Goal: Task Accomplishment & Management: Complete application form

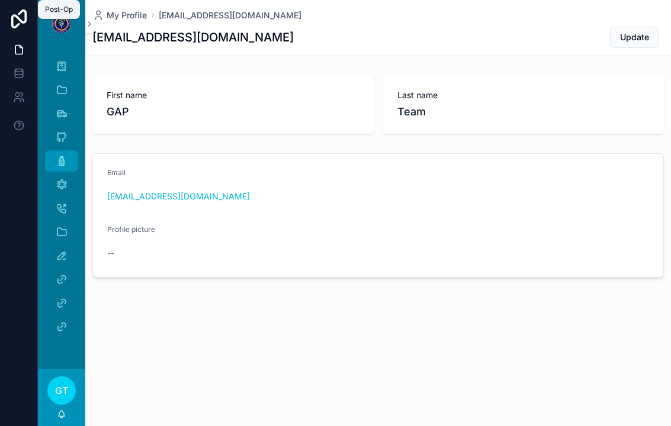
click at [55, 161] on div "Post-Op" at bounding box center [61, 161] width 19 height 19
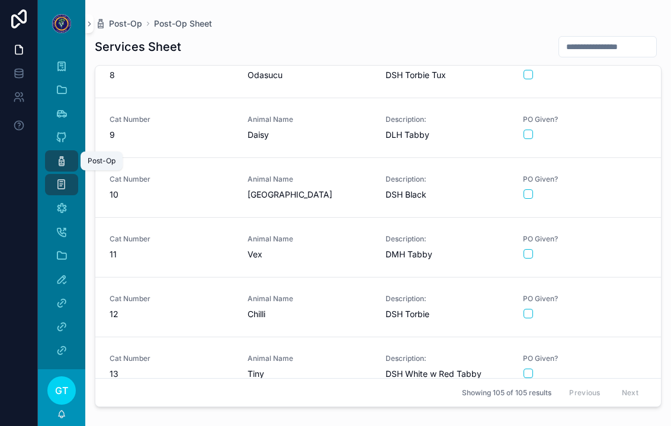
scroll to position [447, 0]
click at [620, 46] on input "scrollable content" at bounding box center [607, 46] width 97 height 17
type input "***"
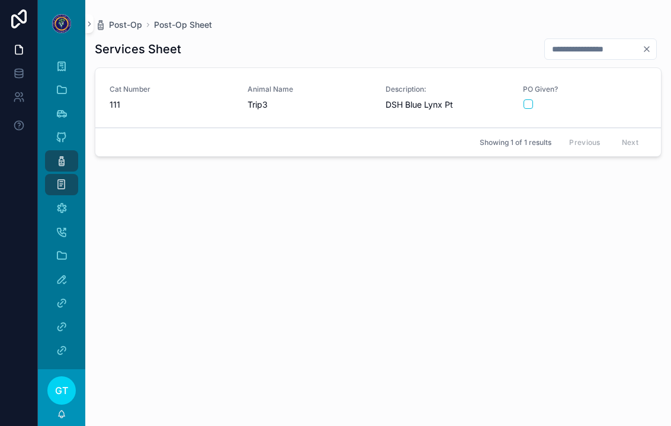
click at [601, 105] on div "scrollable content" at bounding box center [585, 104] width 123 height 9
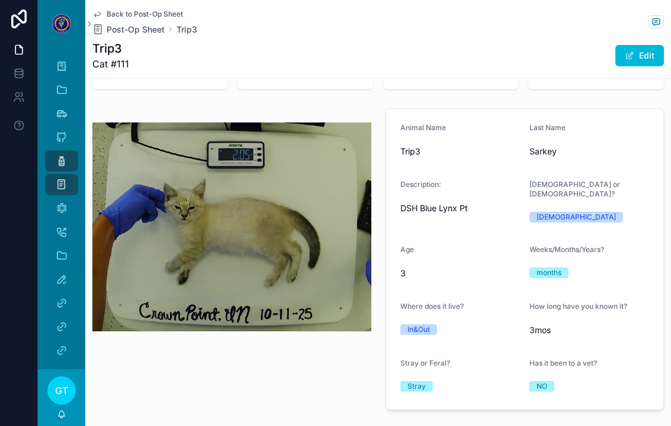
scroll to position [81, 0]
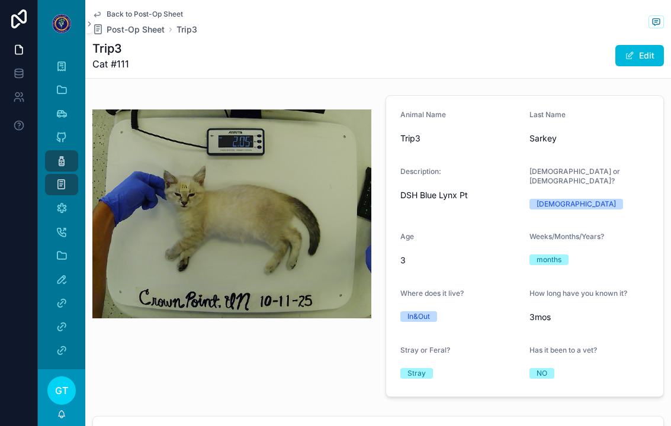
click at [66, 166] on icon "scrollable content" at bounding box center [62, 161] width 12 height 12
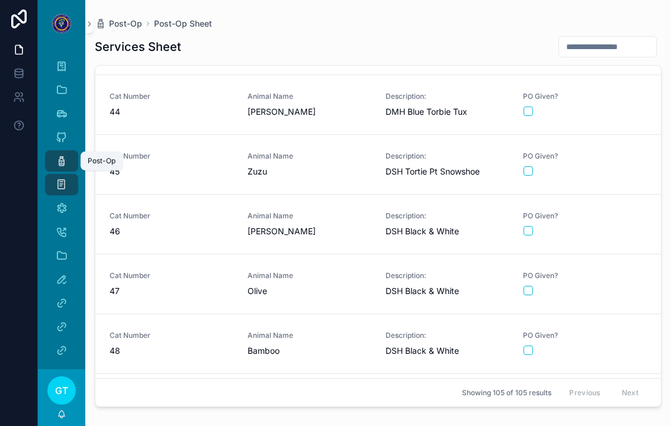
scroll to position [2563, 0]
click at [613, 176] on div "PO Given?" at bounding box center [585, 164] width 124 height 26
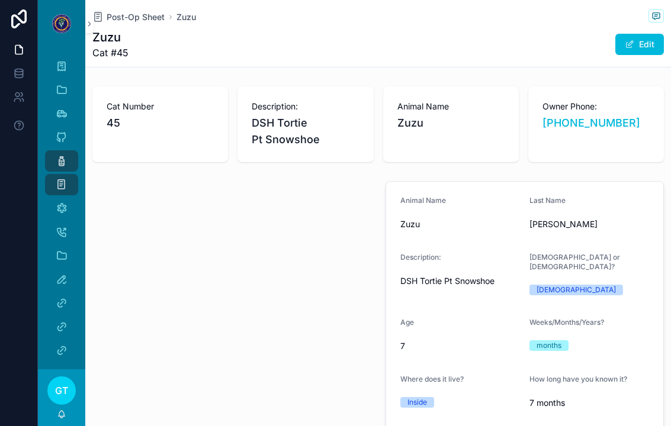
click at [54, 159] on div "Post-Op" at bounding box center [61, 161] width 19 height 19
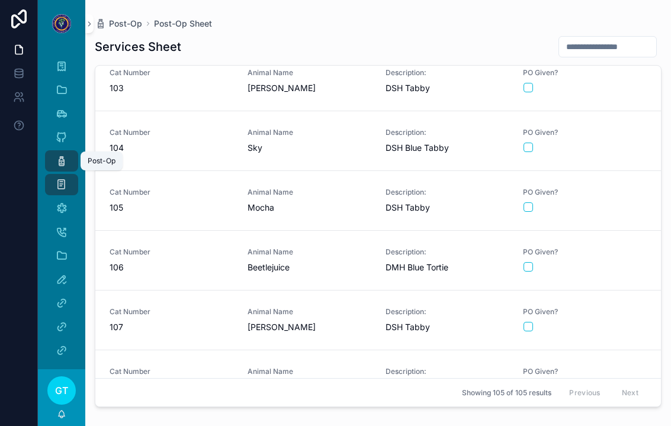
scroll to position [5780, 0]
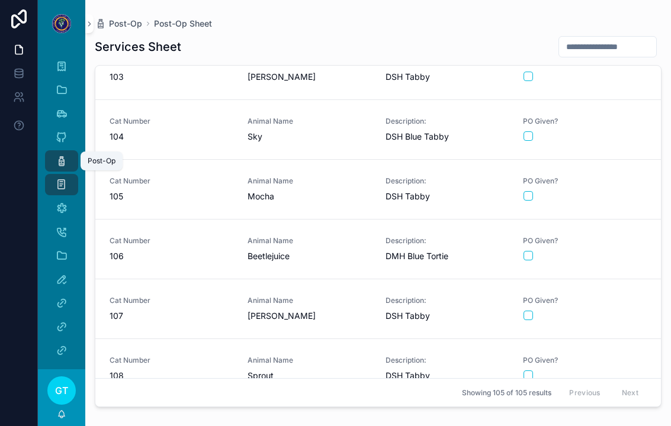
click at [599, 313] on div "scrollable content" at bounding box center [585, 315] width 123 height 9
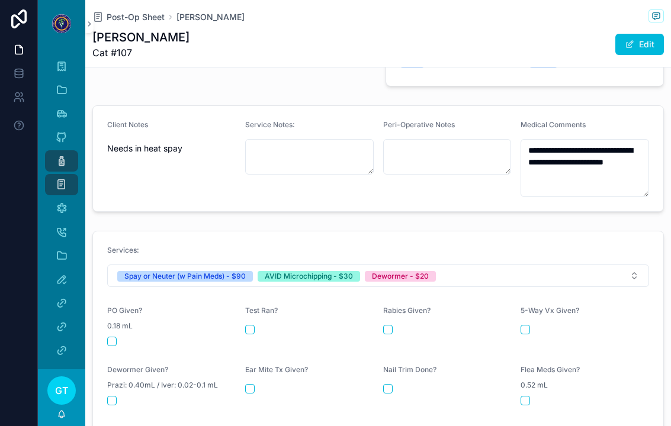
scroll to position [383, 0]
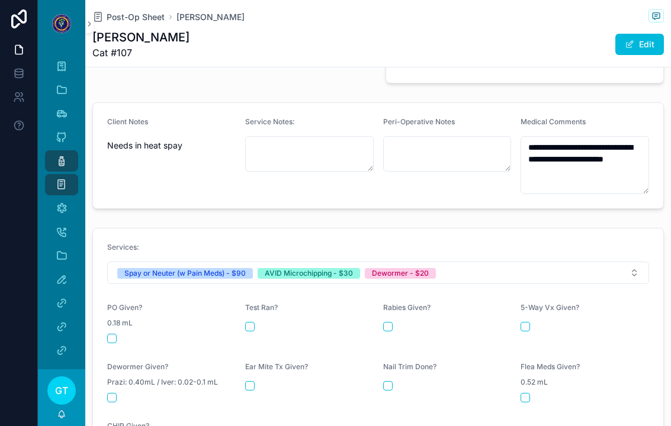
click at [114, 334] on button "scrollable content" at bounding box center [111, 338] width 9 height 9
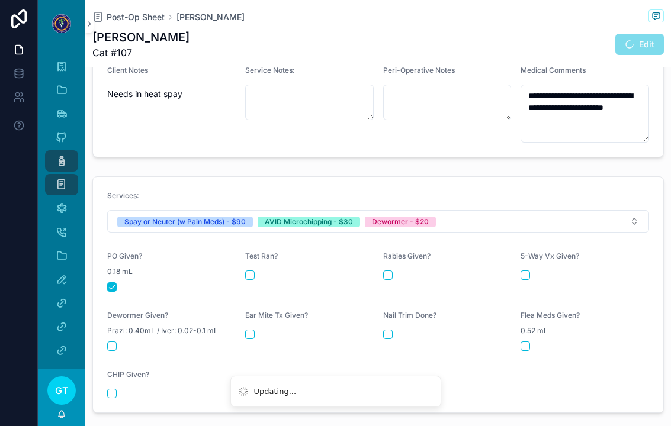
scroll to position [450, 0]
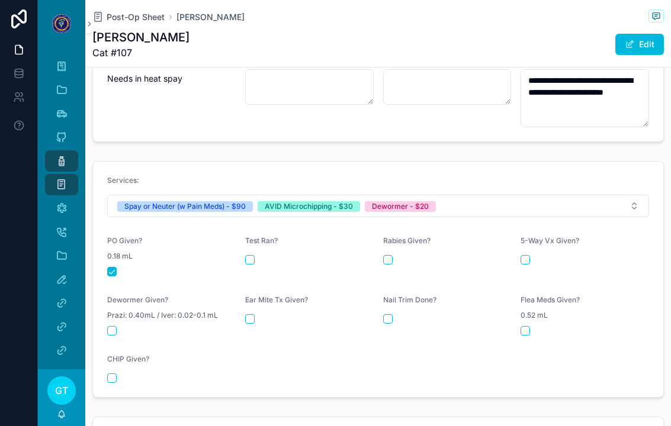
click at [113, 374] on button "scrollable content" at bounding box center [111, 378] width 9 height 9
click at [113, 327] on button "scrollable content" at bounding box center [111, 330] width 9 height 9
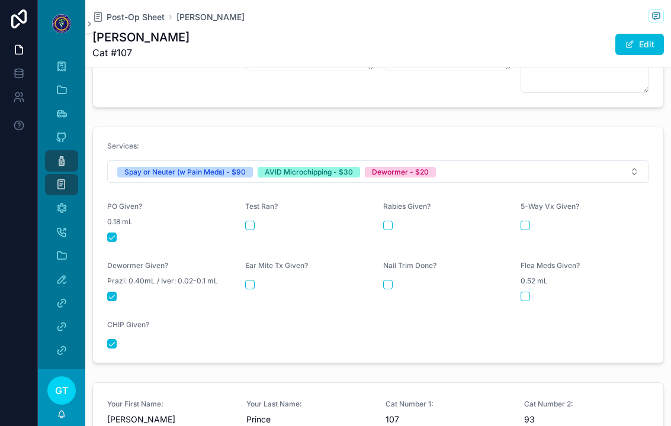
scroll to position [487, 0]
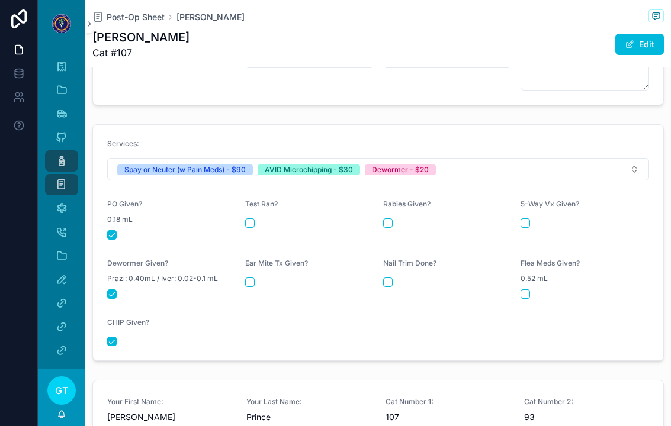
click at [63, 161] on icon "scrollable content" at bounding box center [62, 161] width 12 height 12
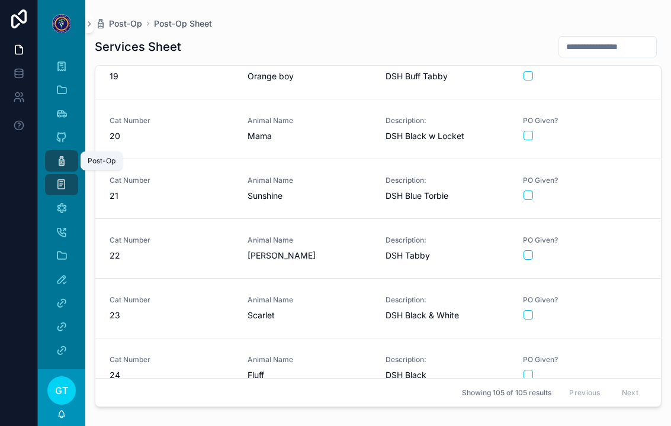
scroll to position [1102, 0]
click at [613, 372] on div "scrollable content" at bounding box center [585, 375] width 123 height 9
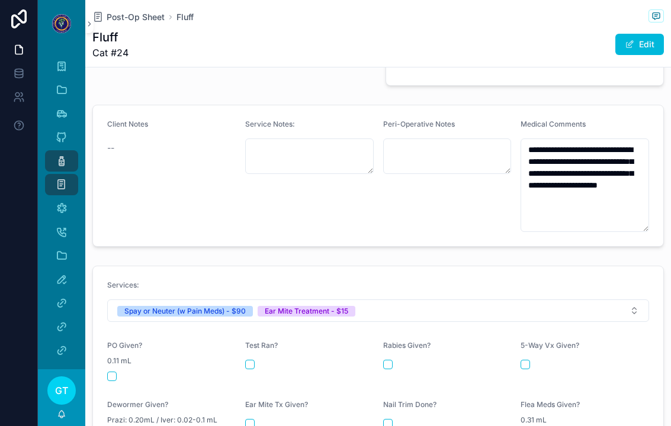
scroll to position [459, 0]
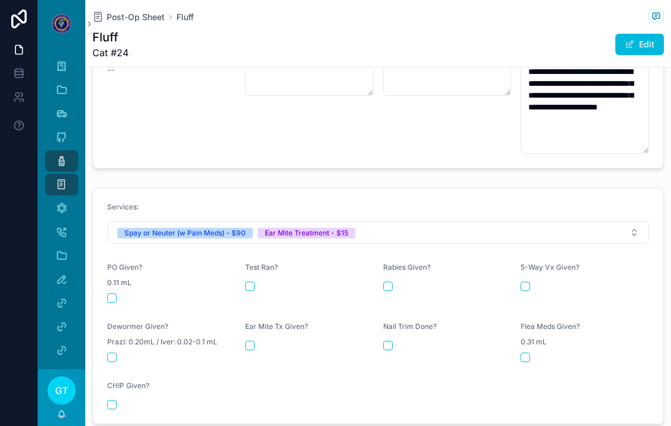
click at [111, 294] on button "scrollable content" at bounding box center [111, 298] width 9 height 9
click at [252, 341] on button "scrollable content" at bounding box center [249, 345] width 9 height 9
click at [56, 159] on icon "scrollable content" at bounding box center [62, 161] width 12 height 12
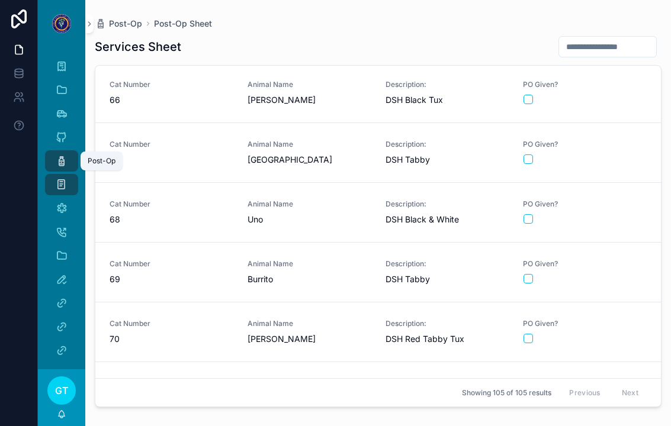
scroll to position [3903, 0]
click at [592, 273] on div "PO Given?" at bounding box center [585, 271] width 124 height 25
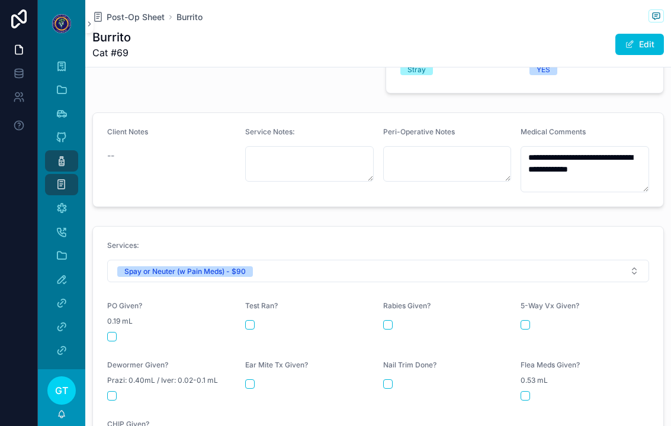
scroll to position [383, 0]
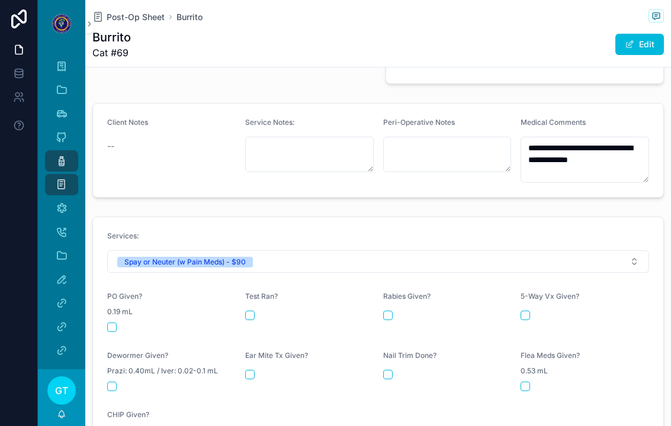
click at [113, 323] on button "scrollable content" at bounding box center [111, 327] width 9 height 9
click at [55, 161] on div "Post-Op" at bounding box center [61, 161] width 19 height 19
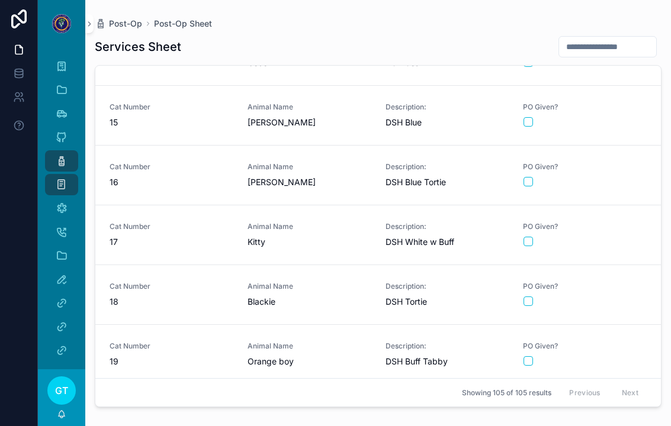
click at [616, 50] on input "scrollable content" at bounding box center [607, 46] width 97 height 17
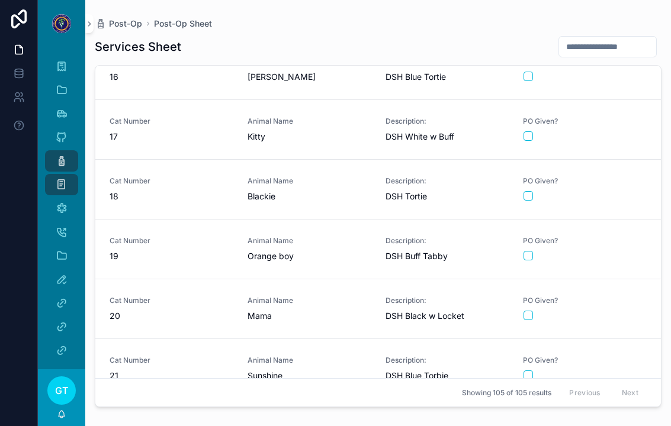
scroll to position [923, 0]
click at [592, 46] on input "scrollable content" at bounding box center [607, 46] width 97 height 17
type input "**"
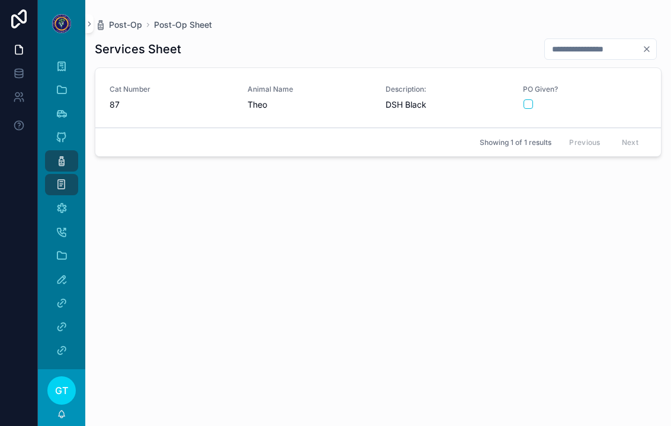
click at [190, 111] on link "Cat Number 87 Animal Name Theo Description: DSH Black PO Given?" at bounding box center [378, 98] width 566 height 60
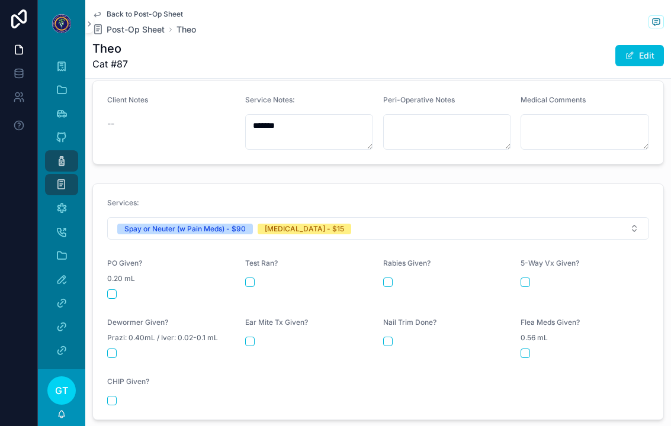
scroll to position [418, 0]
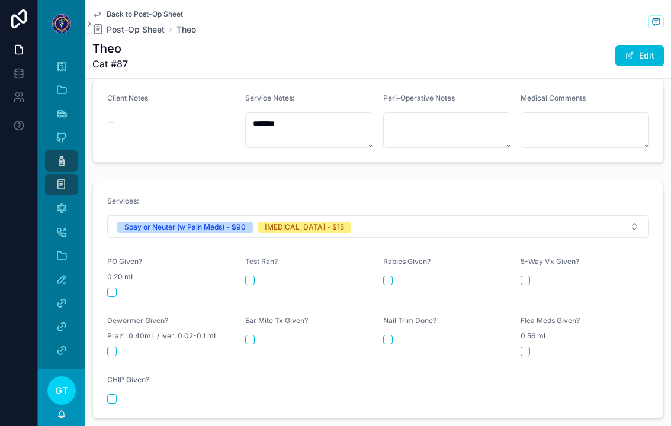
click at [115, 288] on button "scrollable content" at bounding box center [111, 292] width 9 height 9
click at [387, 276] on button "scrollable content" at bounding box center [387, 280] width 9 height 9
click at [55, 162] on div "Post-Op" at bounding box center [61, 161] width 19 height 19
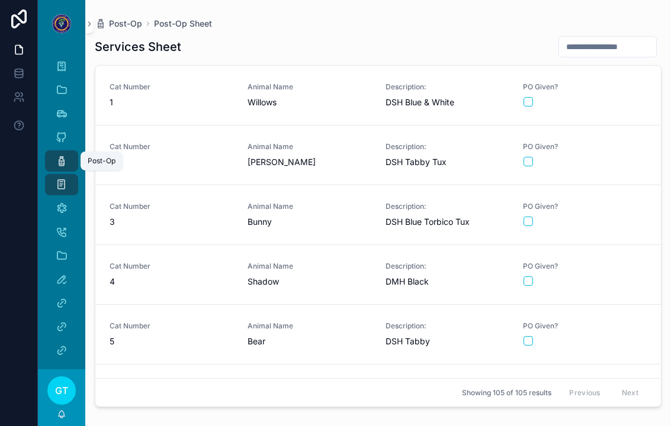
click at [616, 50] on input "scrollable content" at bounding box center [607, 46] width 97 height 17
type input "***"
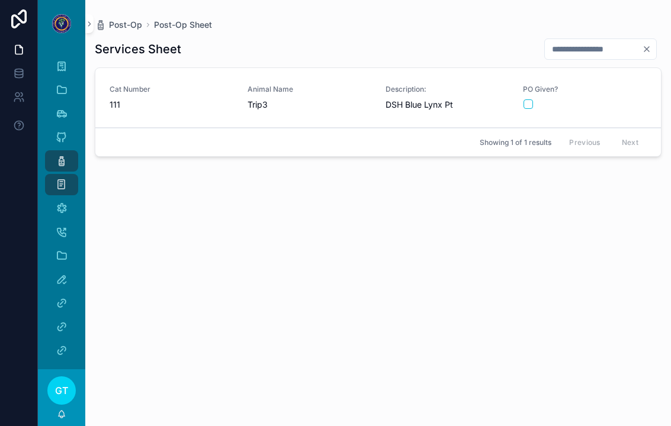
click at [627, 96] on div "PO Given?" at bounding box center [585, 97] width 124 height 25
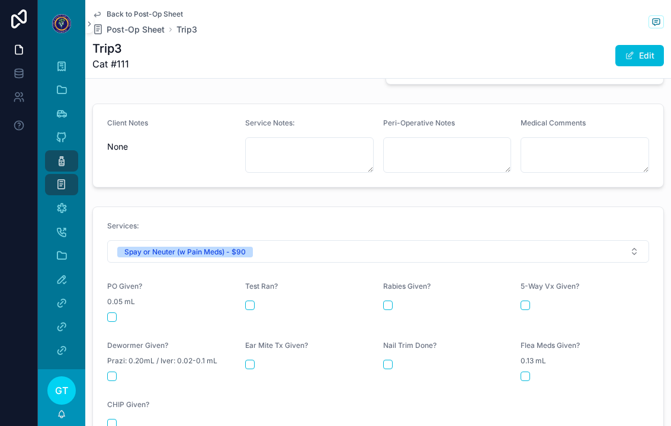
scroll to position [397, 0]
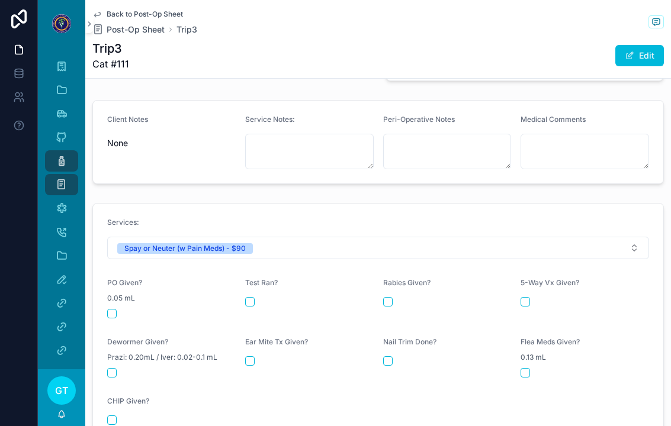
click at [112, 309] on button "scrollable content" at bounding box center [111, 313] width 9 height 9
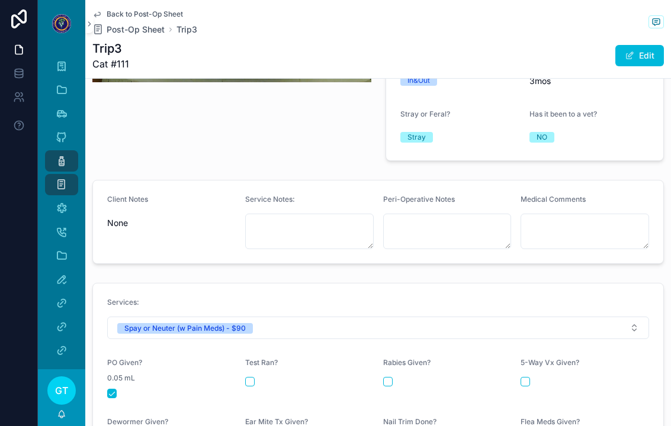
scroll to position [316, 0]
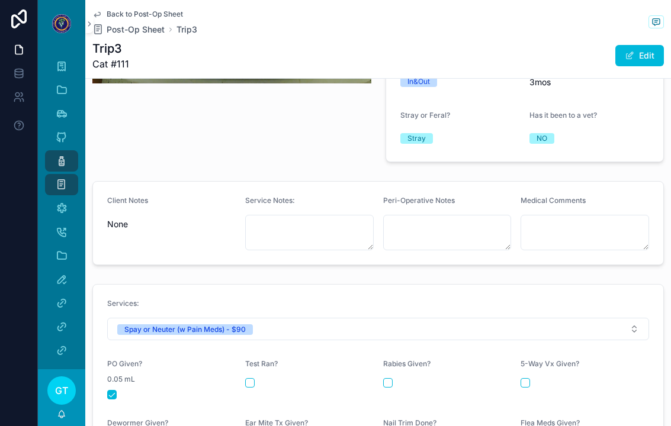
click at [56, 162] on icon "scrollable content" at bounding box center [62, 161] width 12 height 12
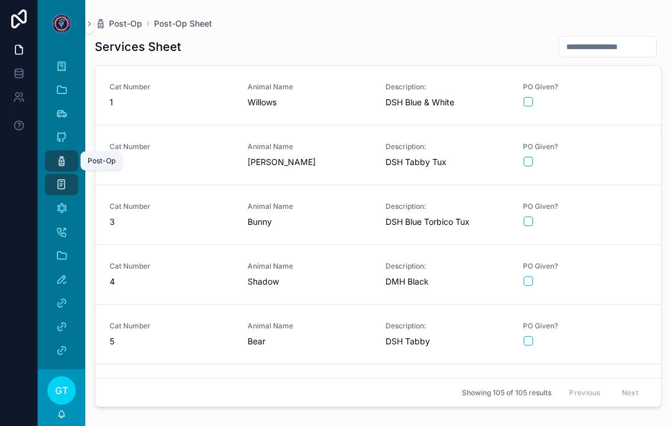
click at [613, 28] on div "Post-Op Post-Op Sheet" at bounding box center [378, 23] width 567 height 9
click at [620, 43] on input "scrollable content" at bounding box center [607, 46] width 97 height 17
type input "**"
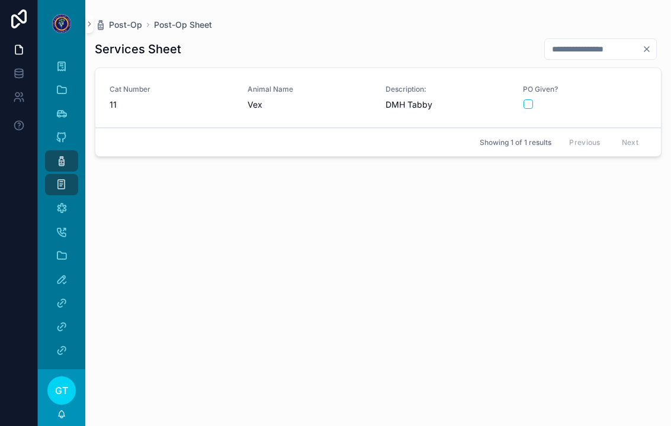
click at [624, 102] on div "scrollable content" at bounding box center [585, 104] width 123 height 9
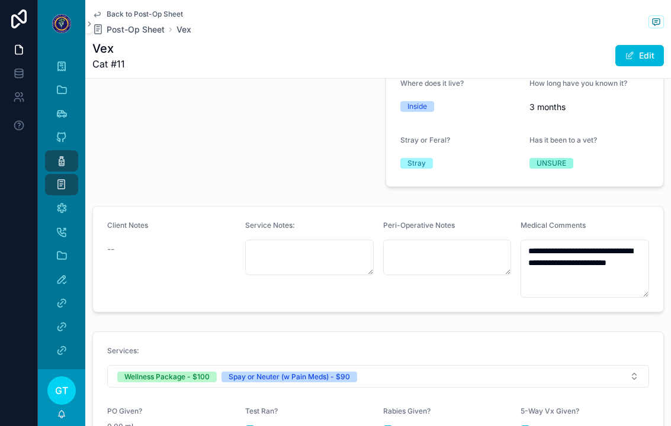
scroll to position [291, 0]
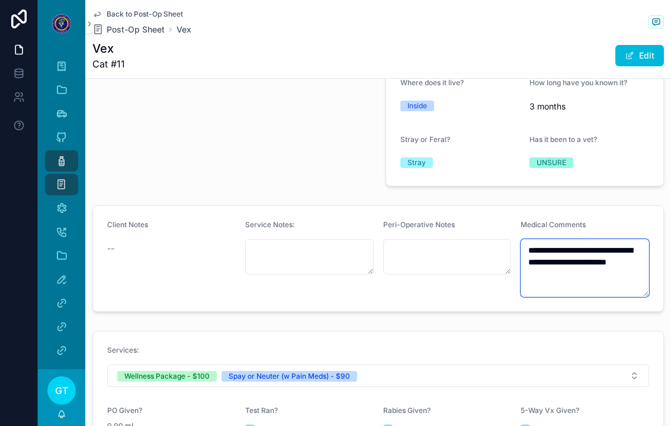
click at [603, 257] on textarea "**********" at bounding box center [585, 268] width 129 height 58
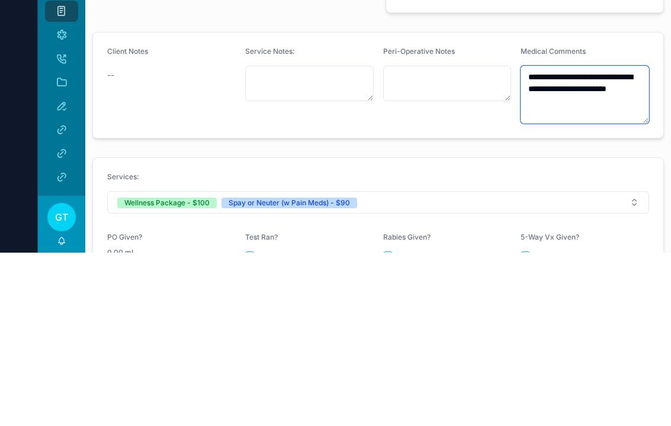
click at [543, 239] on textarea "**********" at bounding box center [585, 268] width 129 height 58
click at [542, 239] on textarea "**********" at bounding box center [585, 268] width 129 height 58
click at [536, 239] on textarea "**********" at bounding box center [585, 268] width 129 height 58
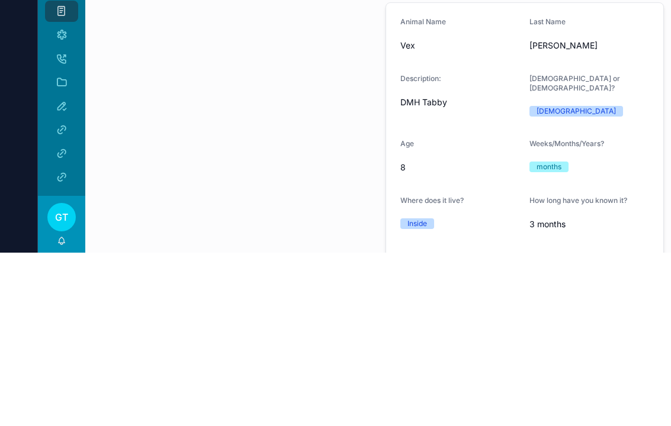
scroll to position [0, 0]
click at [211, 171] on div "scrollable content" at bounding box center [231, 327] width 293 height 312
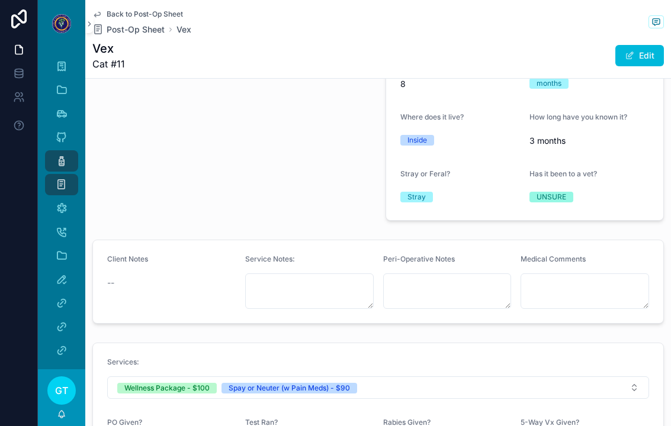
scroll to position [260, 0]
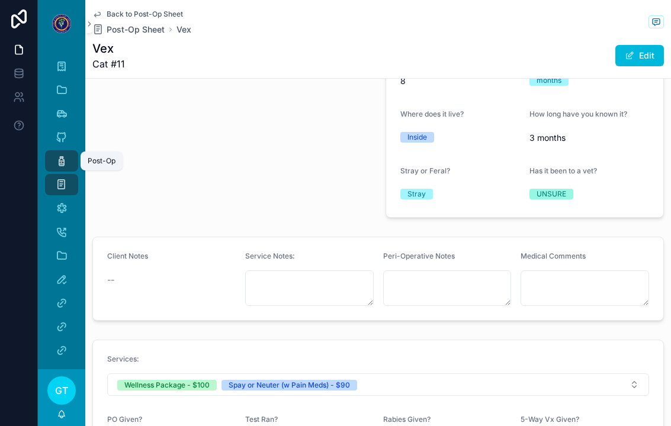
click at [59, 155] on span "scrollable content" at bounding box center [62, 161] width 12 height 12
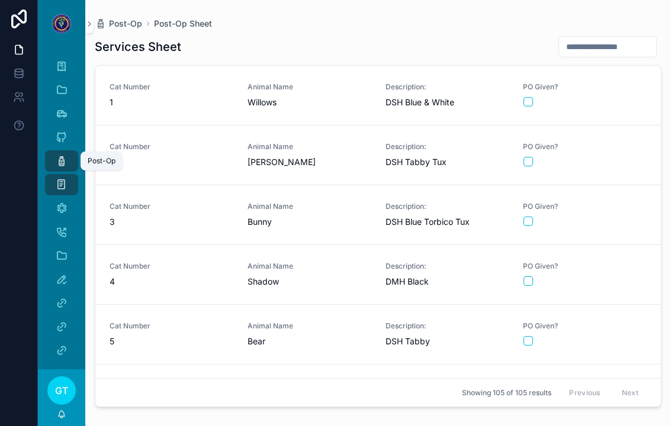
click at [614, 38] on input "scrollable content" at bounding box center [607, 46] width 97 height 17
type input "**"
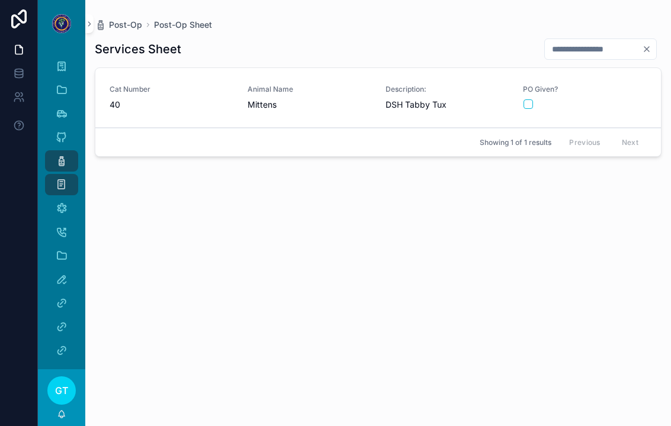
click at [195, 99] on span "40" at bounding box center [172, 105] width 124 height 12
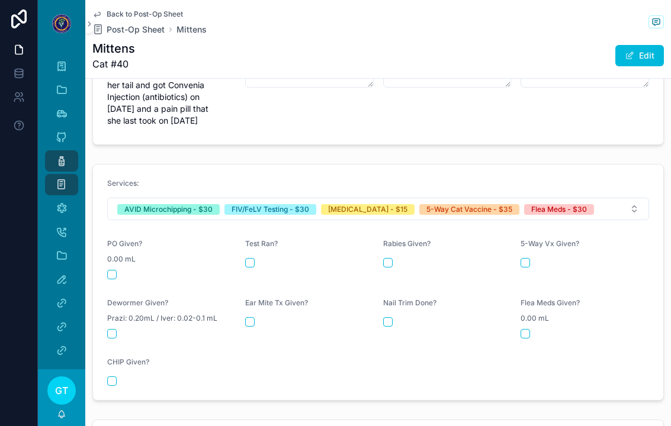
scroll to position [481, 0]
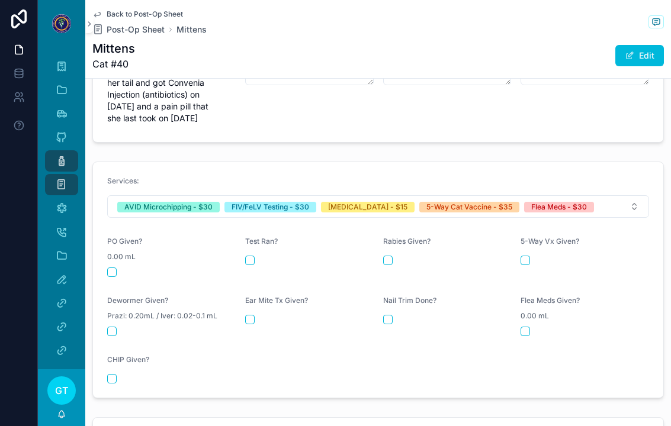
click at [253, 256] on button "scrollable content" at bounding box center [249, 260] width 9 height 9
click at [390, 256] on button "scrollable content" at bounding box center [387, 260] width 9 height 9
click at [521, 256] on button "scrollable content" at bounding box center [525, 260] width 9 height 9
click at [522, 327] on button "scrollable content" at bounding box center [525, 331] width 9 height 9
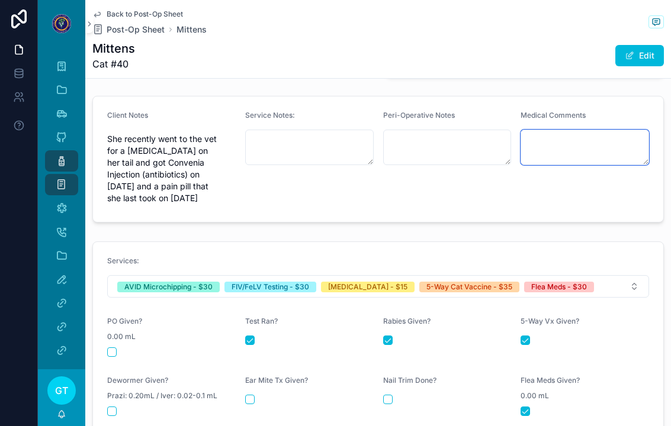
click at [537, 132] on textarea "scrollable content" at bounding box center [585, 148] width 129 height 36
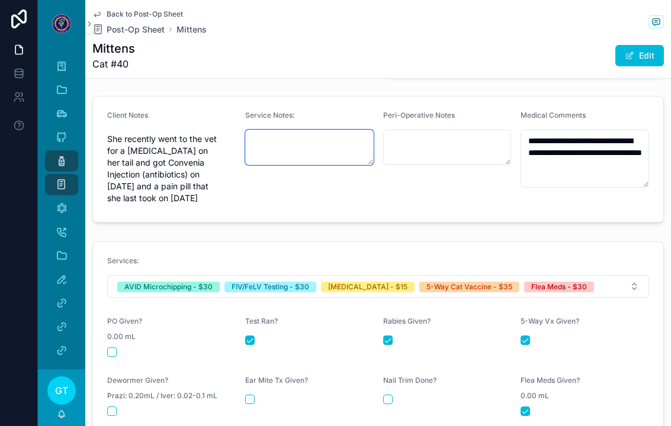
click at [289, 140] on textarea "scrollable content" at bounding box center [309, 148] width 129 height 36
type textarea "**********"
click at [488, 152] on div "Peri-Operative Notes" at bounding box center [447, 159] width 129 height 97
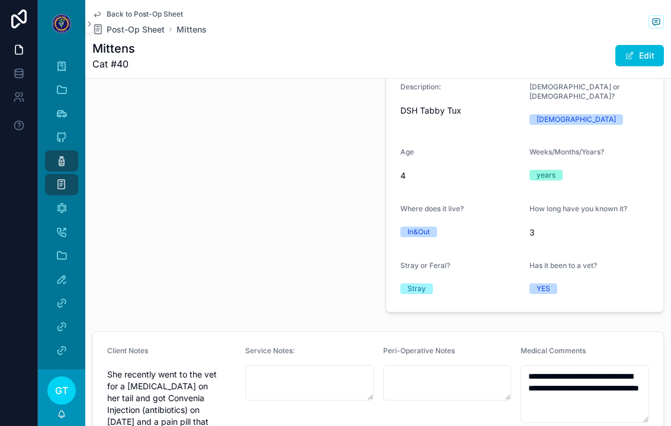
scroll to position [165, 0]
click at [57, 155] on icon "scrollable content" at bounding box center [62, 161] width 12 height 12
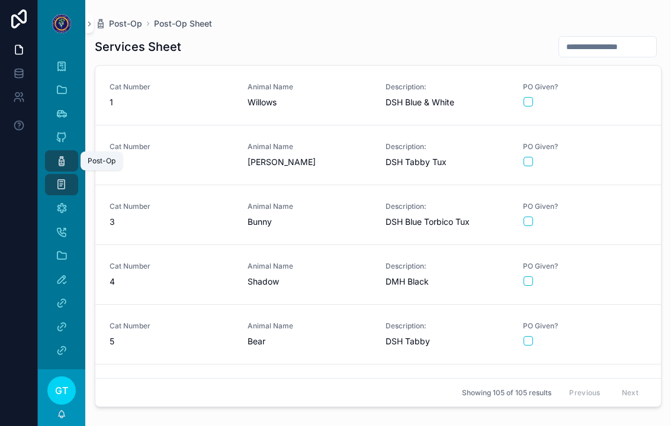
click at [630, 36] on div "scrollable content" at bounding box center [605, 47] width 113 height 23
click at [609, 38] on input "scrollable content" at bounding box center [607, 46] width 97 height 17
type input "**"
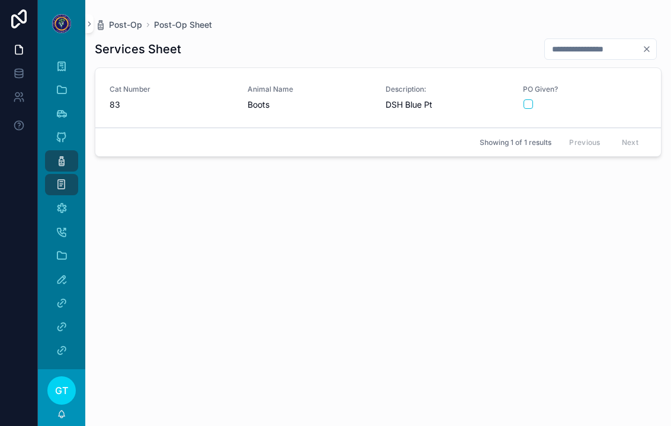
click at [622, 85] on div "PO Given?" at bounding box center [585, 97] width 124 height 25
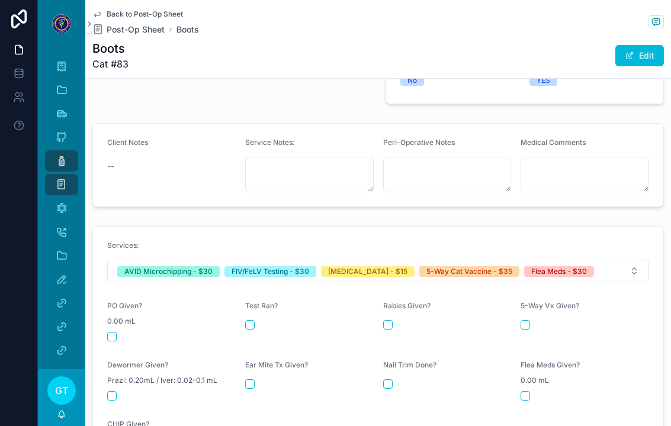
scroll to position [378, 0]
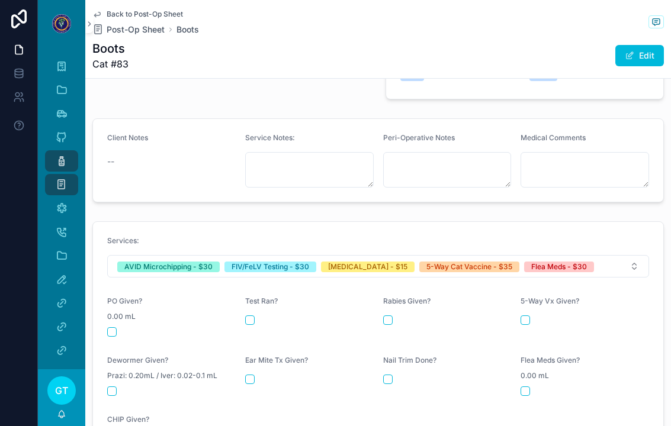
click at [258, 316] on div "scrollable content" at bounding box center [309, 320] width 129 height 9
click at [397, 316] on div "scrollable content" at bounding box center [447, 320] width 129 height 9
click at [252, 316] on button "scrollable content" at bounding box center [249, 320] width 9 height 9
click at [392, 316] on button "scrollable content" at bounding box center [387, 320] width 9 height 9
click at [527, 316] on button "scrollable content" at bounding box center [525, 320] width 9 height 9
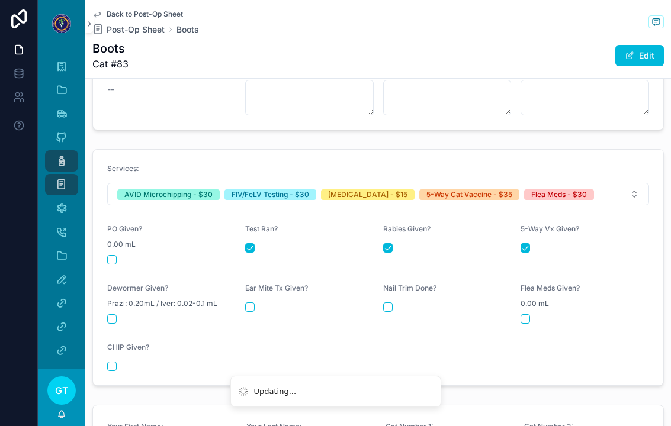
scroll to position [450, 0]
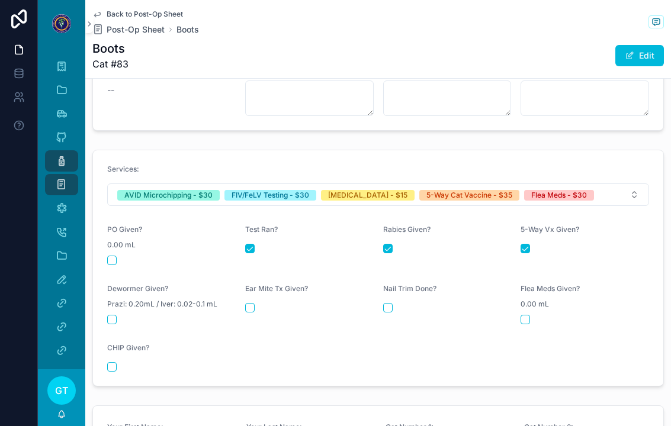
click at [529, 315] on button "scrollable content" at bounding box center [525, 319] width 9 height 9
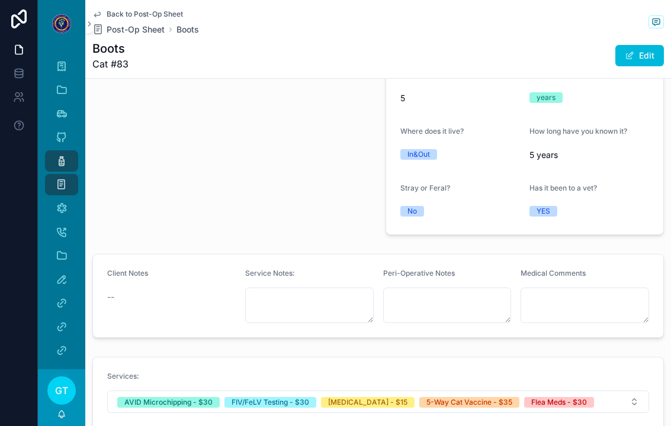
scroll to position [291, 0]
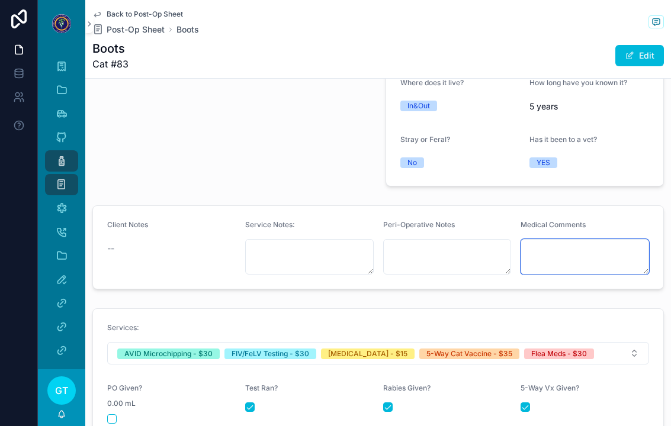
click at [586, 239] on textarea "scrollable content" at bounding box center [585, 257] width 129 height 36
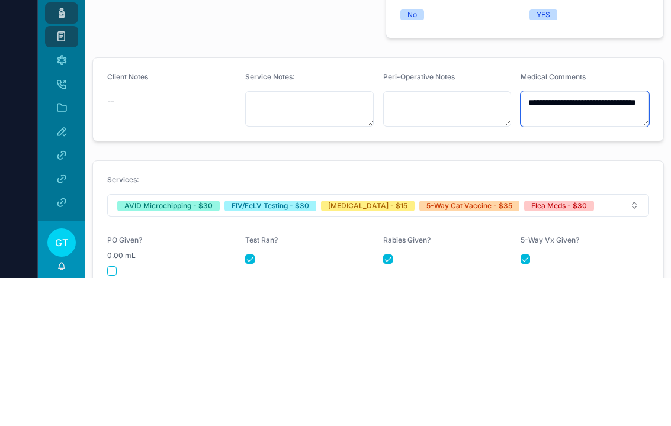
type textarea "**********"
click at [312, 133] on div "**********" at bounding box center [378, 250] width 586 height 897
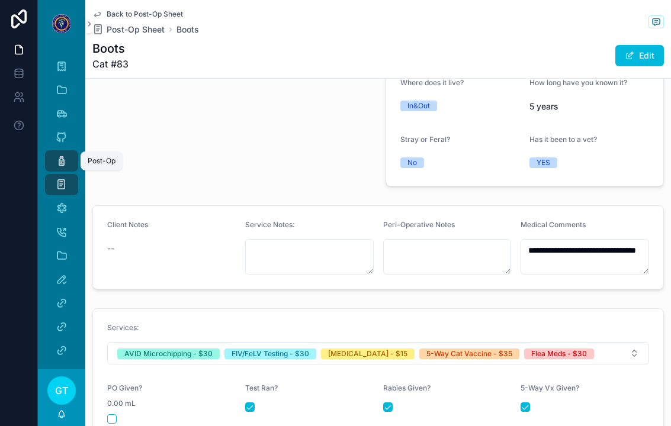
click at [65, 155] on icon "scrollable content" at bounding box center [62, 161] width 12 height 12
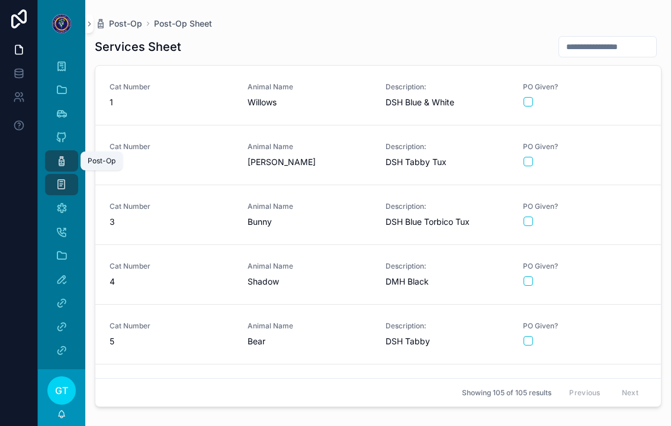
click at [624, 38] on input "scrollable content" at bounding box center [607, 46] width 97 height 17
type input "**"
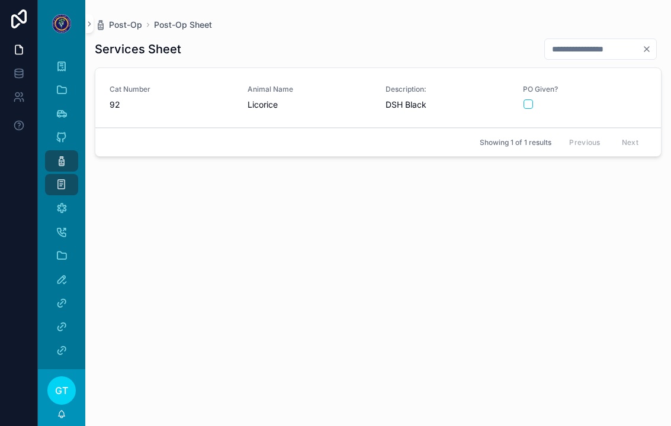
click at [198, 85] on div "Cat Number 92" at bounding box center [172, 98] width 124 height 26
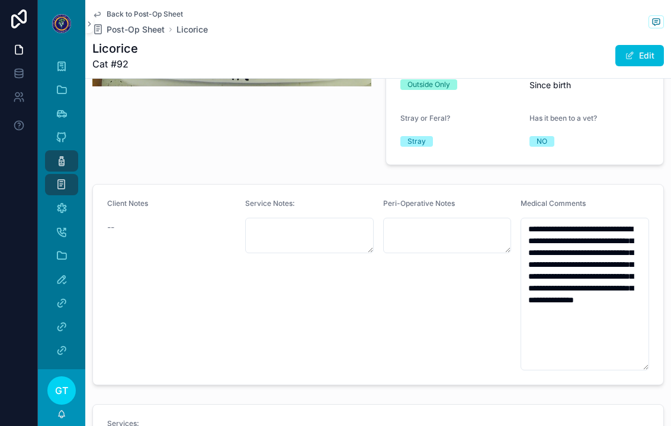
scroll to position [328, 0]
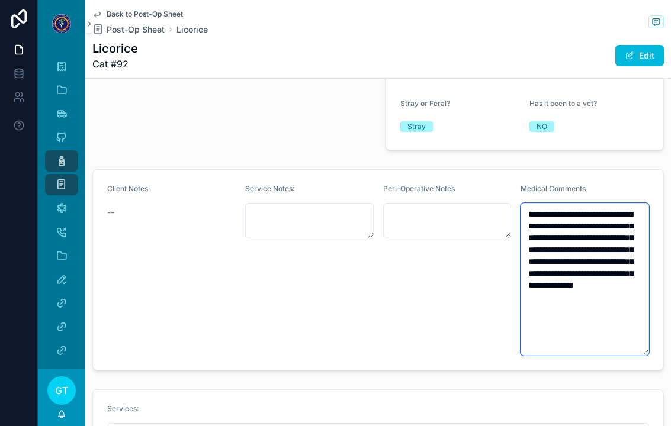
click at [602, 256] on textarea "**********" at bounding box center [585, 279] width 129 height 153
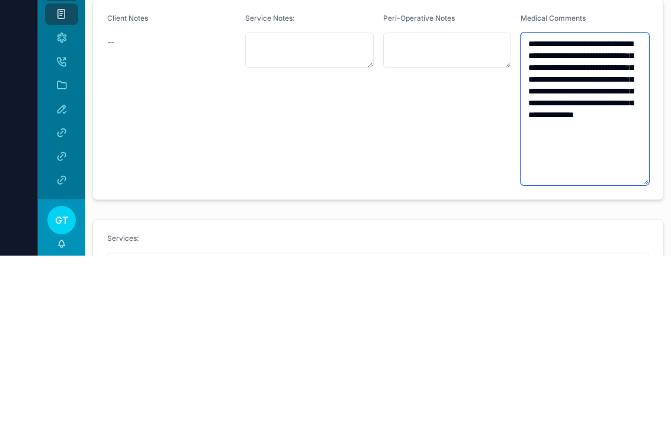
click at [577, 203] on textarea "**********" at bounding box center [585, 279] width 129 height 153
click at [620, 203] on textarea "**********" at bounding box center [585, 279] width 129 height 153
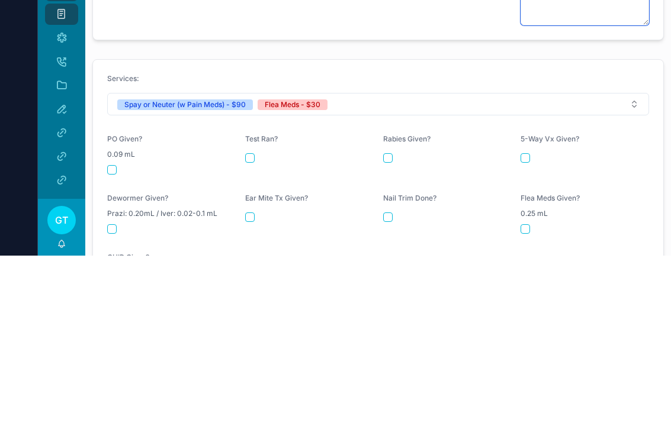
scroll to position [489, 0]
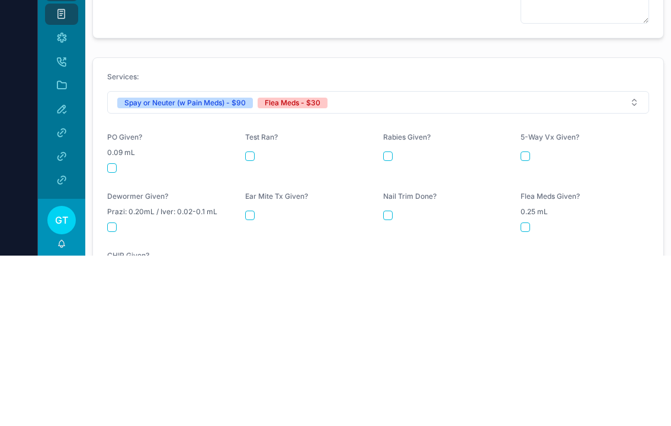
click at [111, 334] on button "scrollable content" at bounding box center [111, 338] width 9 height 9
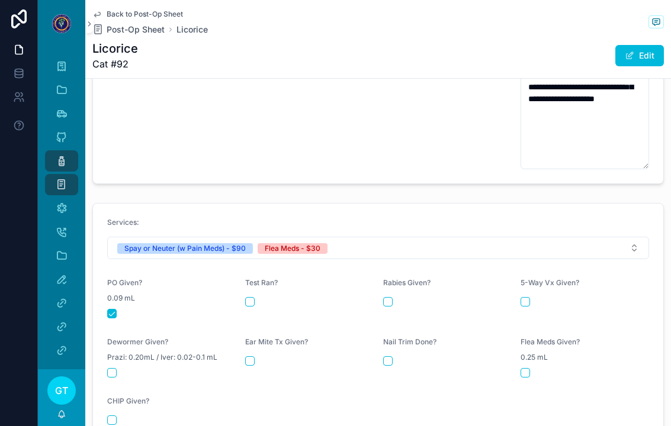
scroll to position [517, 0]
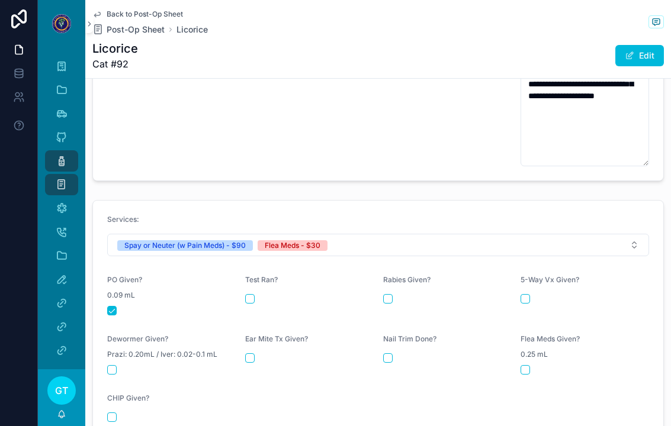
click at [526, 365] on button "scrollable content" at bounding box center [525, 369] width 9 height 9
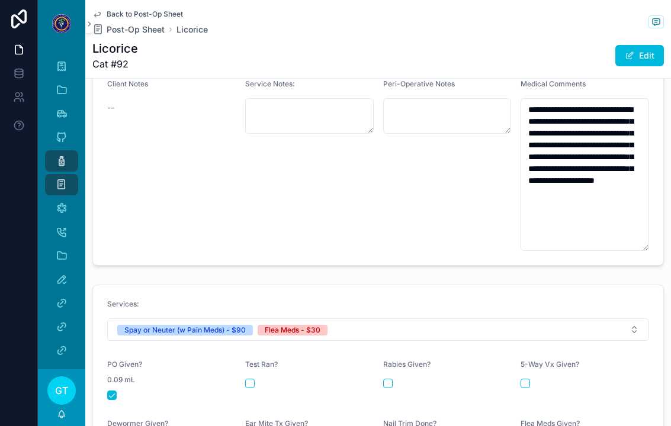
scroll to position [429, 0]
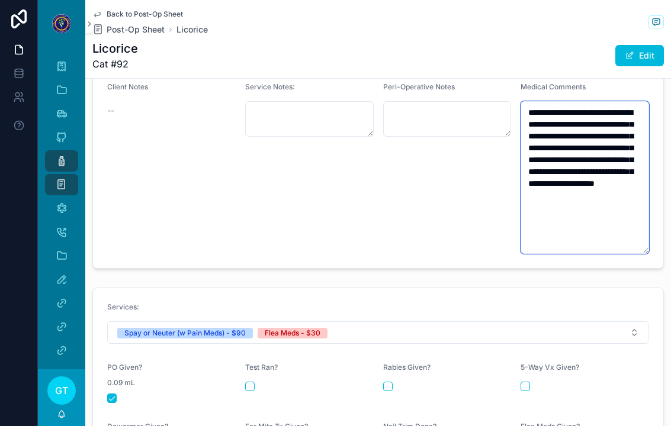
click at [617, 187] on textarea "**********" at bounding box center [585, 177] width 129 height 153
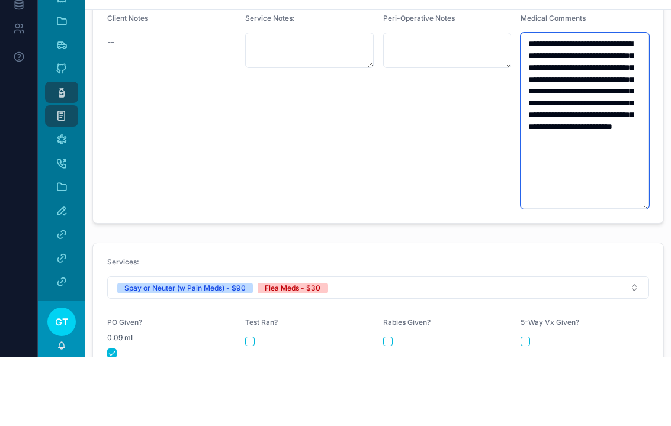
type textarea "**********"
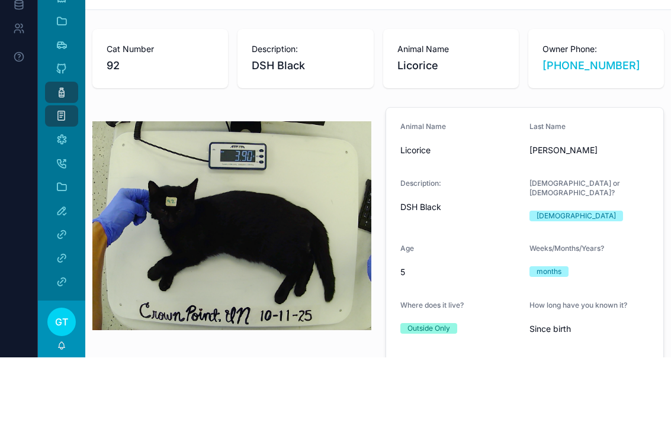
scroll to position [0, 0]
click at [57, 155] on icon "scrollable content" at bounding box center [62, 161] width 12 height 12
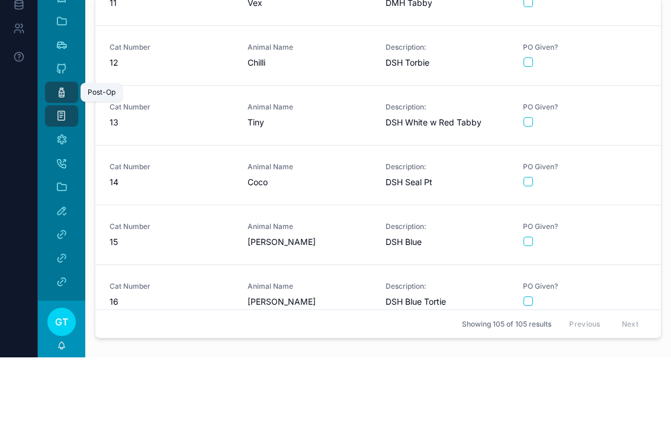
scroll to position [660, 0]
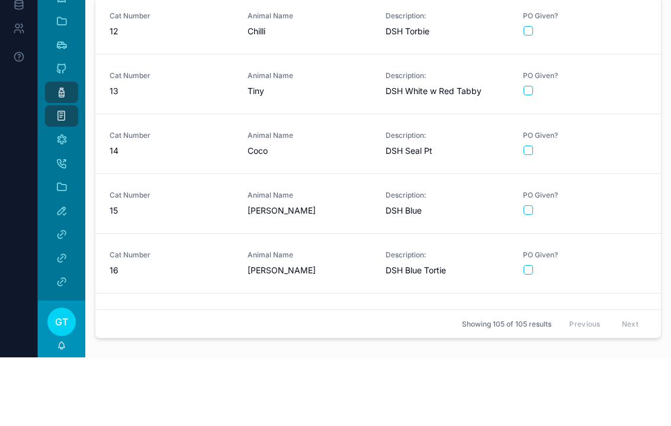
click at [630, 214] on div "scrollable content" at bounding box center [585, 218] width 123 height 9
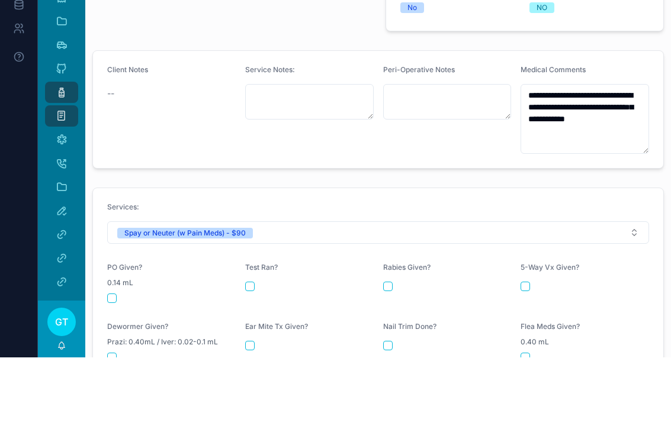
scroll to position [367, 0]
click at [109, 362] on button "scrollable content" at bounding box center [111, 366] width 9 height 9
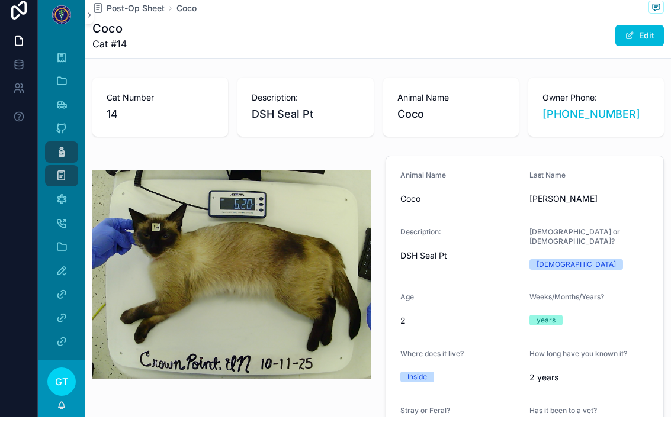
scroll to position [0, 0]
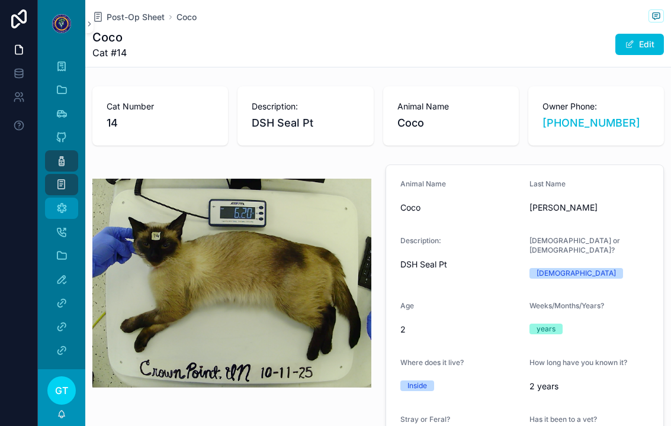
click at [68, 207] on div "Medical Comments" at bounding box center [61, 208] width 19 height 19
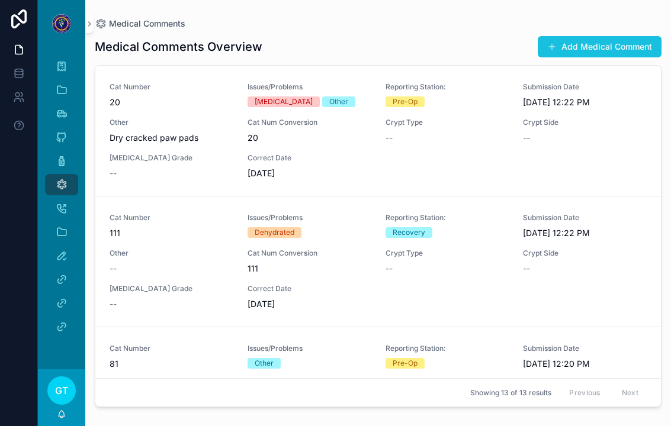
click at [560, 47] on button "Add Medical Comment" at bounding box center [600, 46] width 124 height 21
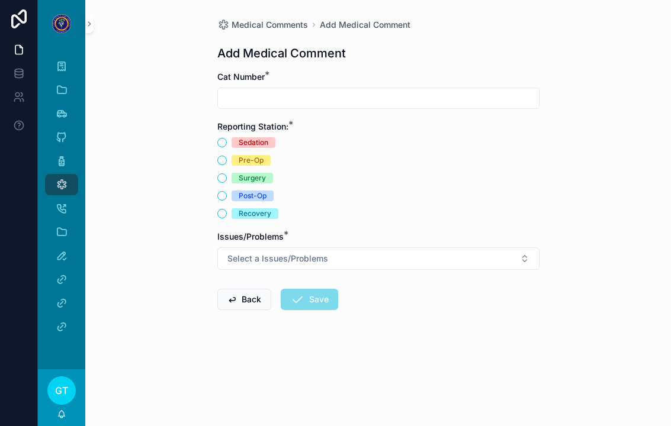
click at [227, 105] on input "scrollable content" at bounding box center [378, 98] width 321 height 17
type input "*"
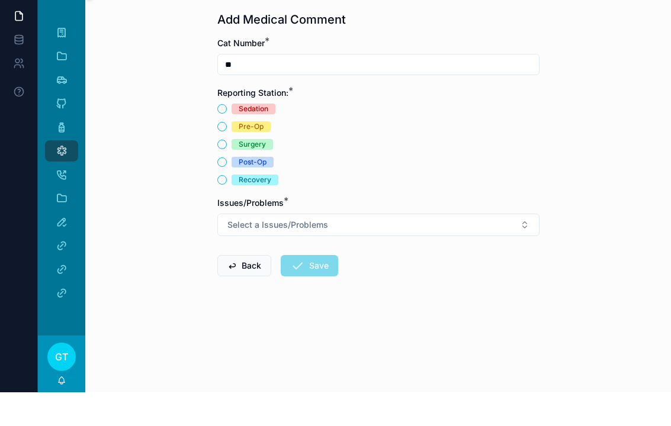
type input "**"
click at [223, 156] on button "Pre-Op" at bounding box center [221, 160] width 9 height 9
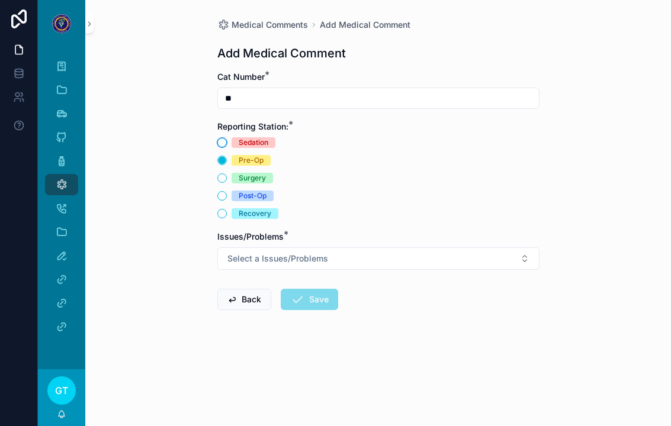
click at [226, 138] on button "Sedation" at bounding box center [221, 142] width 9 height 9
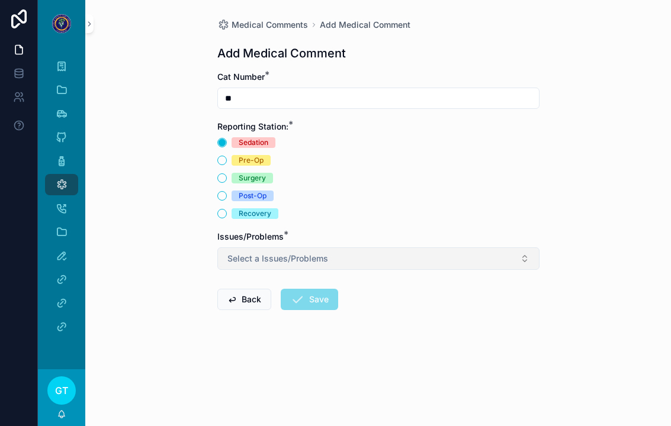
click at [249, 253] on span "Select a Issues/Problems" at bounding box center [277, 259] width 101 height 12
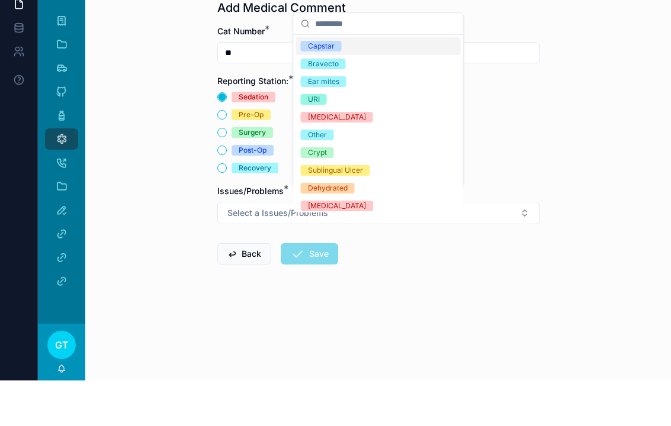
click at [319, 175] on div "Other" at bounding box center [317, 180] width 19 height 11
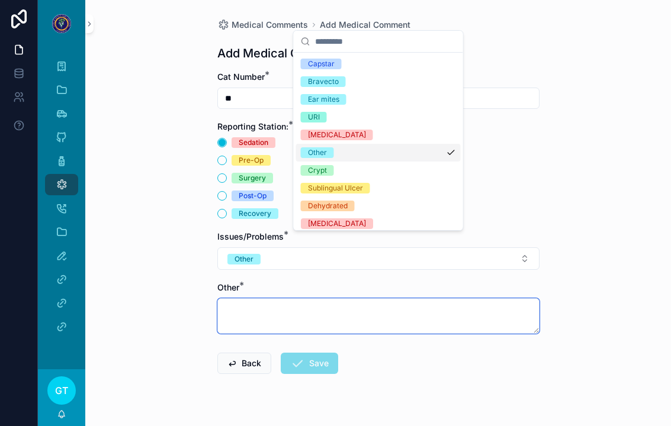
click at [259, 305] on textarea "scrollable content" at bounding box center [378, 317] width 322 height 36
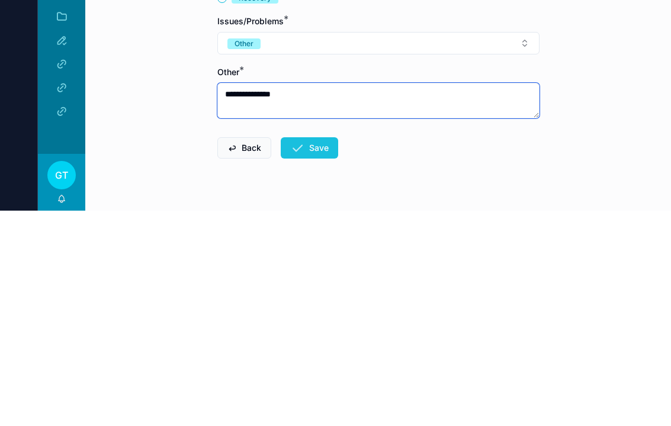
type textarea "**********"
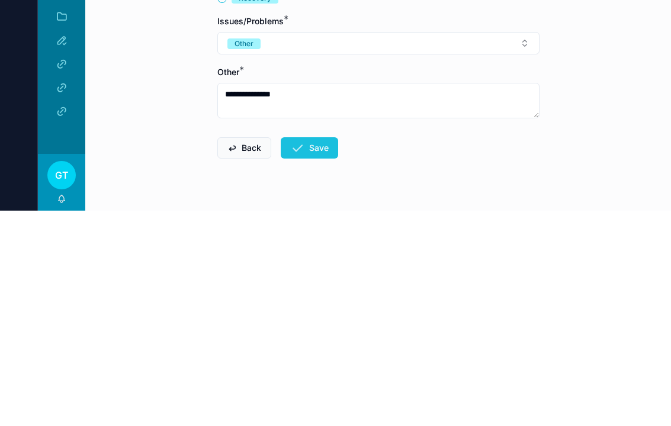
click at [300, 357] on icon "scrollable content" at bounding box center [297, 364] width 14 height 14
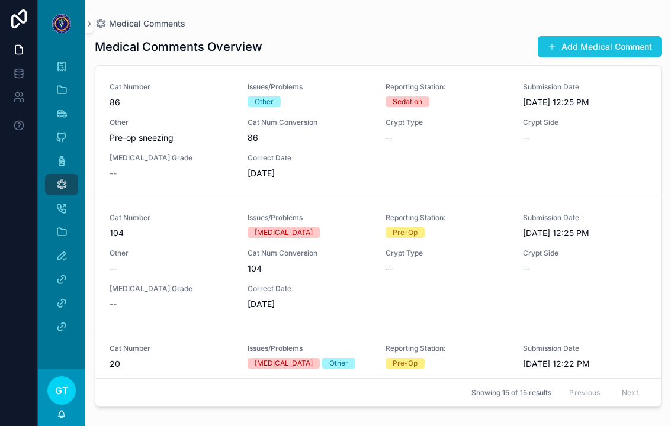
click at [611, 36] on button "Add Medical Comment" at bounding box center [600, 46] width 124 height 21
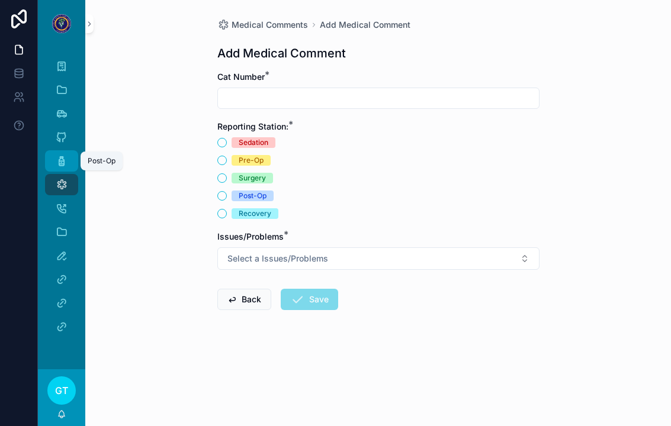
click at [66, 155] on icon "scrollable content" at bounding box center [62, 161] width 12 height 12
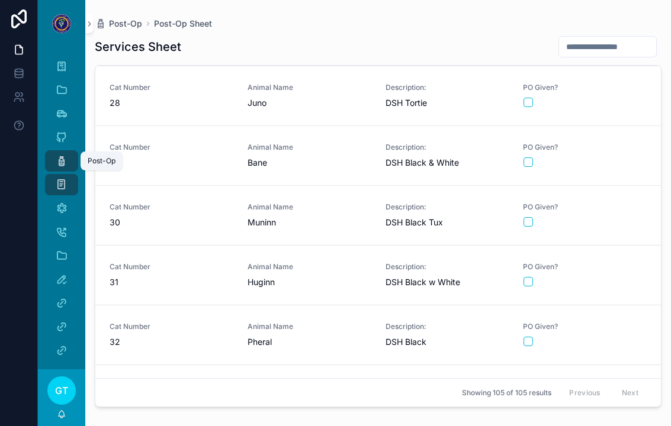
scroll to position [1670, 0]
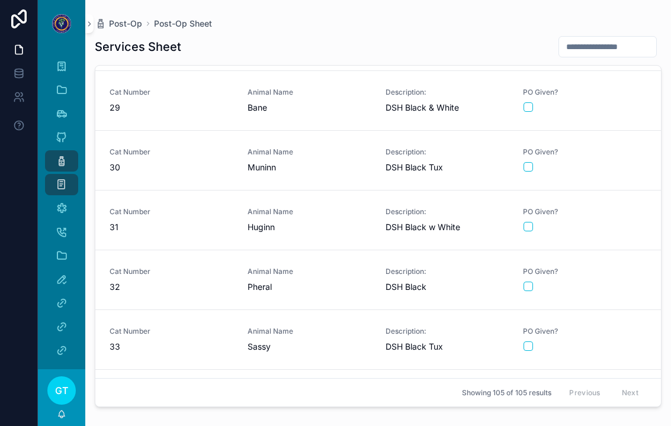
click at [610, 342] on div "scrollable content" at bounding box center [585, 346] width 123 height 9
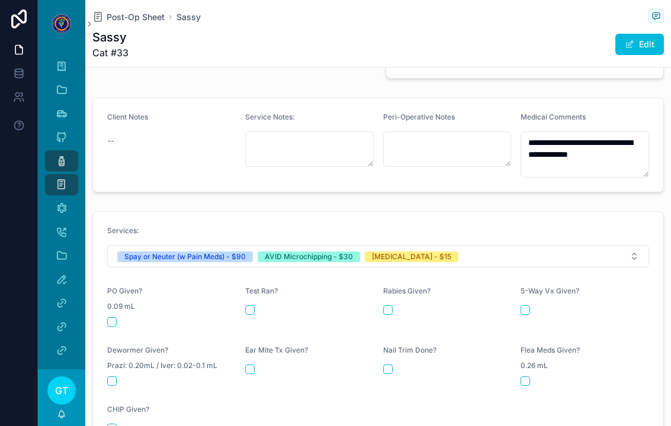
scroll to position [410, 0]
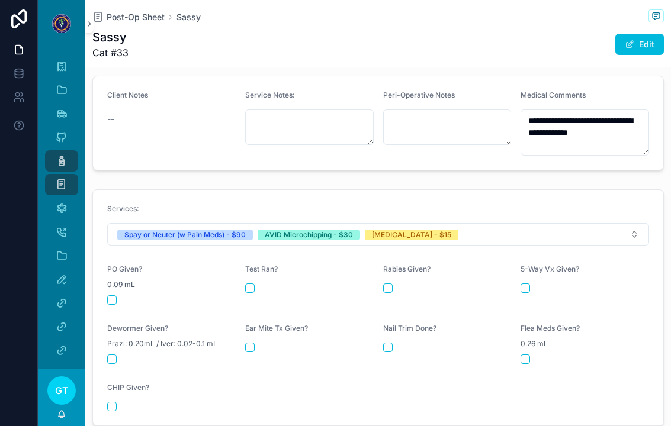
click at [107, 269] on form "Services: Spay or Neuter (w Pain Meds) - $90 AVID Microchipping - $30 [MEDICAL_…" at bounding box center [378, 308] width 570 height 236
click at [108, 296] on button "scrollable content" at bounding box center [111, 300] width 9 height 9
click at [108, 402] on button "scrollable content" at bounding box center [111, 406] width 9 height 9
click at [391, 284] on button "scrollable content" at bounding box center [387, 288] width 9 height 9
click at [68, 152] on div "Post-Op" at bounding box center [61, 161] width 19 height 19
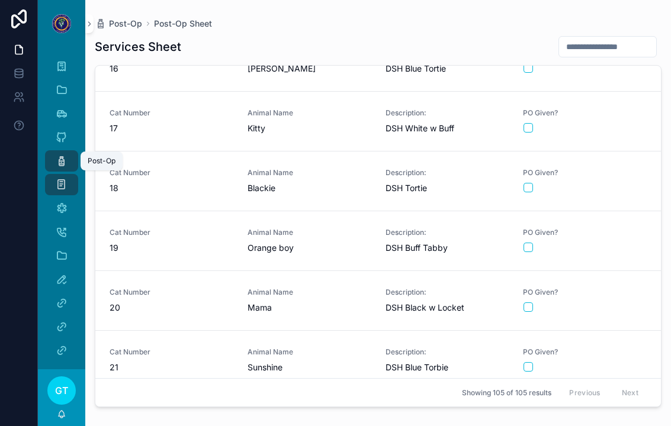
scroll to position [1068, 0]
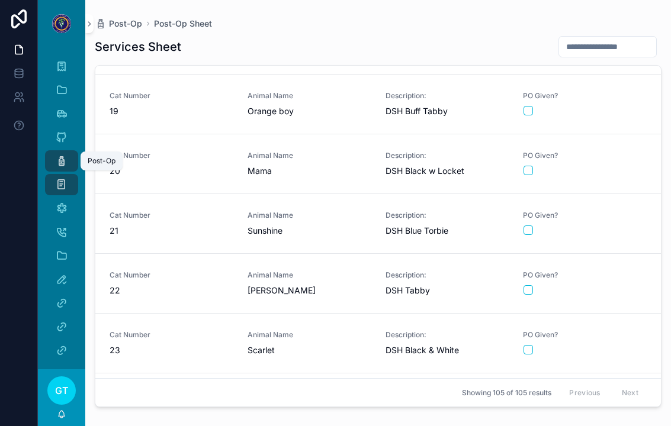
click at [621, 211] on div "PO Given?" at bounding box center [585, 223] width 124 height 25
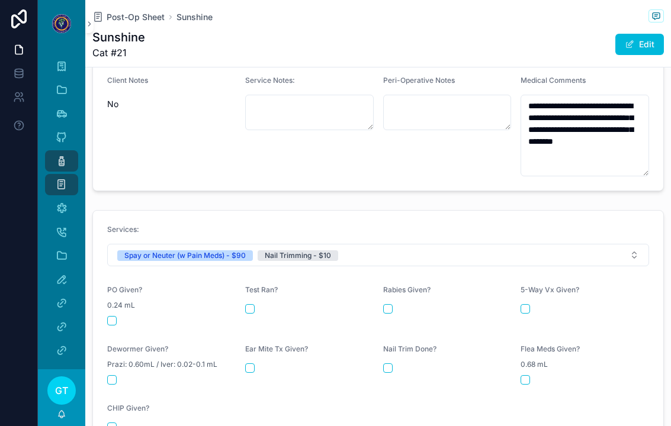
scroll to position [426, 0]
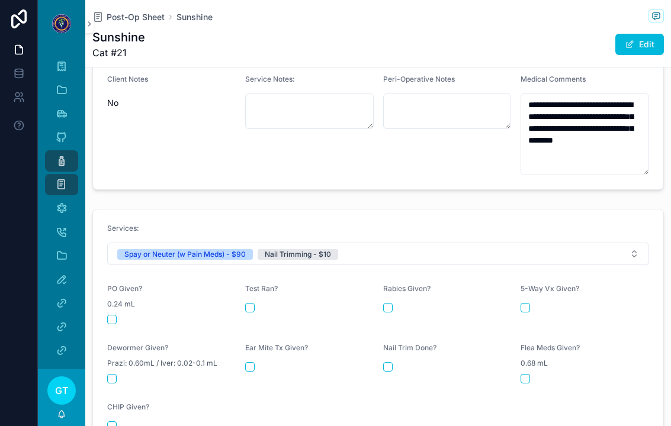
click at [108, 315] on button "scrollable content" at bounding box center [111, 319] width 9 height 9
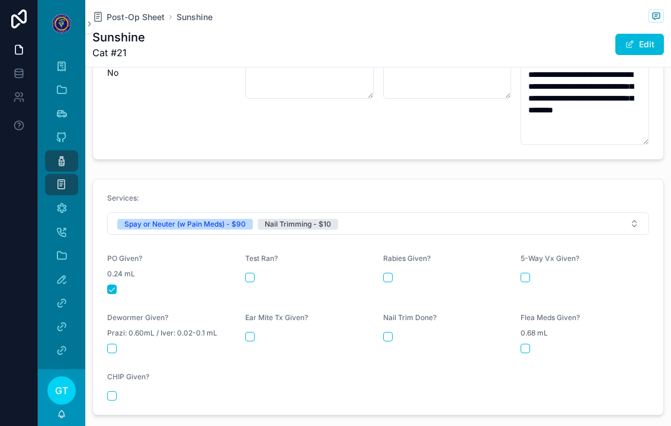
click at [391, 332] on button "scrollable content" at bounding box center [387, 336] width 9 height 9
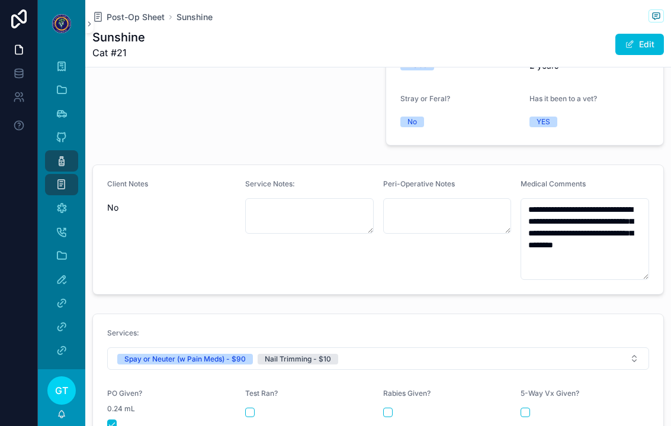
scroll to position [322, 0]
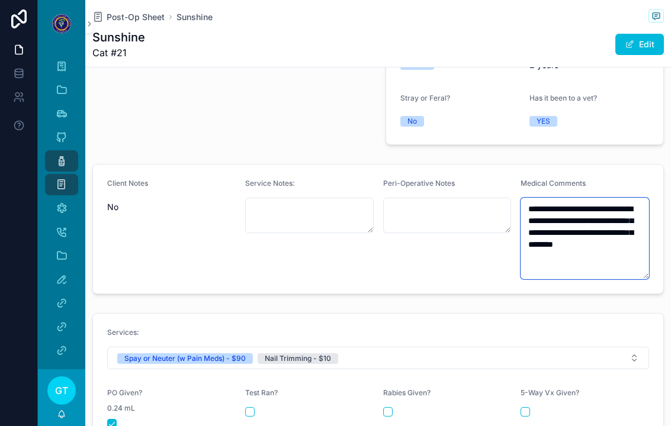
click at [636, 229] on textarea "**********" at bounding box center [585, 239] width 129 height 82
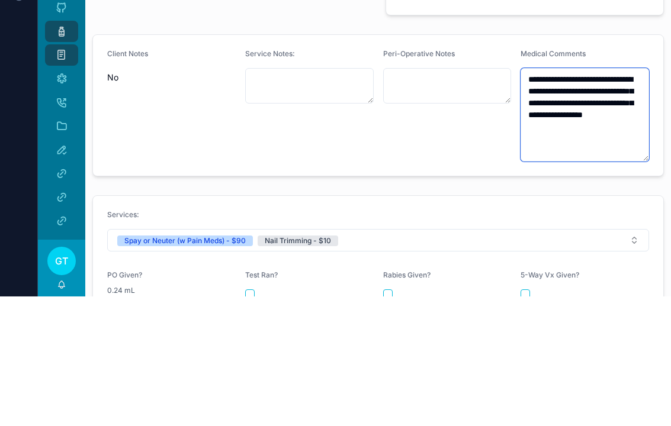
type textarea "**********"
click at [187, 165] on form "**********" at bounding box center [378, 235] width 570 height 141
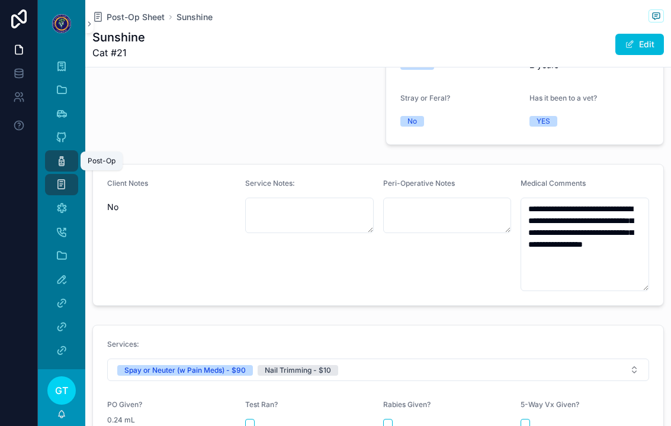
click at [57, 155] on icon "scrollable content" at bounding box center [62, 161] width 12 height 12
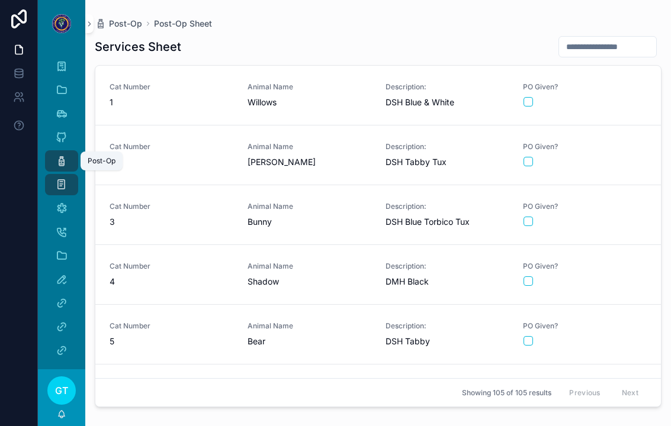
click at [617, 38] on input "scrollable content" at bounding box center [607, 46] width 97 height 17
type input "**"
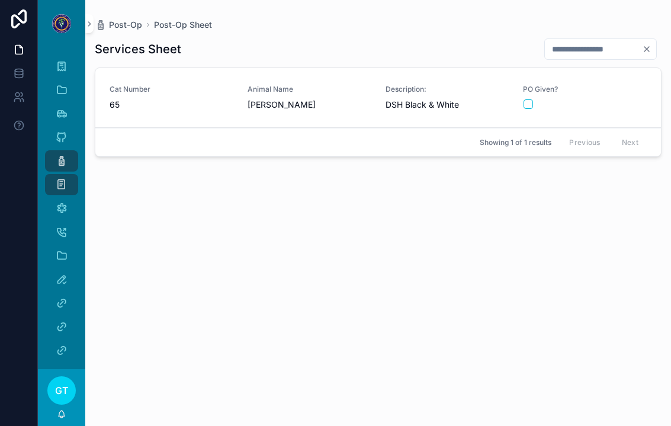
click at [634, 100] on div "scrollable content" at bounding box center [585, 104] width 123 height 9
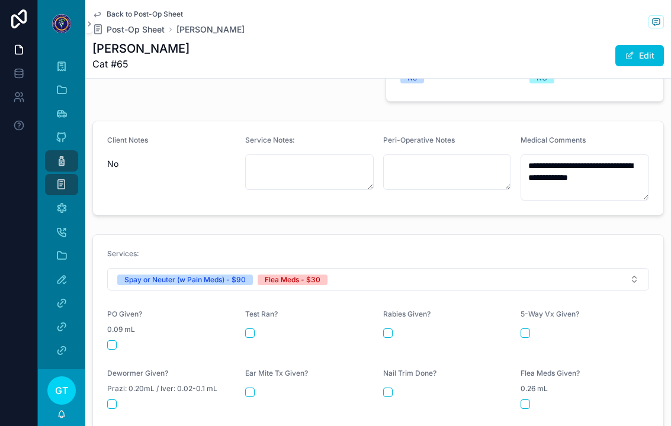
scroll to position [438, 0]
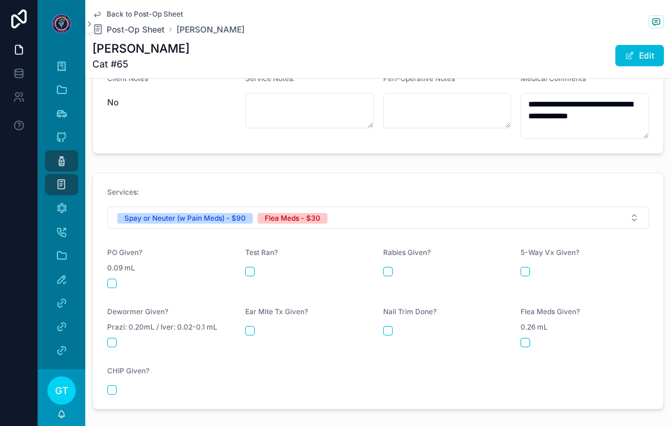
click at [114, 279] on button "scrollable content" at bounding box center [111, 283] width 9 height 9
click at [529, 338] on button "scrollable content" at bounding box center [525, 342] width 9 height 9
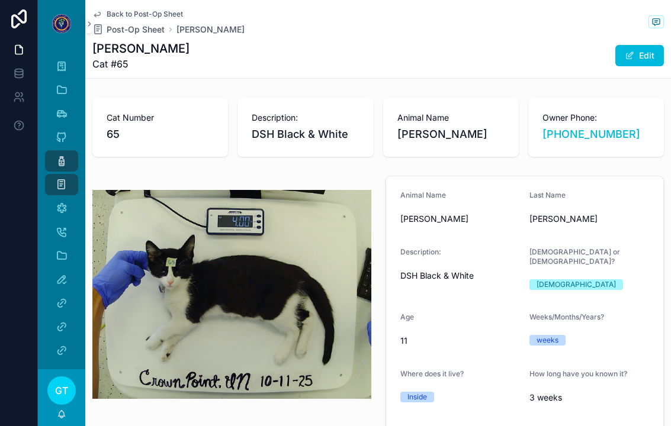
scroll to position [0, 0]
click at [70, 81] on div "Master Data" at bounding box center [61, 90] width 19 height 19
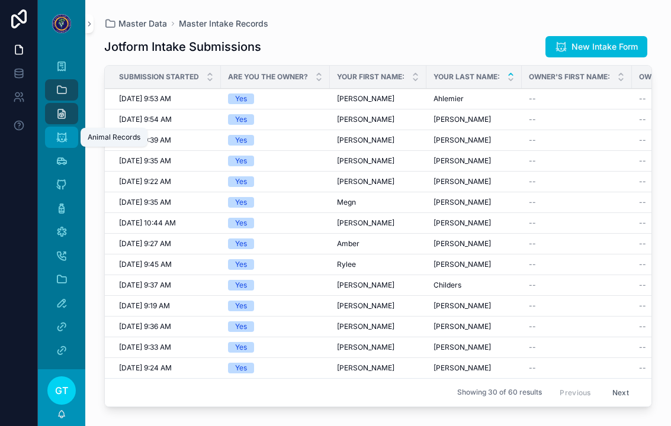
click at [66, 131] on icon "scrollable content" at bounding box center [62, 137] width 12 height 12
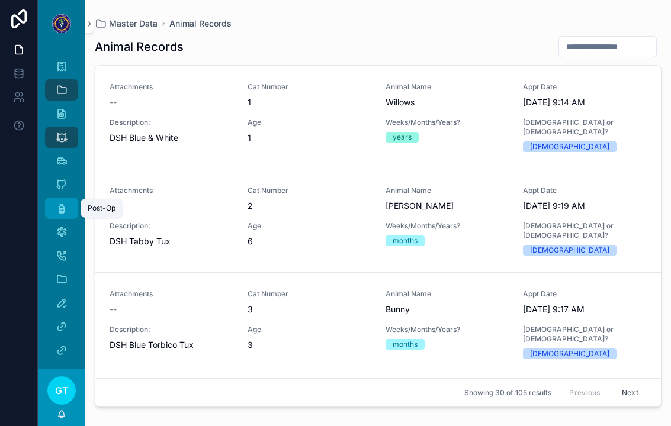
click at [56, 203] on icon "scrollable content" at bounding box center [62, 209] width 12 height 12
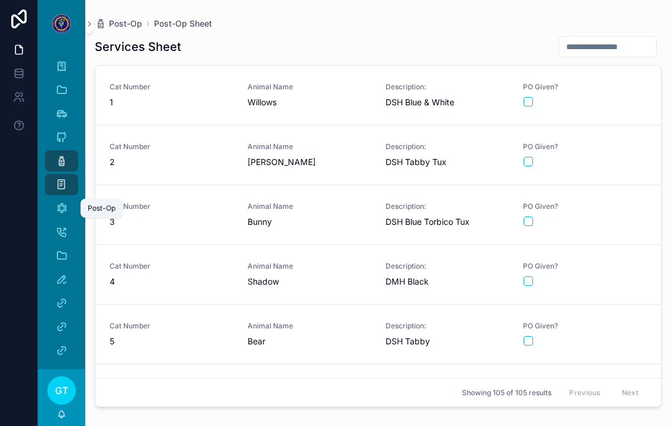
click at [596, 38] on input "scrollable content" at bounding box center [607, 46] width 97 height 17
type input "**"
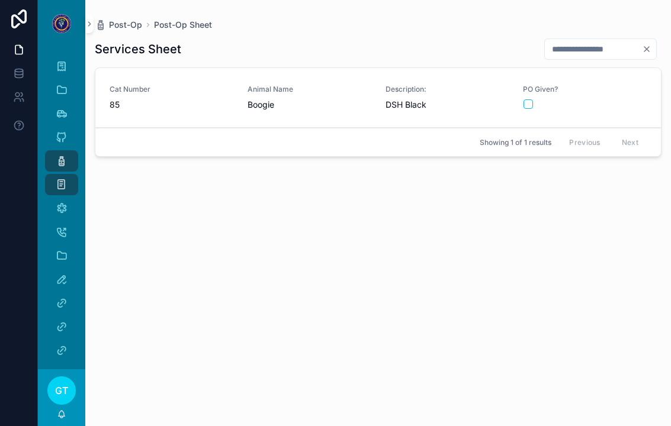
click at [628, 100] on div "scrollable content" at bounding box center [585, 104] width 123 height 9
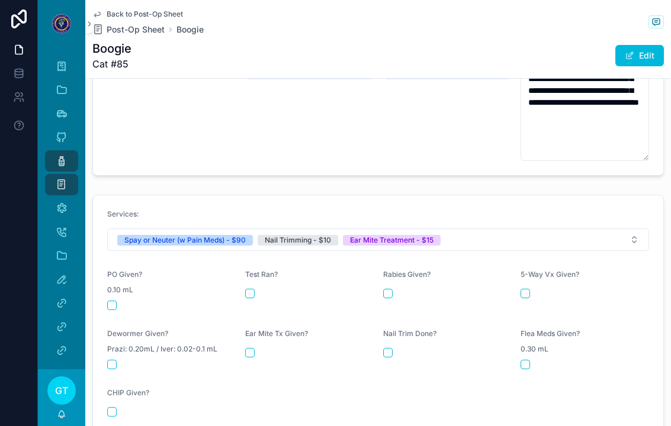
scroll to position [492, 0]
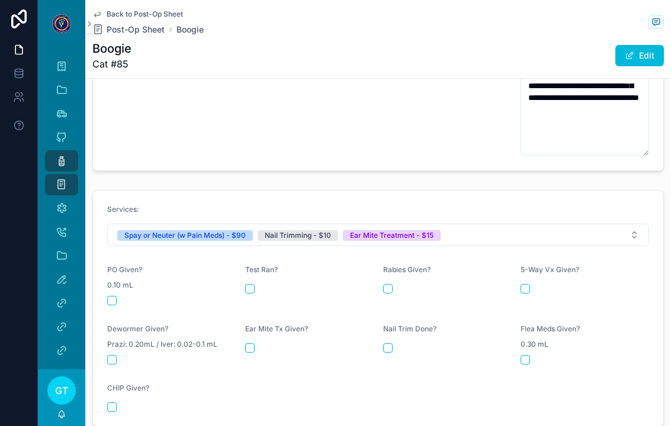
click at [110, 296] on button "scrollable content" at bounding box center [111, 300] width 9 height 9
click at [387, 344] on button "scrollable content" at bounding box center [387, 348] width 9 height 9
click at [263, 344] on div "scrollable content" at bounding box center [309, 348] width 129 height 9
click at [262, 344] on div "scrollable content" at bounding box center [309, 348] width 129 height 9
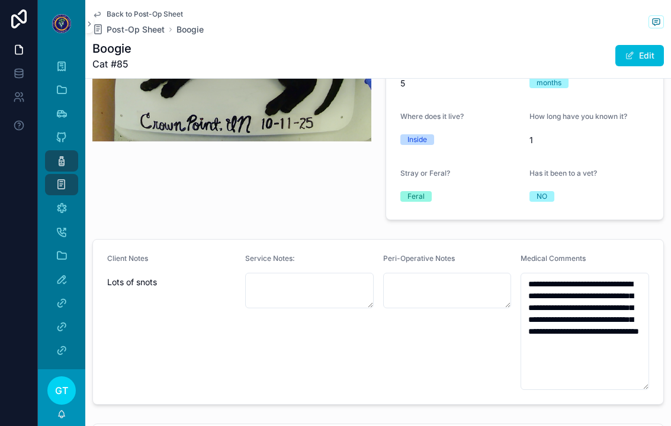
scroll to position [255, 0]
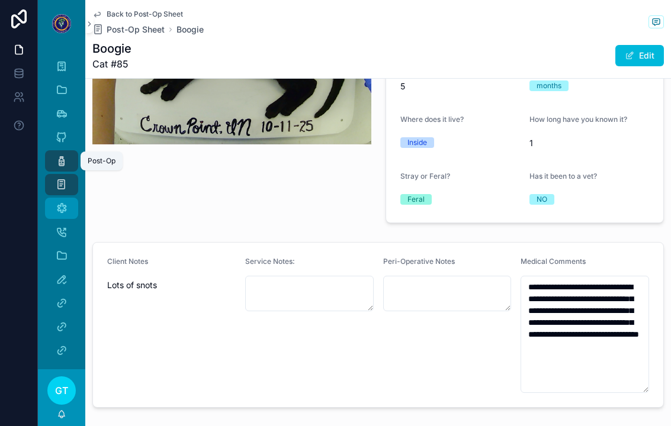
click at [62, 203] on icon "scrollable content" at bounding box center [62, 209] width 12 height 12
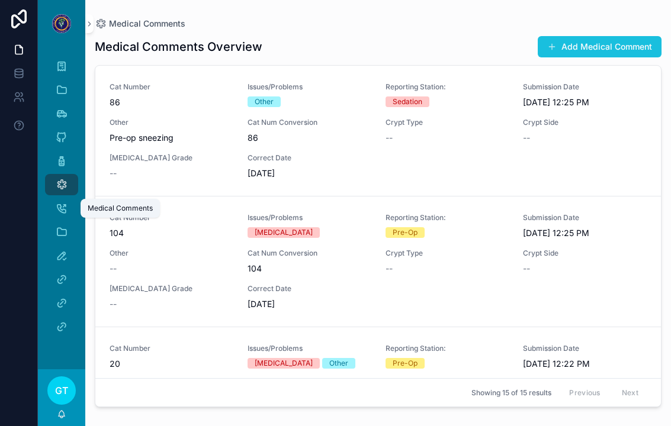
click at [636, 36] on button "Add Medical Comment" at bounding box center [600, 46] width 124 height 21
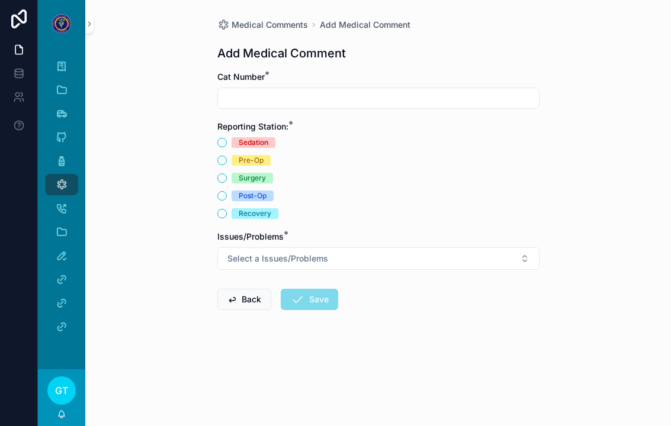
click at [481, 90] on input "scrollable content" at bounding box center [378, 98] width 321 height 17
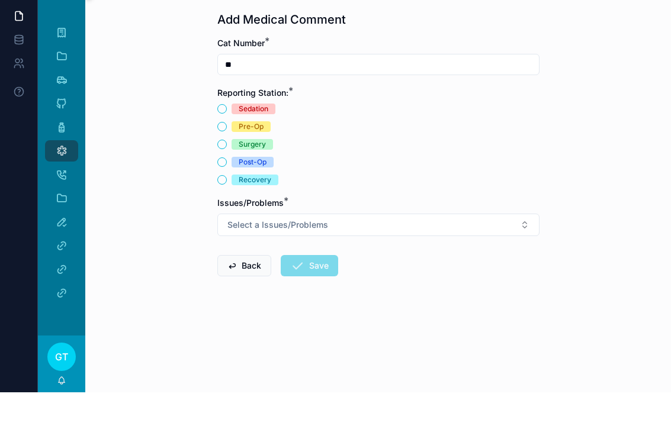
type input "**"
click at [222, 156] on button "Pre-Op" at bounding box center [221, 160] width 9 height 9
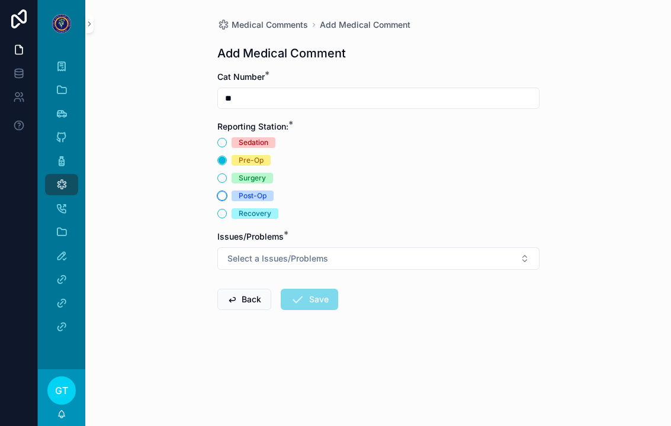
click at [223, 191] on button "Post-Op" at bounding box center [221, 195] width 9 height 9
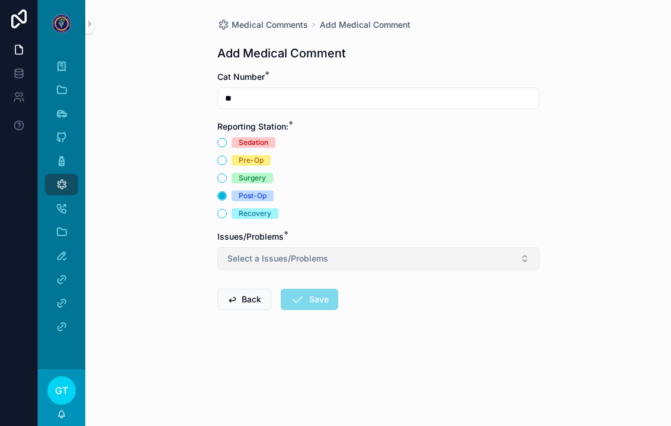
click at [242, 252] on button "Select a Issues/Problems" at bounding box center [378, 259] width 322 height 23
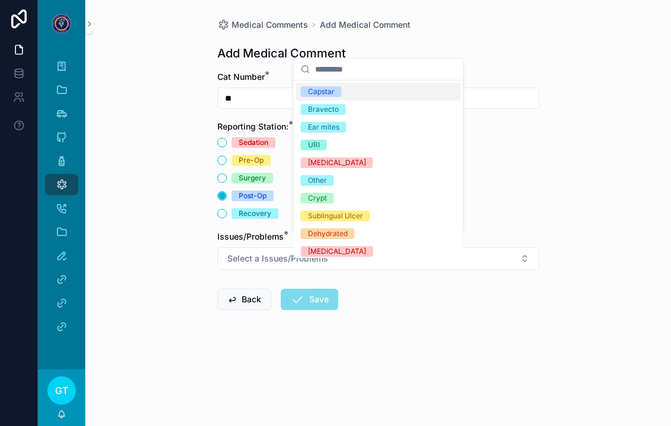
click at [332, 163] on div "[MEDICAL_DATA]" at bounding box center [337, 163] width 58 height 11
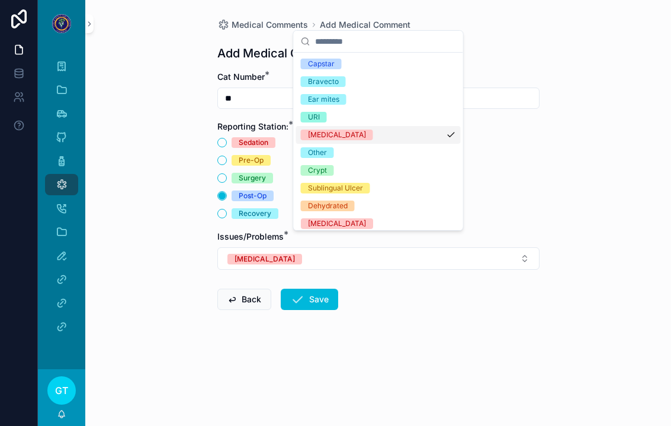
click at [315, 152] on div "Other" at bounding box center [317, 152] width 19 height 11
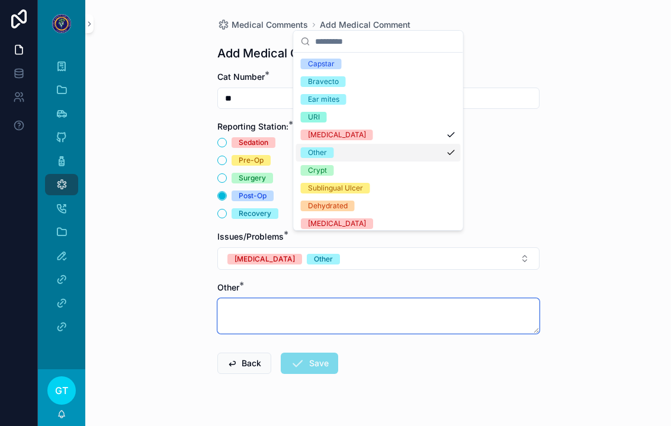
click at [233, 304] on textarea "scrollable content" at bounding box center [378, 317] width 322 height 36
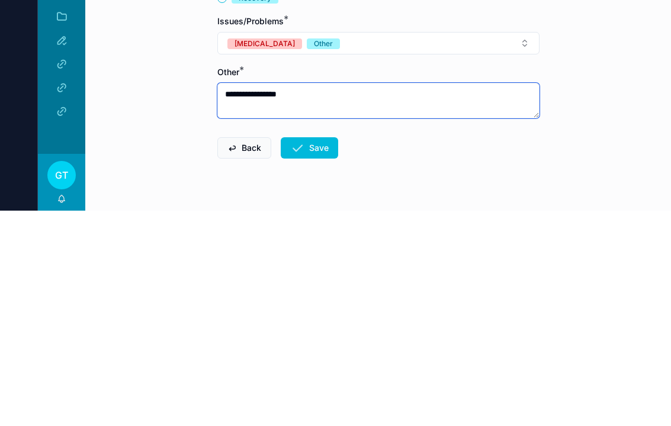
click at [224, 299] on textarea "**********" at bounding box center [378, 317] width 322 height 36
type textarea "**********"
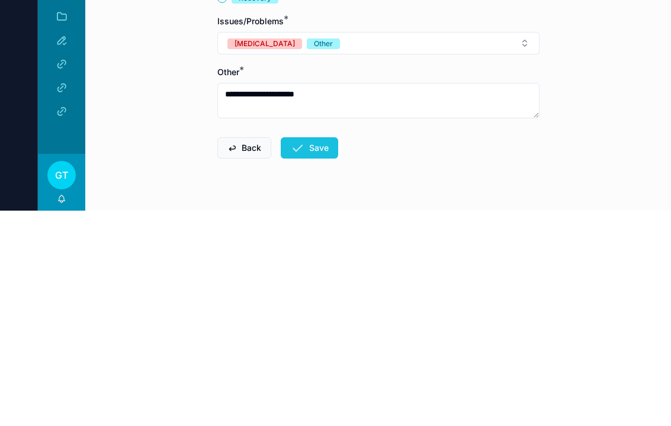
click at [307, 353] on button "Save" at bounding box center [309, 363] width 57 height 21
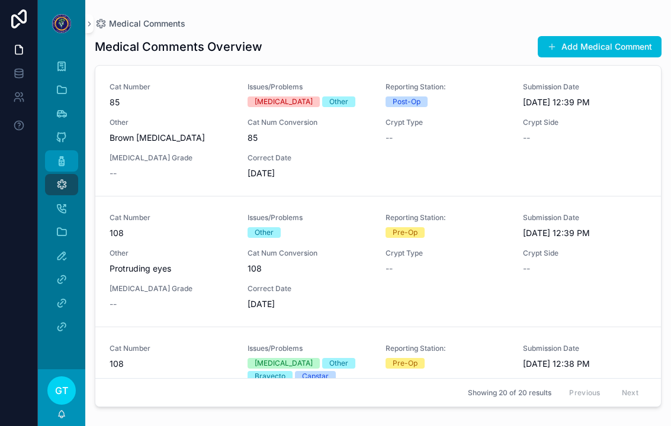
click at [57, 155] on icon "scrollable content" at bounding box center [62, 161] width 12 height 12
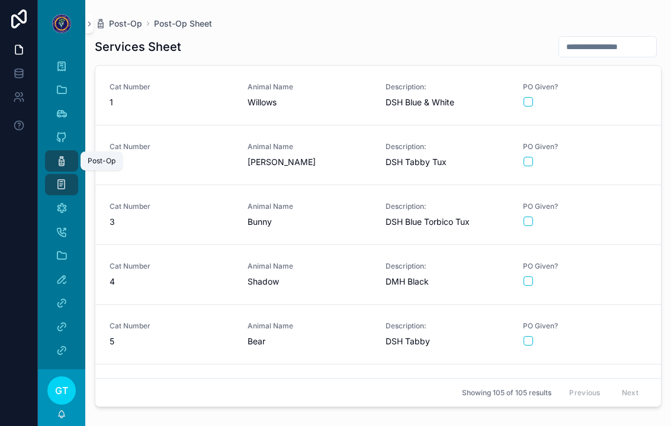
click at [611, 39] on input "scrollable content" at bounding box center [607, 46] width 97 height 17
type input "**"
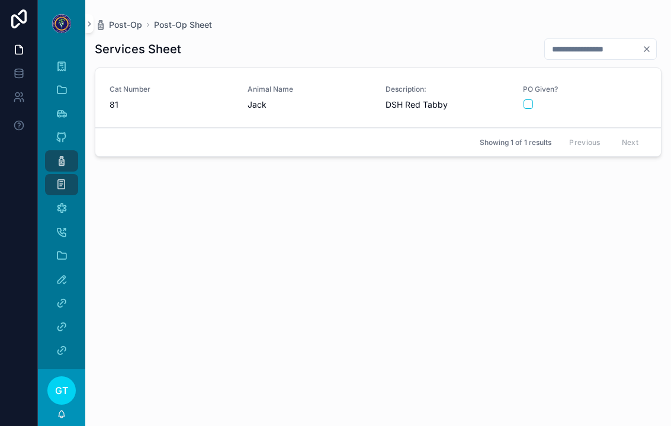
click at [613, 100] on div "scrollable content" at bounding box center [585, 104] width 123 height 9
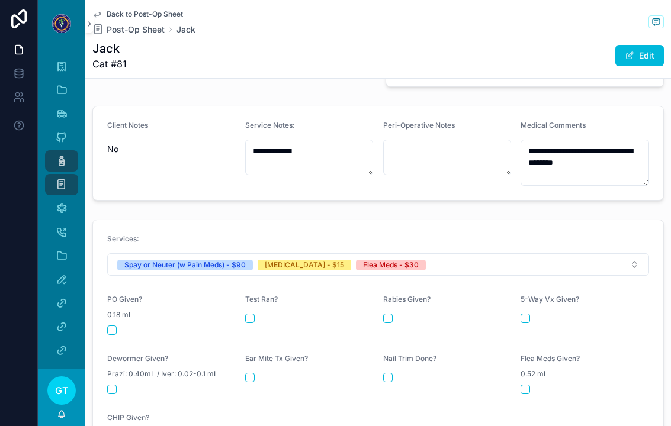
scroll to position [383, 0]
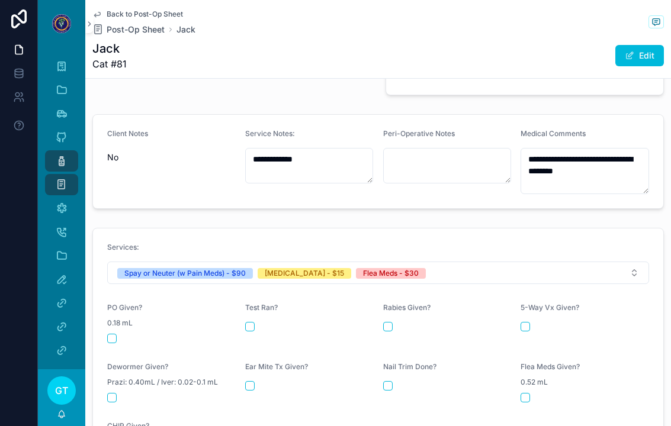
click at [113, 334] on button "scrollable content" at bounding box center [111, 338] width 9 height 9
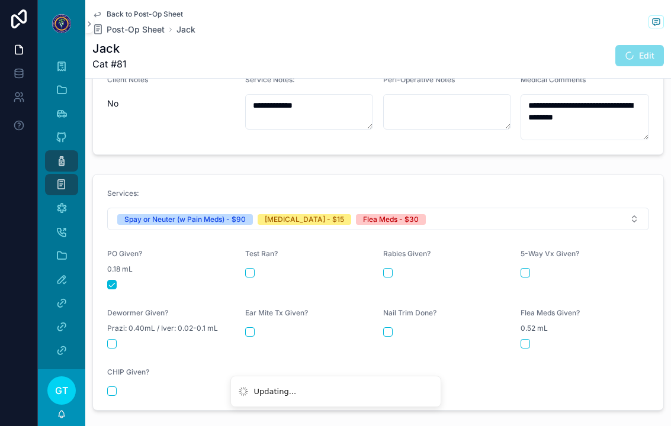
scroll to position [442, 0]
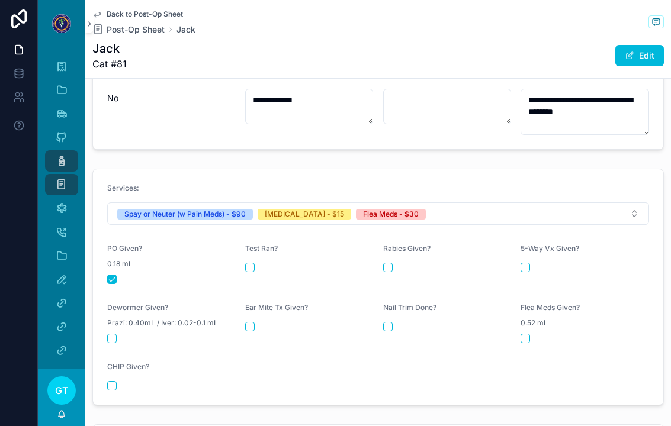
click at [391, 263] on button "scrollable content" at bounding box center [387, 267] width 9 height 9
click at [527, 334] on button "scrollable content" at bounding box center [525, 338] width 9 height 9
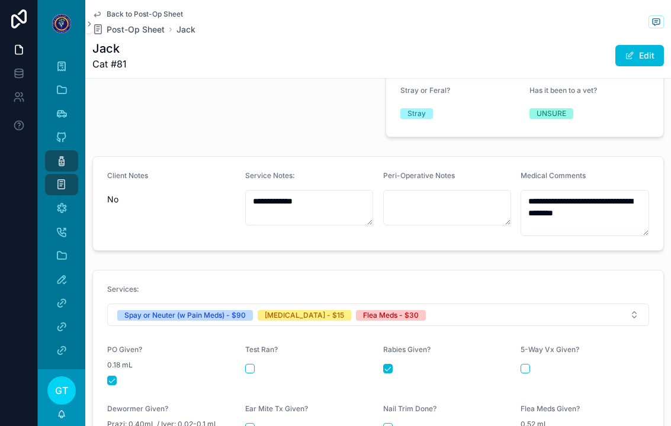
scroll to position [340, 0]
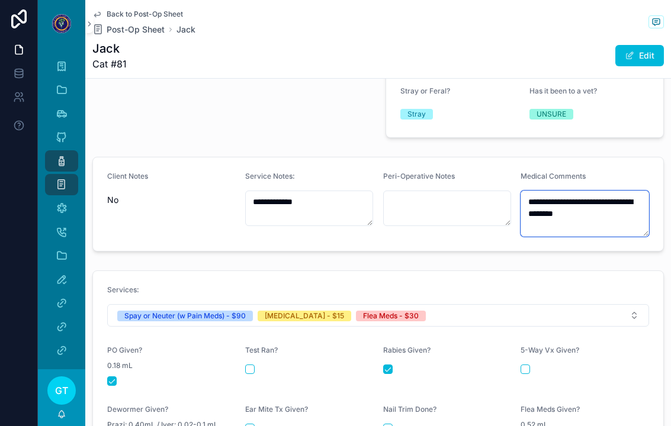
click at [618, 200] on textarea "**********" at bounding box center [585, 214] width 129 height 46
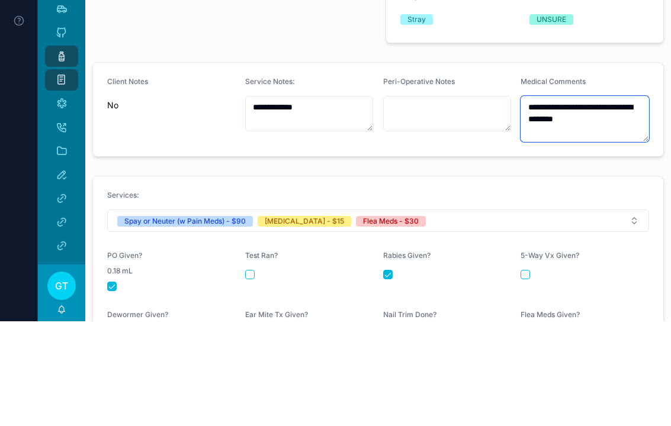
scroll to position [330, 0]
click at [612, 200] on textarea "**********" at bounding box center [585, 223] width 129 height 46
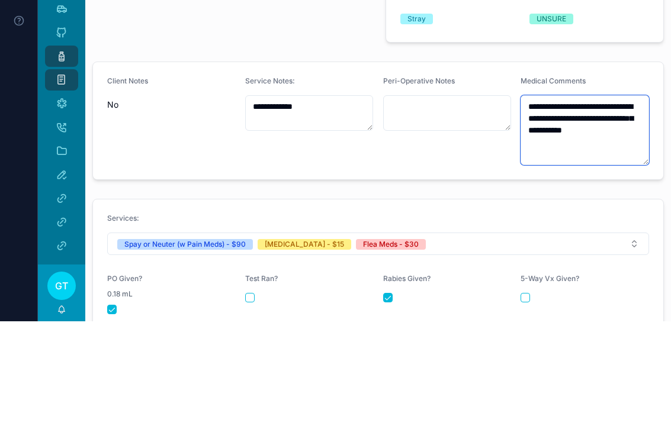
type textarea "**********"
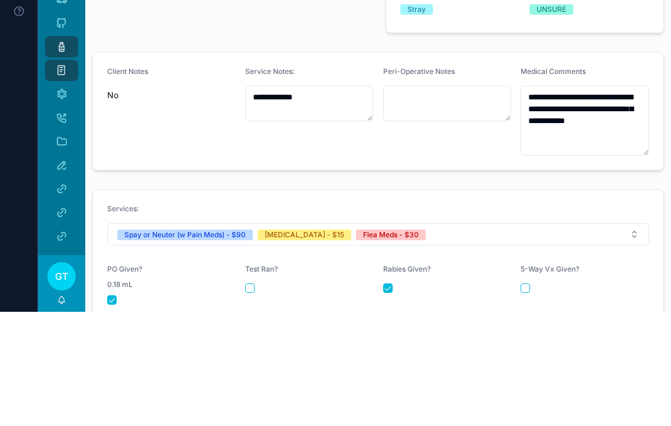
scroll to position [0, 0]
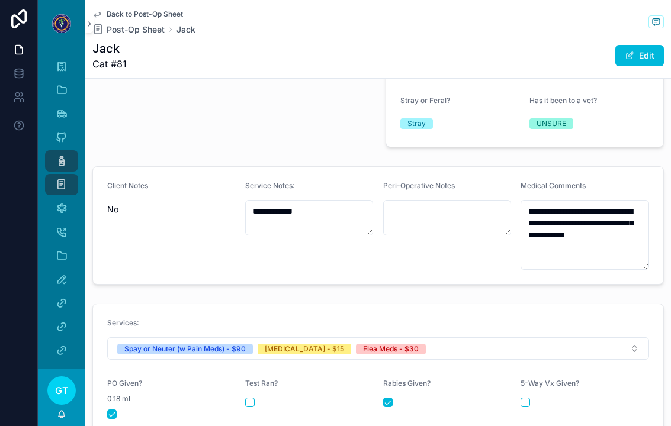
click at [56, 156] on icon "scrollable content" at bounding box center [62, 161] width 12 height 12
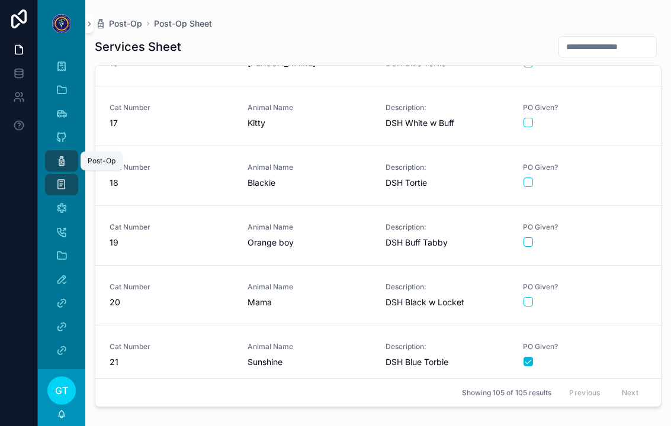
scroll to position [937, 0]
click at [611, 309] on link "Cat Number 20 Animal Name Mama Description: DSH Black w Locket PO Given?" at bounding box center [378, 295] width 566 height 60
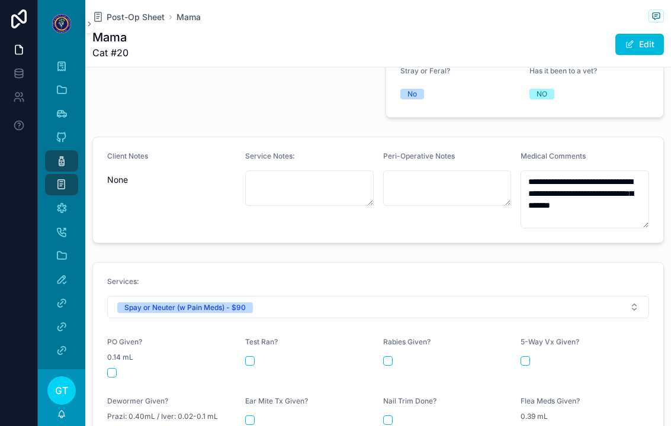
scroll to position [349, 0]
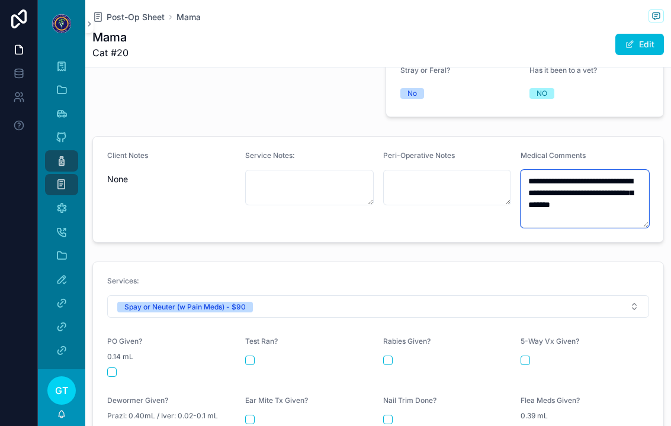
click at [579, 210] on textarea "**********" at bounding box center [585, 199] width 129 height 58
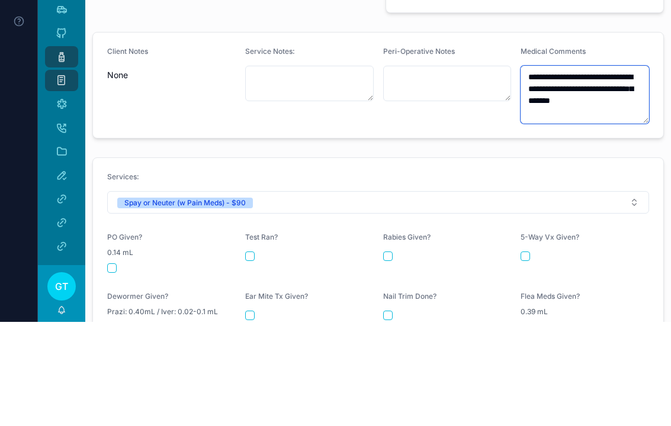
click at [569, 170] on textarea "**********" at bounding box center [585, 199] width 129 height 58
type textarea "**********"
click at [473, 137] on form "**********" at bounding box center [378, 189] width 570 height 105
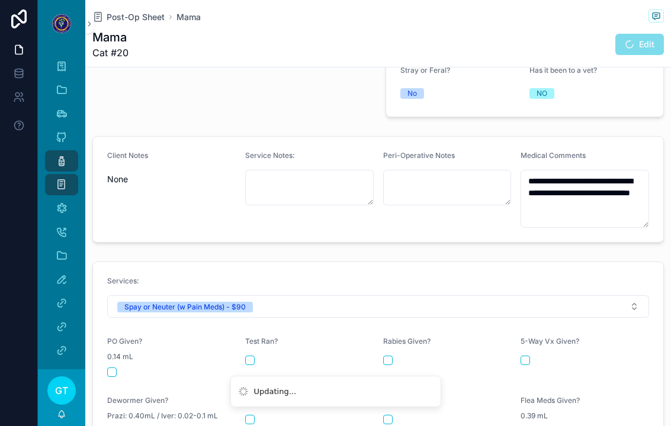
click at [114, 368] on button "scrollable content" at bounding box center [111, 372] width 9 height 9
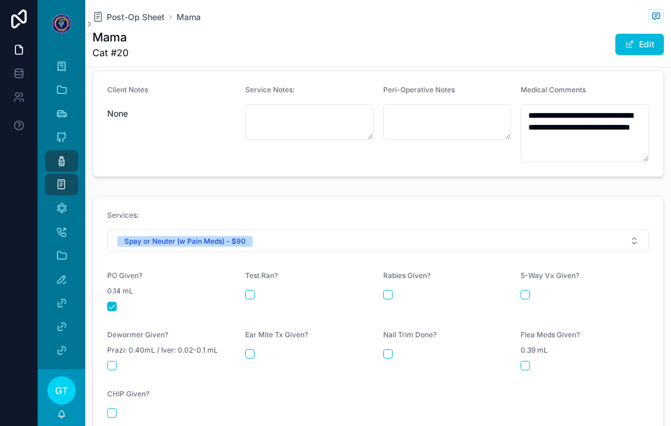
scroll to position [403, 0]
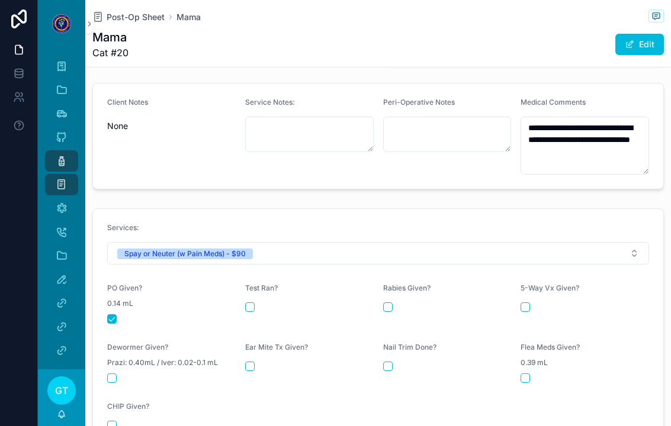
click at [54, 152] on div "Post-Op" at bounding box center [61, 161] width 19 height 19
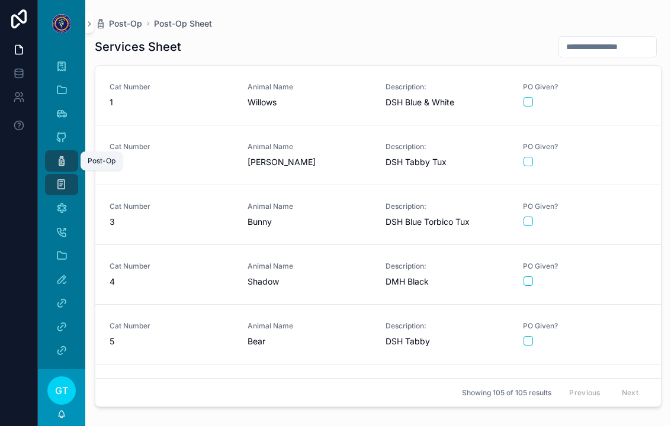
click at [612, 38] on input "scrollable content" at bounding box center [607, 46] width 97 height 17
type input "***"
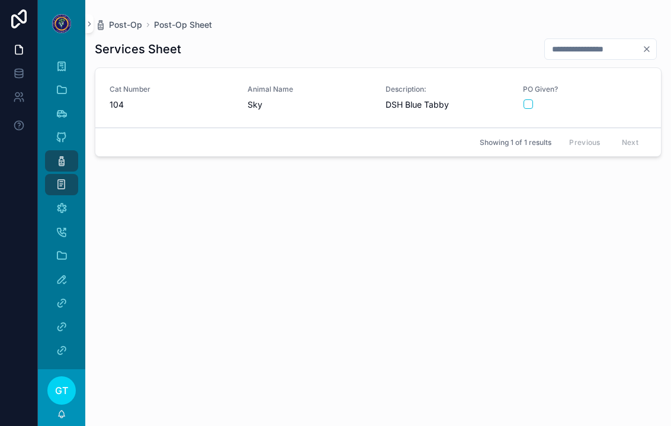
click at [633, 100] on div "scrollable content" at bounding box center [585, 104] width 123 height 9
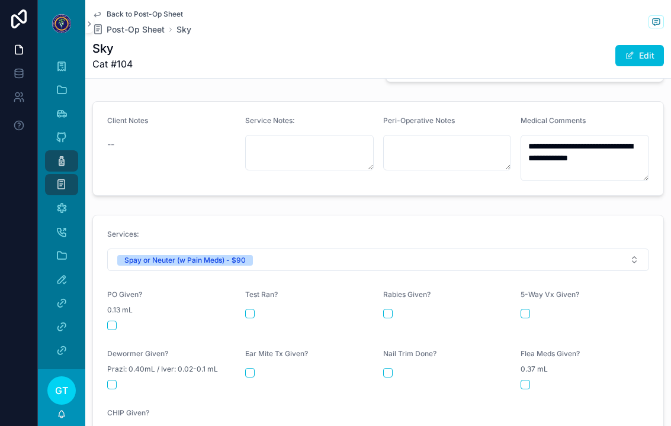
scroll to position [410, 0]
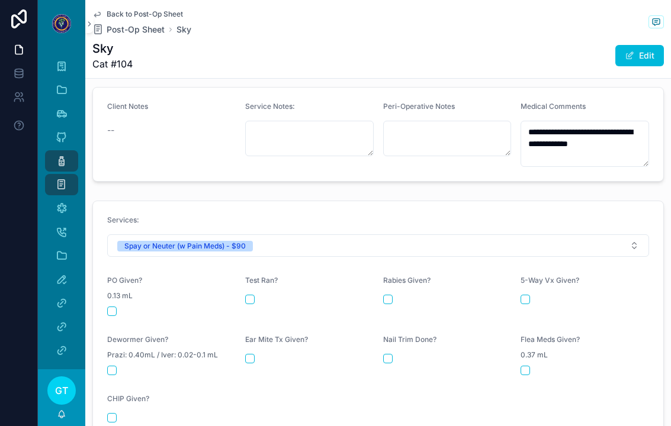
click at [107, 307] on button "scrollable content" at bounding box center [111, 311] width 9 height 9
click at [53, 152] on div "Post-Op" at bounding box center [61, 161] width 19 height 19
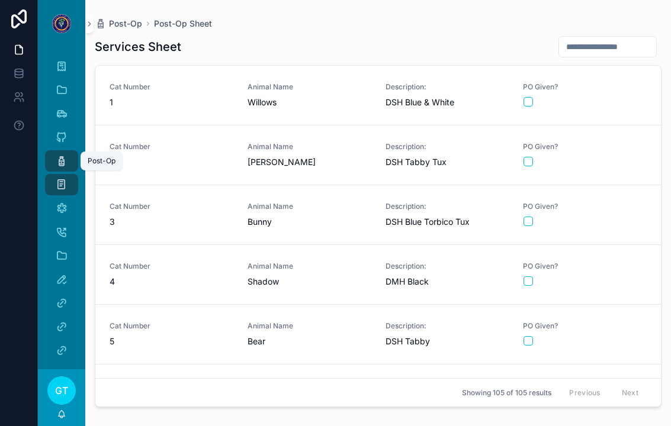
click at [620, 38] on input "scrollable content" at bounding box center [607, 46] width 97 height 17
type input "**"
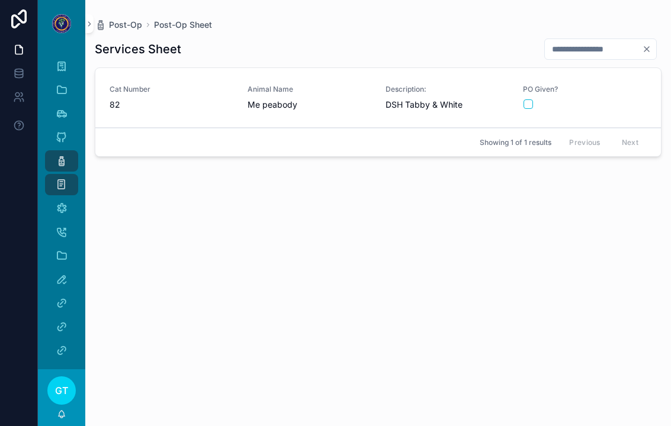
click at [622, 85] on div "PO Given?" at bounding box center [585, 97] width 124 height 25
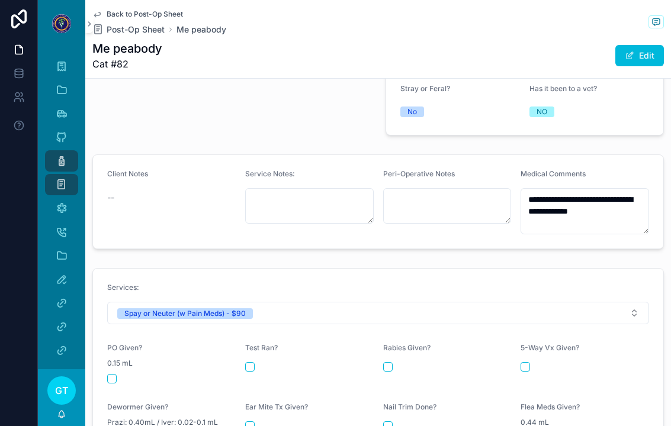
scroll to position [346, 0]
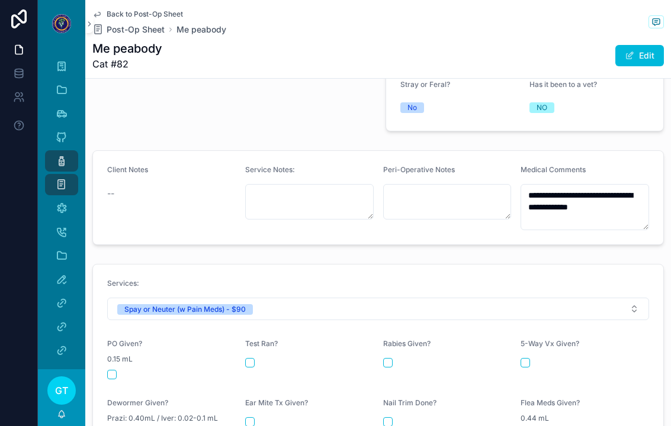
click at [114, 355] on span "0.15 mL" at bounding box center [119, 359] width 25 height 9
click at [114, 370] on button "scrollable content" at bounding box center [111, 374] width 9 height 9
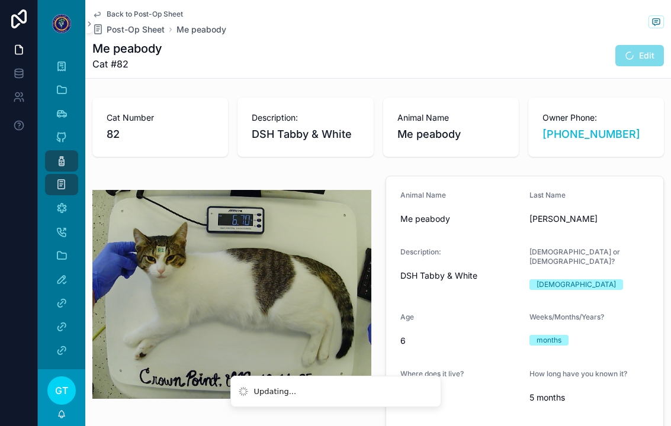
scroll to position [0, 0]
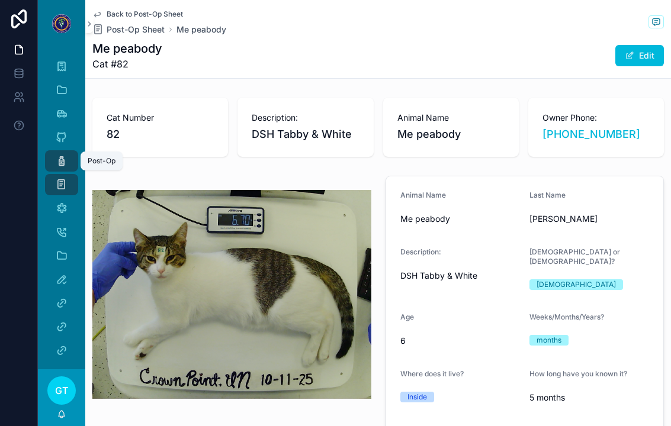
click at [58, 155] on icon "scrollable content" at bounding box center [62, 161] width 12 height 12
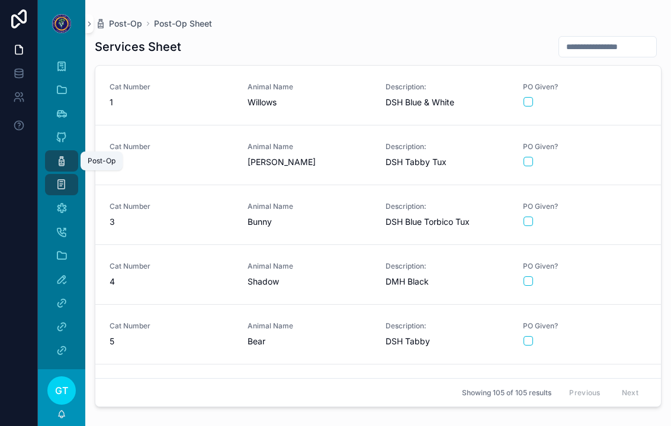
click at [620, 38] on input "scrollable content" at bounding box center [607, 46] width 97 height 17
type input "***"
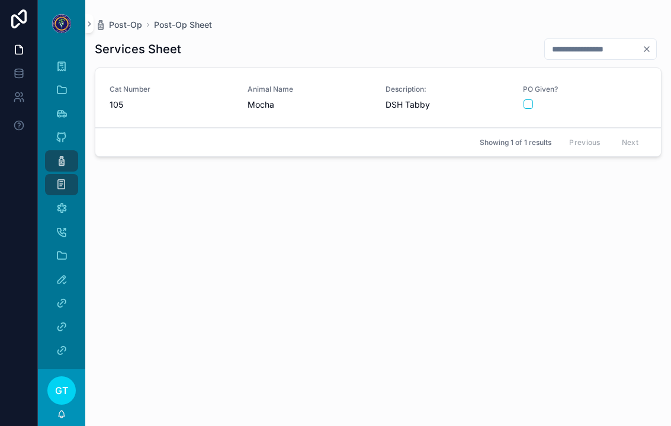
click at [618, 85] on span "PO Given?" at bounding box center [585, 89] width 124 height 9
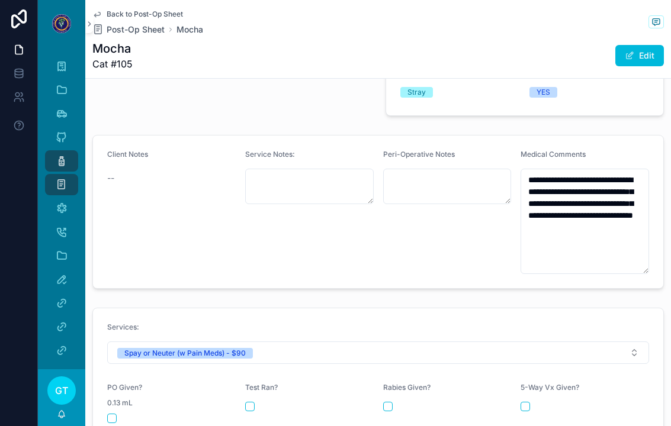
scroll to position [364, 0]
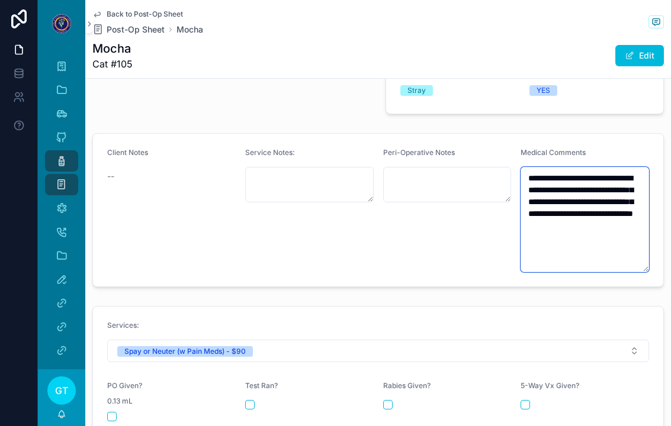
click at [622, 204] on textarea "**********" at bounding box center [585, 219] width 129 height 105
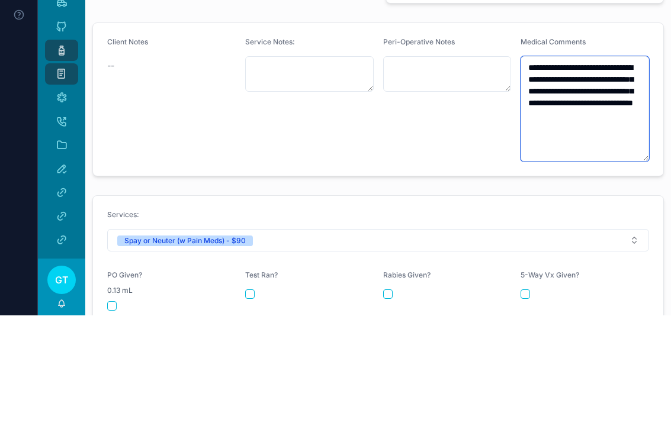
click at [617, 167] on textarea "**********" at bounding box center [585, 219] width 129 height 105
type textarea "**********"
click at [176, 148] on div "Client Notes --" at bounding box center [171, 210] width 129 height 124
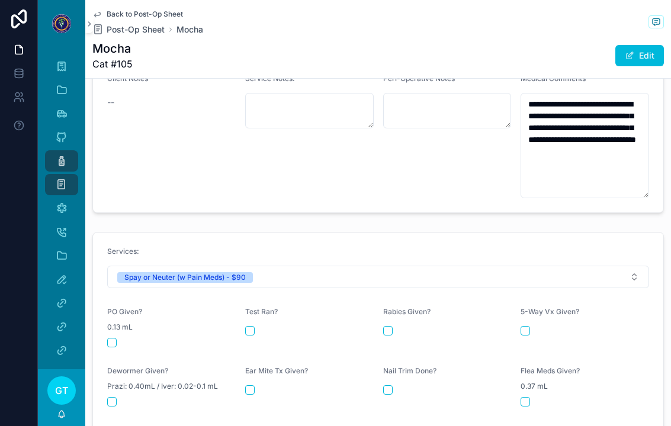
scroll to position [439, 0]
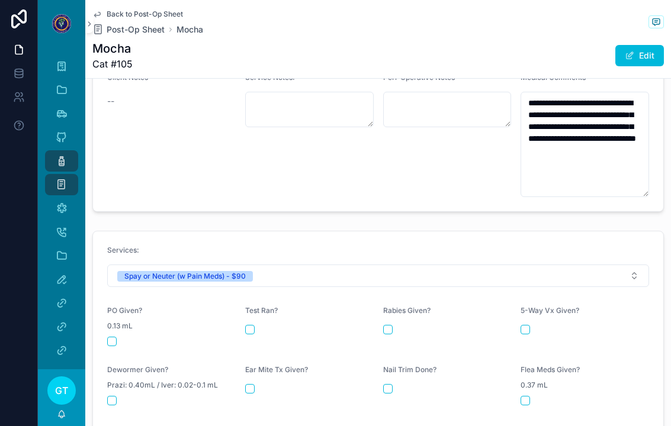
click at [122, 337] on div "scrollable content" at bounding box center [171, 341] width 129 height 9
click at [112, 337] on button "scrollable content" at bounding box center [111, 341] width 9 height 9
click at [57, 155] on icon "scrollable content" at bounding box center [62, 161] width 12 height 12
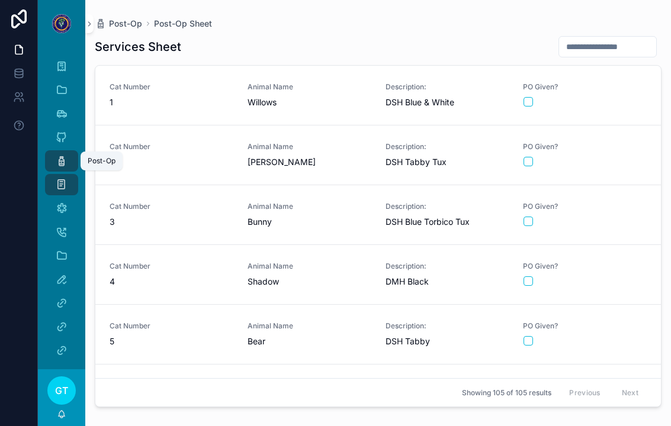
click at [604, 38] on input "scrollable content" at bounding box center [607, 46] width 97 height 17
type input "***"
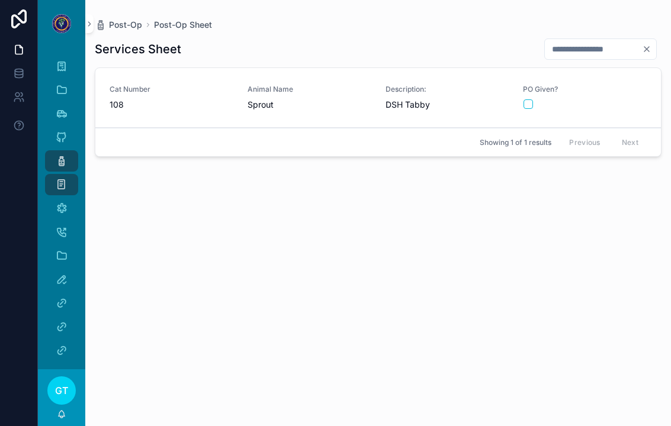
click at [583, 100] on div "scrollable content" at bounding box center [585, 104] width 123 height 9
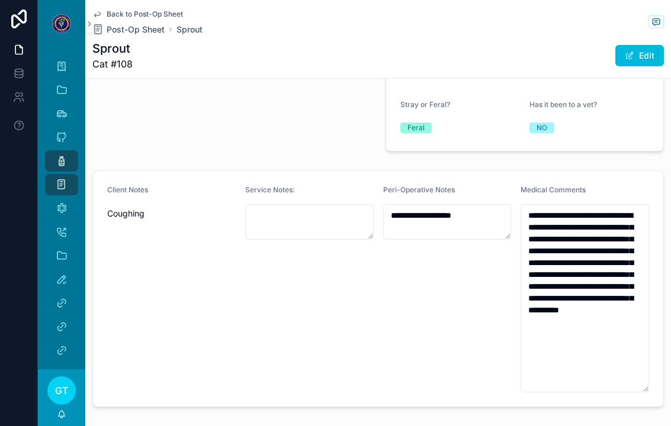
scroll to position [333, 0]
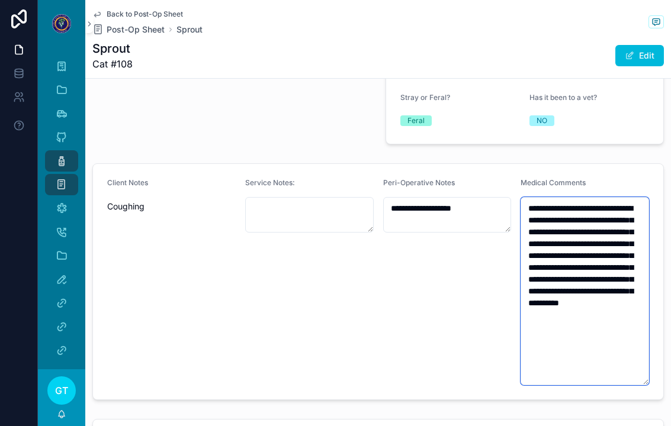
click at [579, 220] on textarea "**********" at bounding box center [585, 291] width 129 height 188
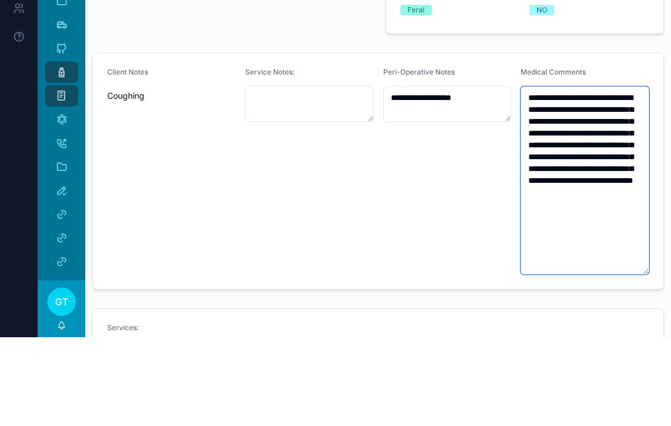
scroll to position [356, 0]
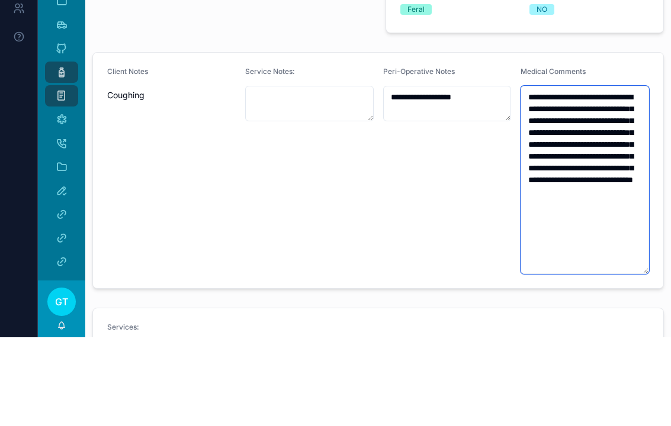
click at [570, 175] on textarea "**********" at bounding box center [585, 269] width 129 height 188
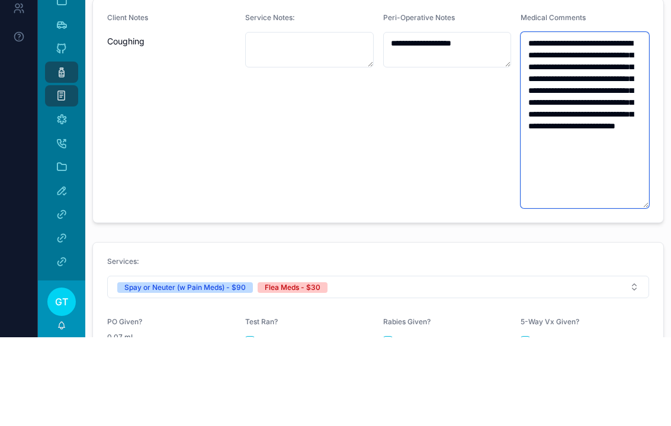
scroll to position [411, 0]
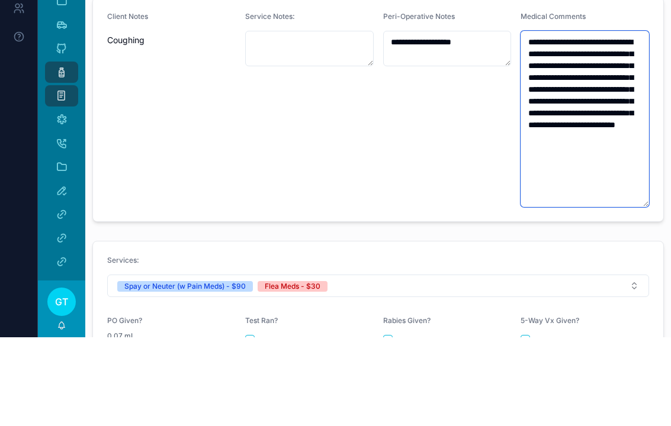
click at [608, 148] on textarea "**********" at bounding box center [585, 208] width 129 height 176
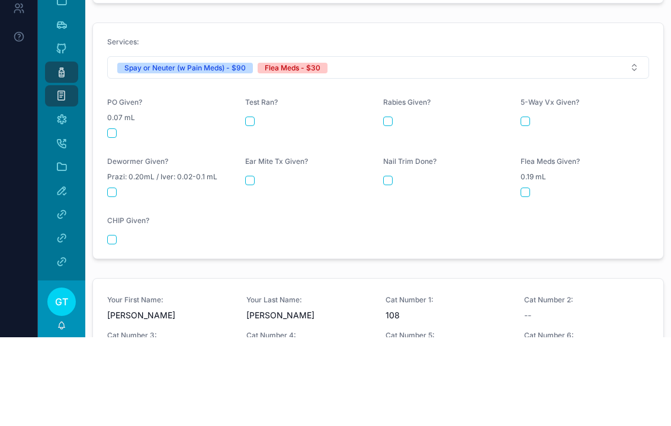
scroll to position [631, 0]
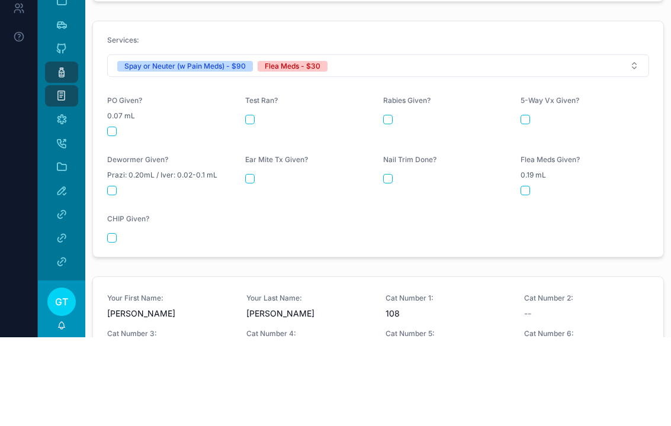
click at [111, 216] on button "scrollable content" at bounding box center [111, 220] width 9 height 9
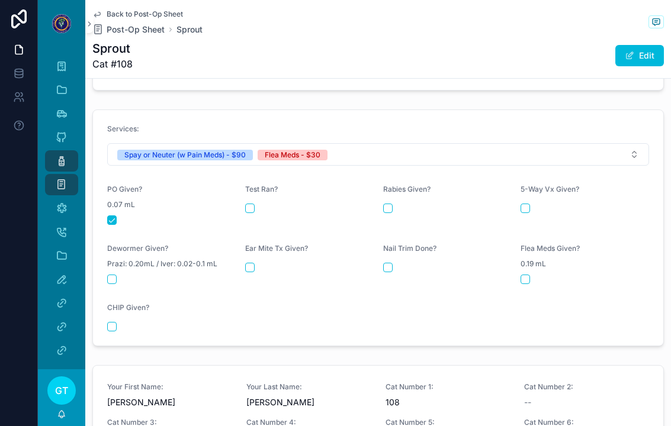
click at [529, 251] on div "Flea Meds Given? 0.19 mL" at bounding box center [585, 264] width 129 height 40
click at [528, 275] on button "scrollable content" at bounding box center [525, 279] width 9 height 9
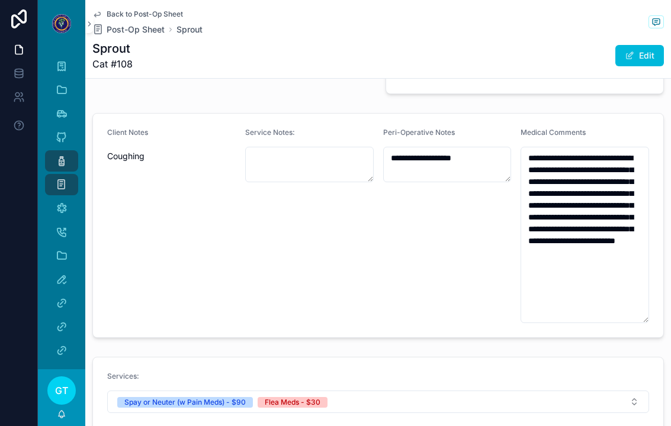
scroll to position [383, 0]
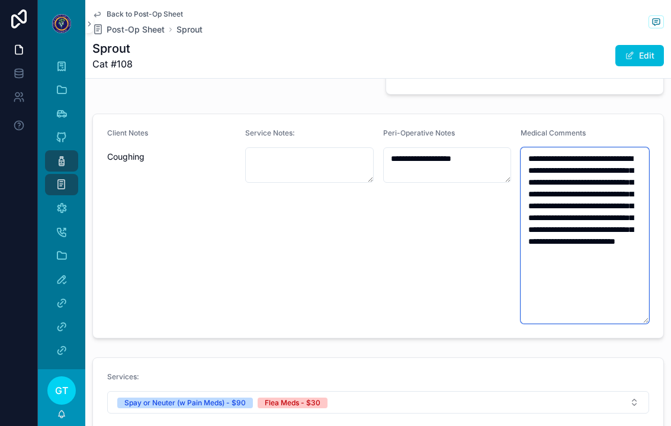
click at [602, 182] on textarea "**********" at bounding box center [585, 235] width 129 height 176
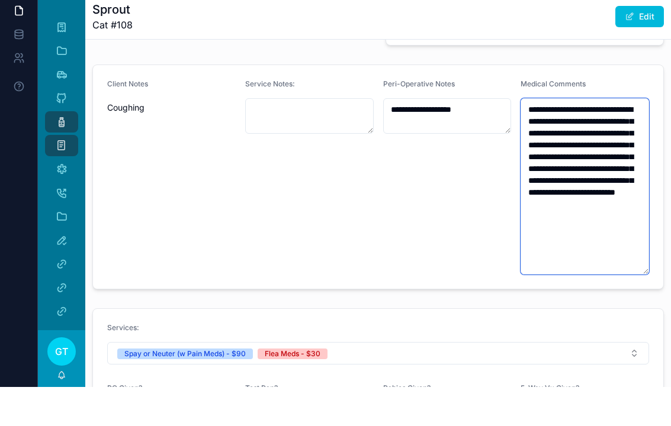
scroll to position [394, 0]
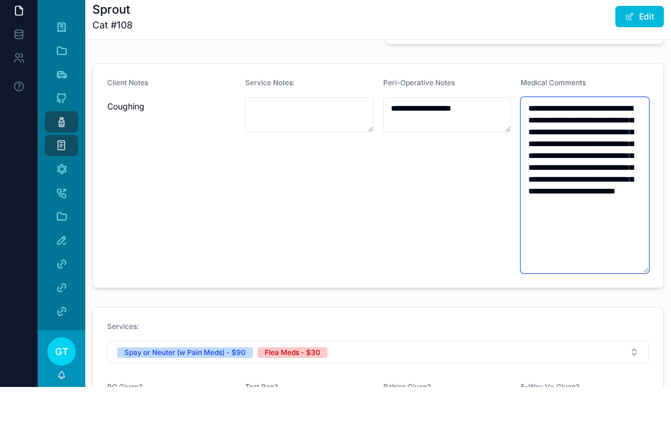
click at [538, 142] on textarea "**********" at bounding box center [585, 224] width 129 height 176
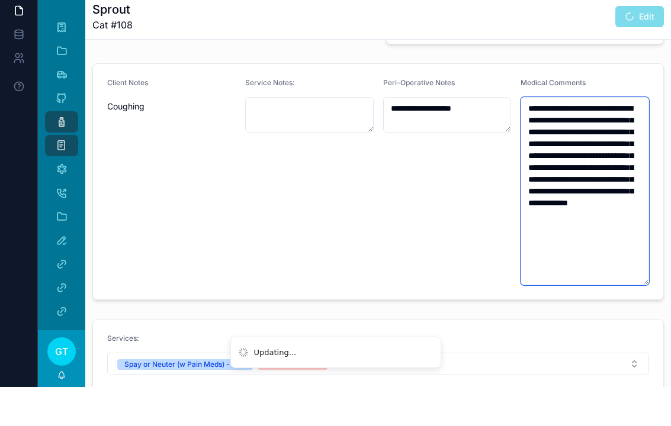
type textarea "**********"
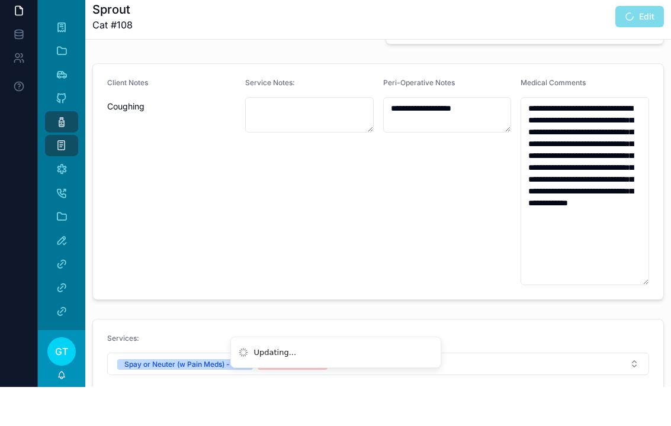
click at [222, 131] on div "Client Notes Coughing" at bounding box center [171, 220] width 129 height 207
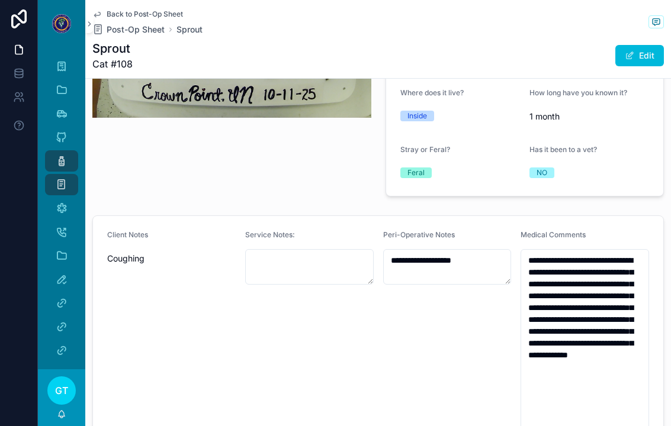
scroll to position [283, 0]
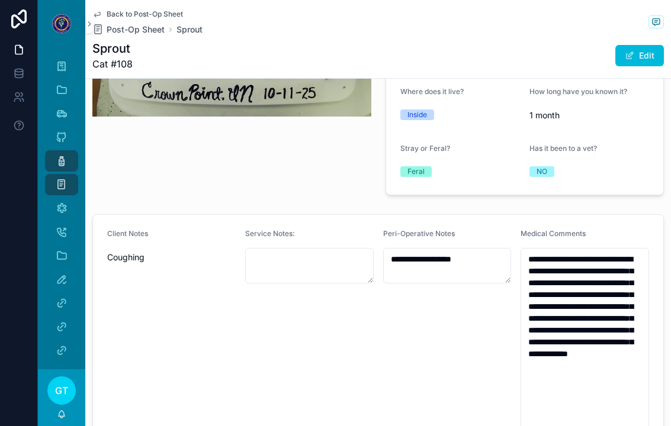
click at [189, 357] on div "Client Notes Coughing" at bounding box center [171, 332] width 129 height 207
click at [195, 341] on div "Client Notes Coughing" at bounding box center [171, 332] width 129 height 207
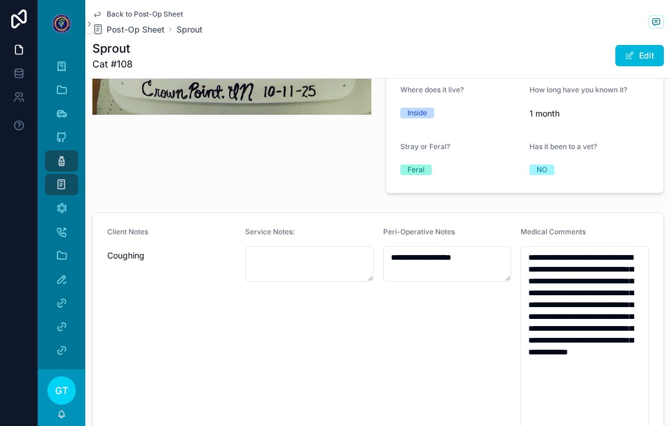
scroll to position [287, 0]
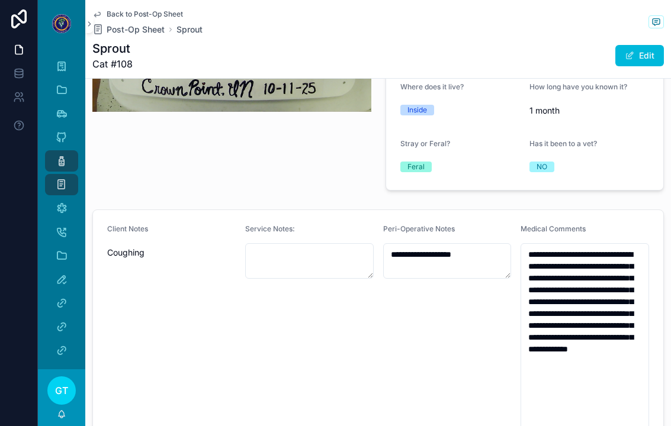
click at [190, 330] on div "Client Notes Coughing" at bounding box center [171, 327] width 129 height 207
click at [56, 155] on icon "scrollable content" at bounding box center [62, 161] width 12 height 12
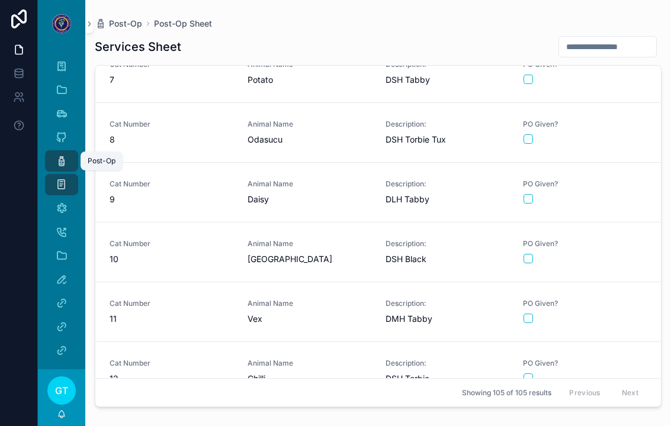
scroll to position [387, 0]
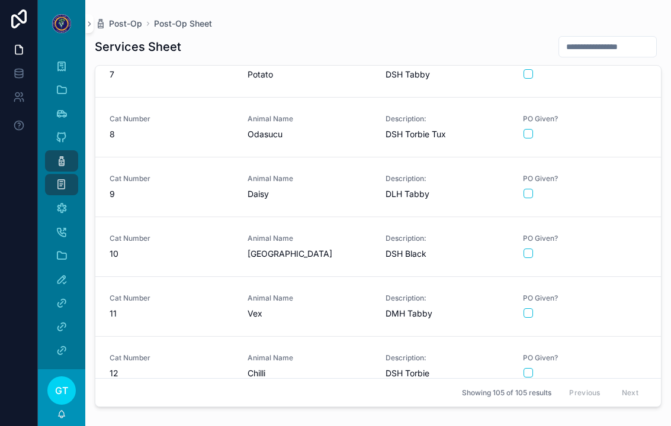
click at [633, 309] on div "scrollable content" at bounding box center [585, 313] width 123 height 9
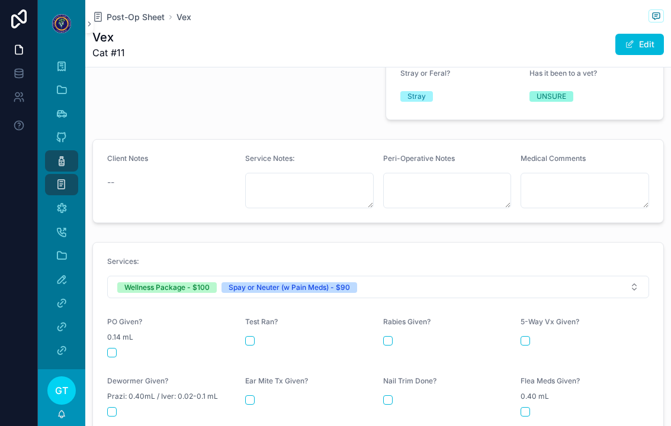
scroll to position [347, 0]
click at [111, 348] on button "scrollable content" at bounding box center [111, 352] width 9 height 9
click at [386, 336] on button "scrollable content" at bounding box center [387, 340] width 9 height 9
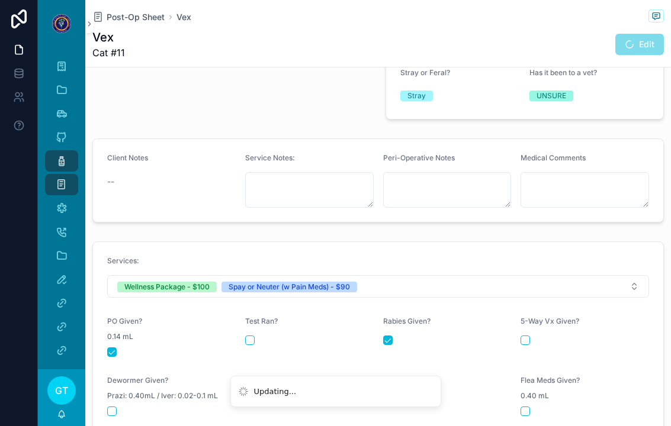
click at [529, 336] on button "scrollable content" at bounding box center [525, 340] width 9 height 9
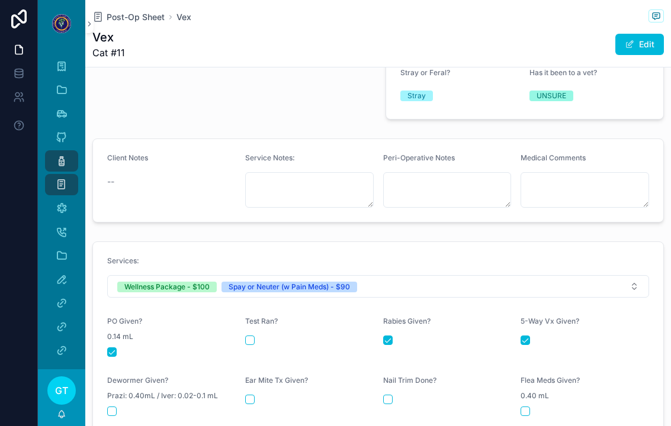
click at [529, 407] on button "scrollable content" at bounding box center [525, 411] width 9 height 9
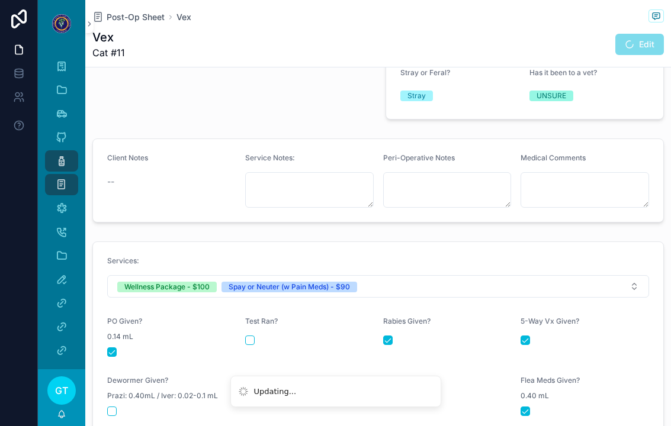
click at [388, 379] on li "Updating..." at bounding box center [335, 391] width 211 height 31
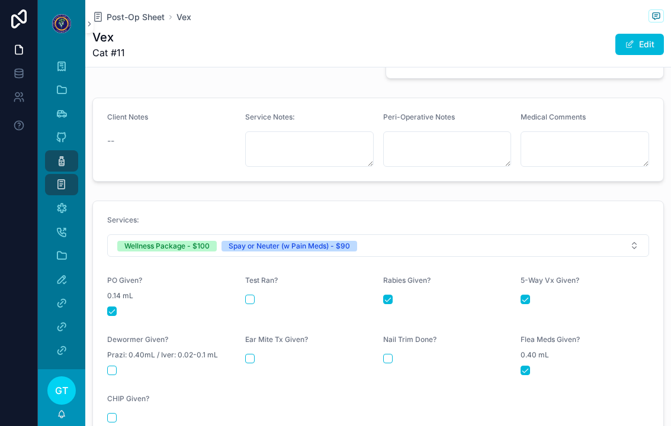
scroll to position [389, 0]
click at [384, 340] on div "Nail Trim Done?" at bounding box center [447, 354] width 129 height 40
click at [386, 353] on button "scrollable content" at bounding box center [387, 357] width 9 height 9
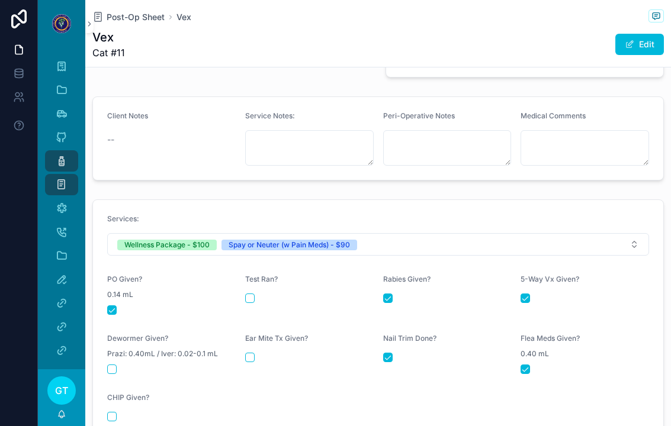
click at [245, 353] on button "scrollable content" at bounding box center [249, 357] width 9 height 9
click at [115, 365] on button "scrollable content" at bounding box center [111, 369] width 9 height 9
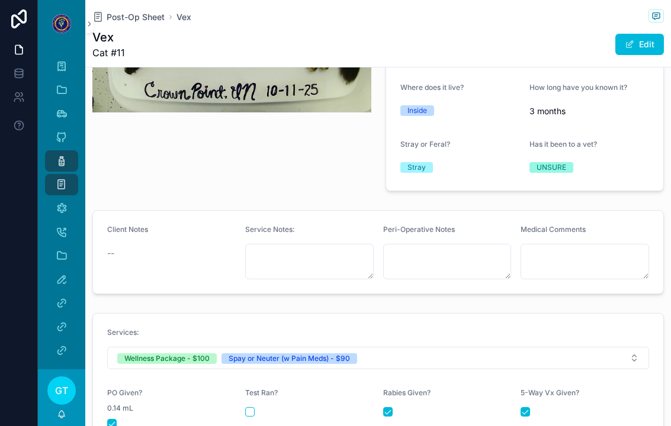
scroll to position [279, 0]
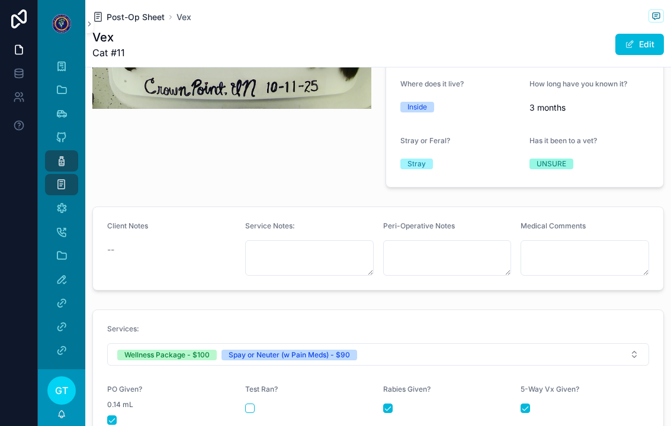
click at [151, 11] on span "Post-Op Sheet" at bounding box center [136, 17] width 58 height 12
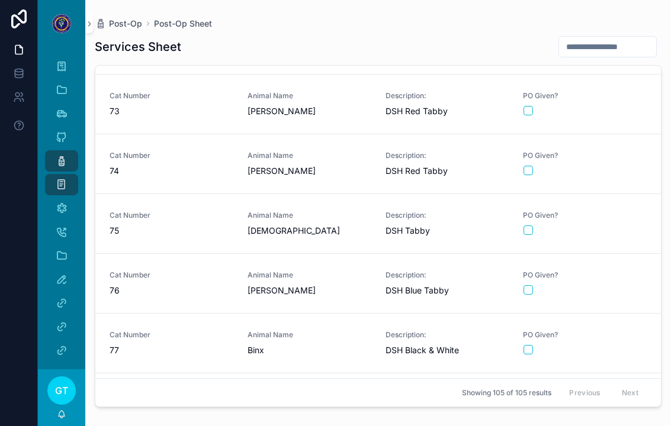
scroll to position [4409, 0]
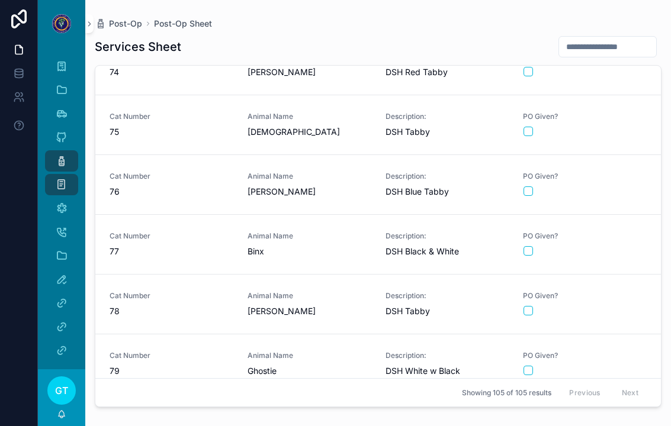
click at [534, 232] on div "PO Given?" at bounding box center [585, 244] width 124 height 25
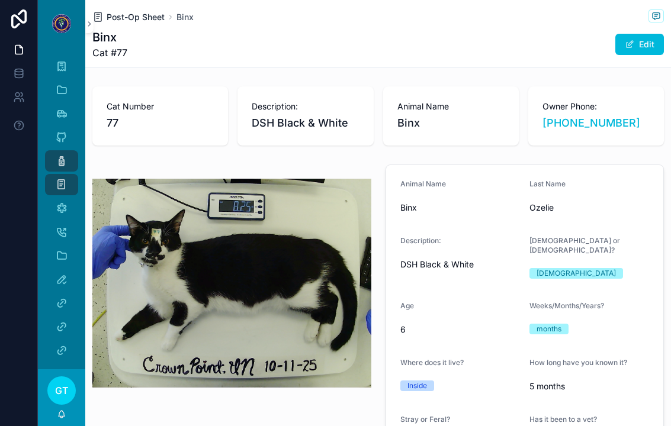
click at [127, 11] on span "Post-Op Sheet" at bounding box center [136, 17] width 58 height 12
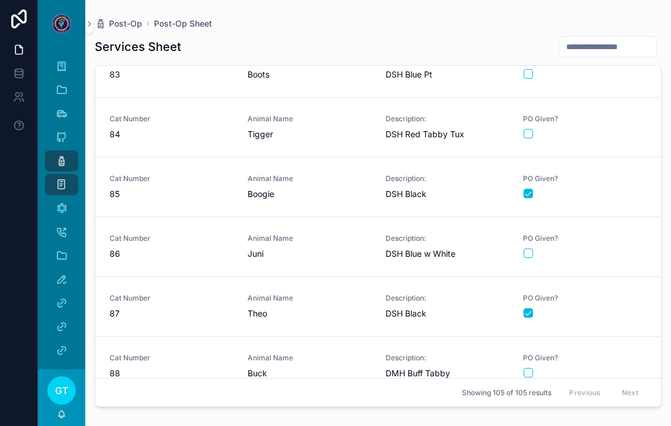
scroll to position [4933, 0]
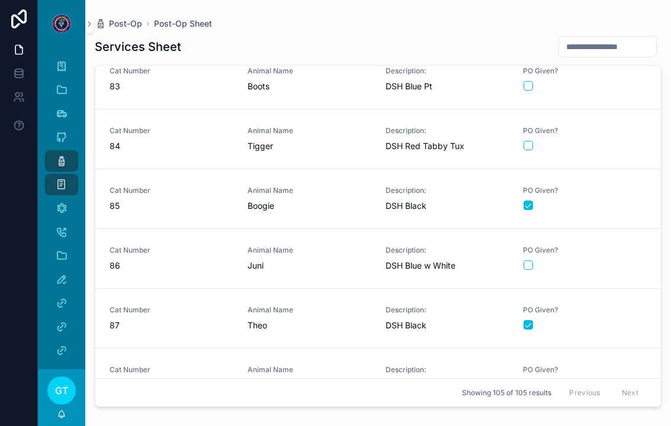
click at [532, 261] on button "scrollable content" at bounding box center [528, 265] width 9 height 9
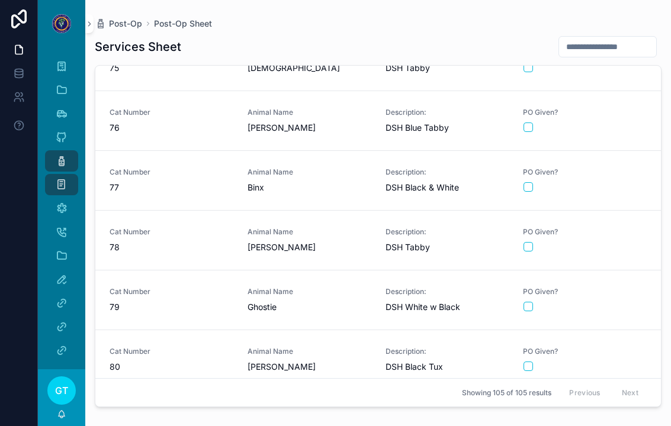
scroll to position [4471, 0]
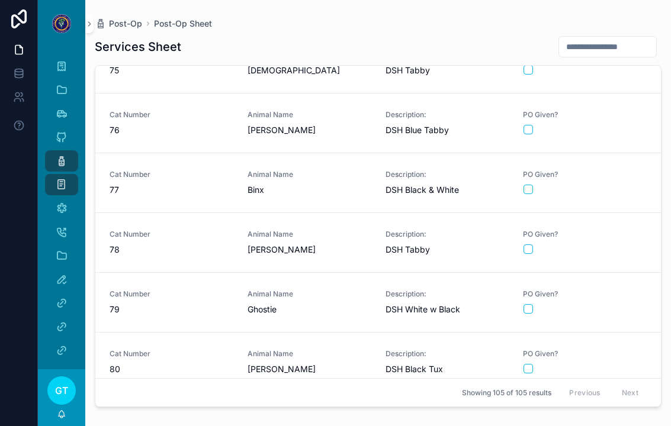
click at [529, 185] on button "scrollable content" at bounding box center [528, 189] width 9 height 9
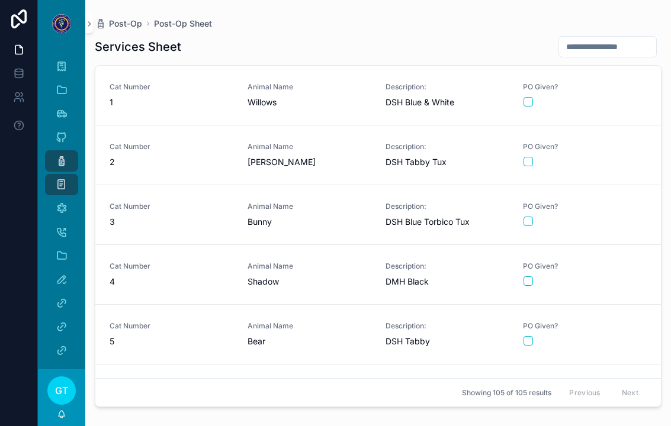
scroll to position [0, 0]
click at [321, 142] on div "Animal Name [PERSON_NAME]" at bounding box center [310, 155] width 124 height 26
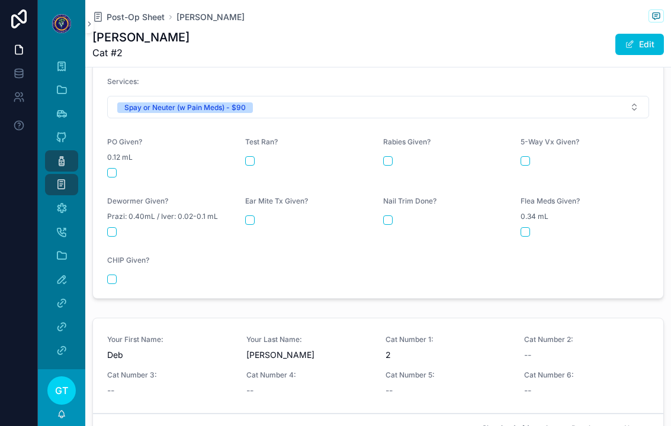
scroll to position [533, 0]
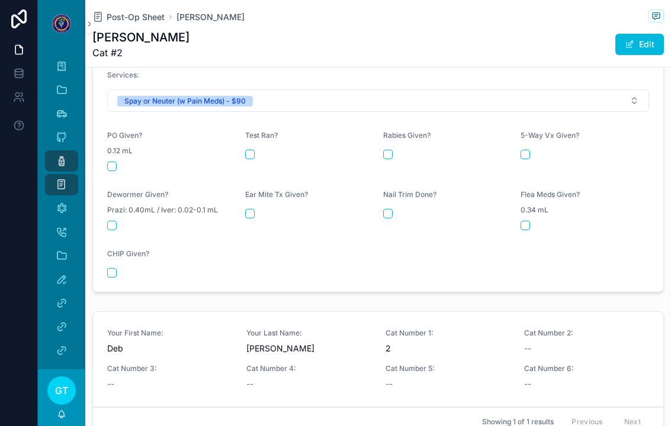
click at [123, 162] on div "scrollable content" at bounding box center [171, 166] width 129 height 9
click at [117, 162] on div "scrollable content" at bounding box center [171, 166] width 129 height 9
click at [114, 162] on button "scrollable content" at bounding box center [111, 166] width 9 height 9
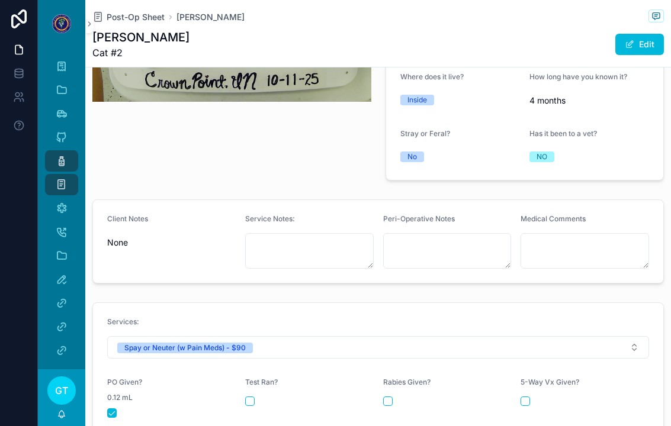
scroll to position [262, 0]
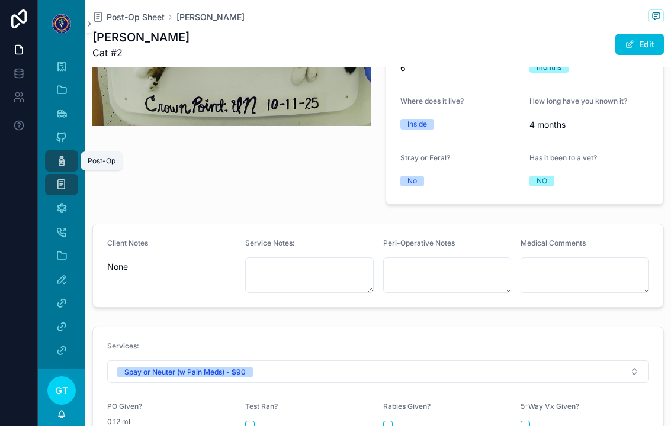
click at [60, 155] on icon "scrollable content" at bounding box center [62, 161] width 12 height 12
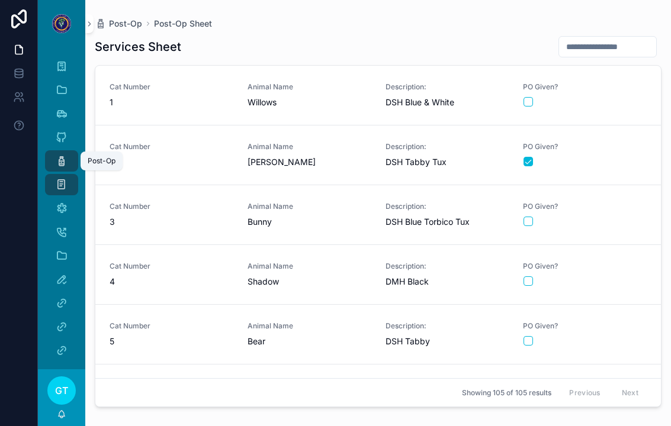
click at [628, 82] on span "PO Given?" at bounding box center [585, 86] width 124 height 9
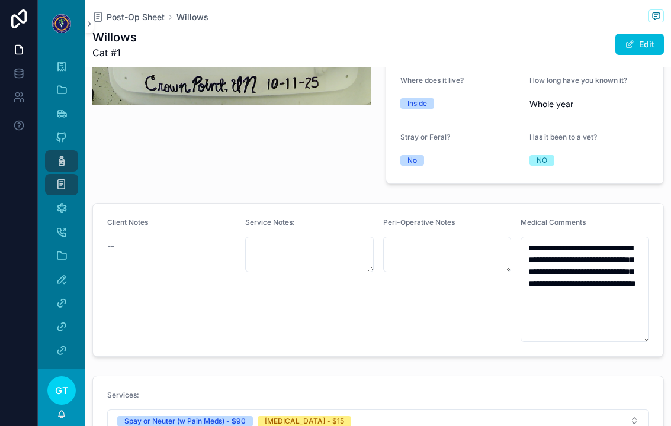
scroll to position [297, 0]
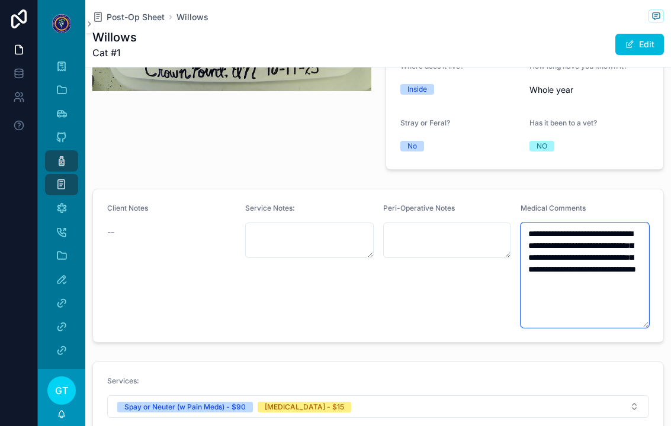
click at [583, 226] on textarea "**********" at bounding box center [585, 275] width 129 height 105
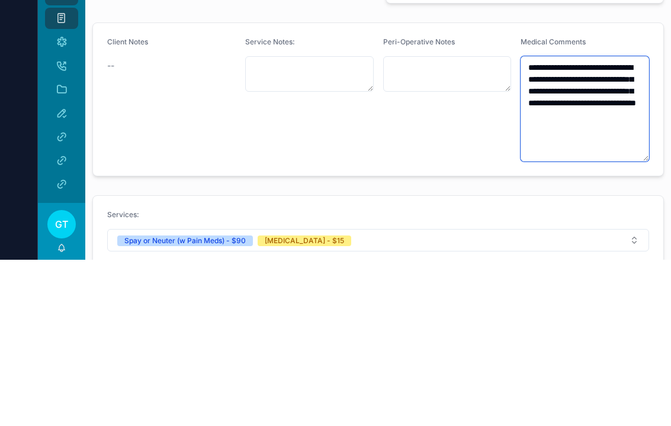
click at [537, 223] on textarea "**********" at bounding box center [585, 275] width 129 height 105
click at [530, 223] on textarea "**********" at bounding box center [585, 275] width 129 height 105
click at [529, 223] on textarea "**********" at bounding box center [585, 275] width 129 height 105
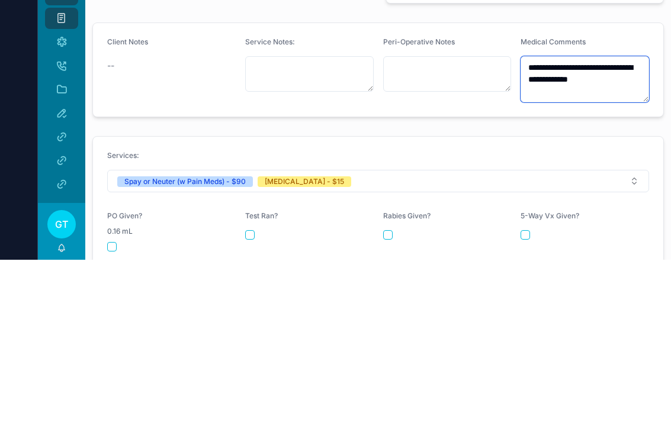
type textarea "**********"
click at [497, 303] on form "Services: Spay or Neuter (w Pain Meds) - $90 [MEDICAL_DATA] - $15 PO Given? 0.1…" at bounding box center [378, 421] width 570 height 236
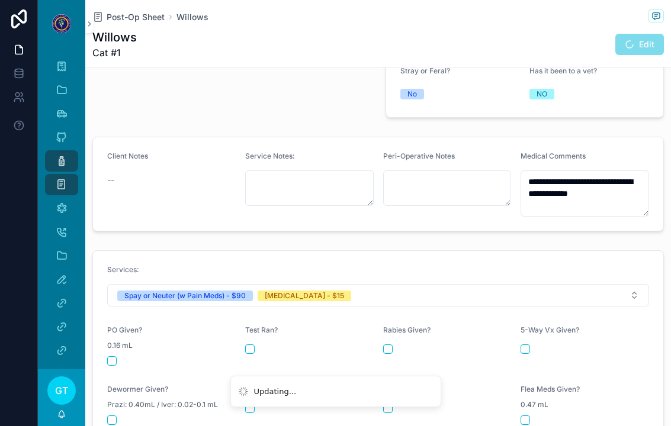
scroll to position [354, 0]
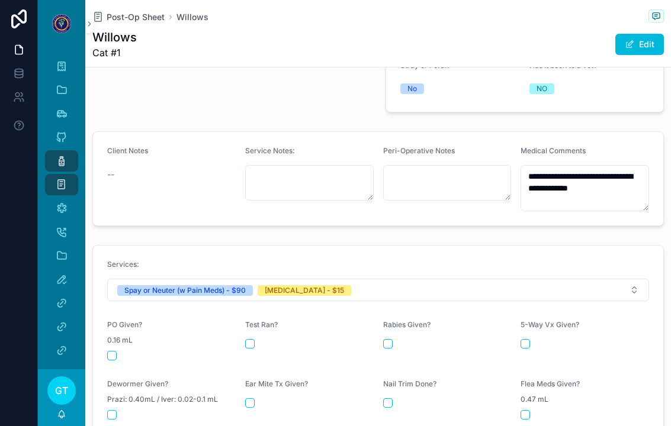
click at [115, 351] on button "scrollable content" at bounding box center [111, 355] width 9 height 9
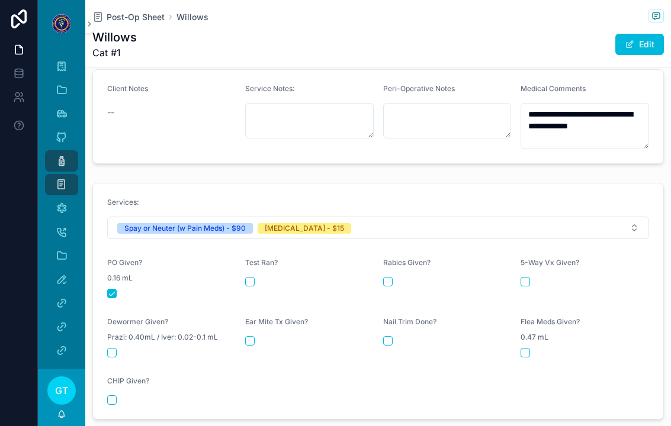
scroll to position [418, 0]
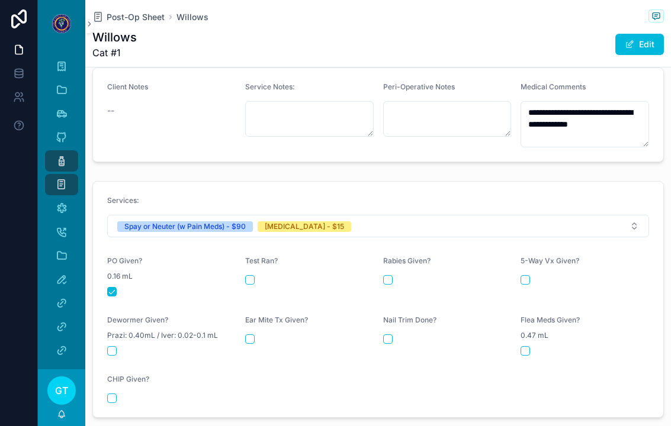
click at [393, 275] on div "scrollable content" at bounding box center [447, 279] width 129 height 9
click at [390, 275] on button "scrollable content" at bounding box center [387, 279] width 9 height 9
click at [58, 155] on icon "scrollable content" at bounding box center [62, 161] width 12 height 12
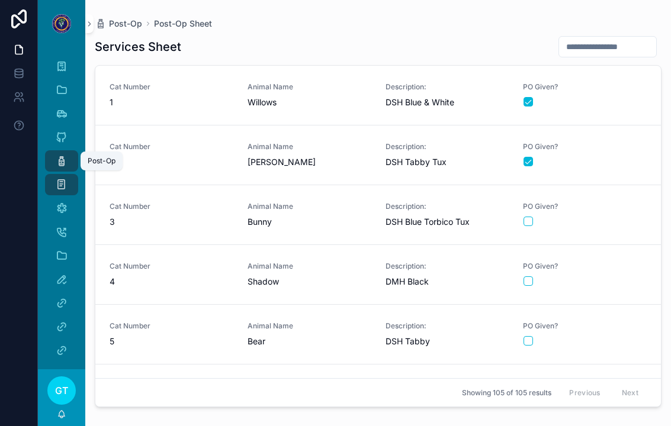
click at [611, 38] on input "scrollable content" at bounding box center [607, 46] width 97 height 17
type input "**"
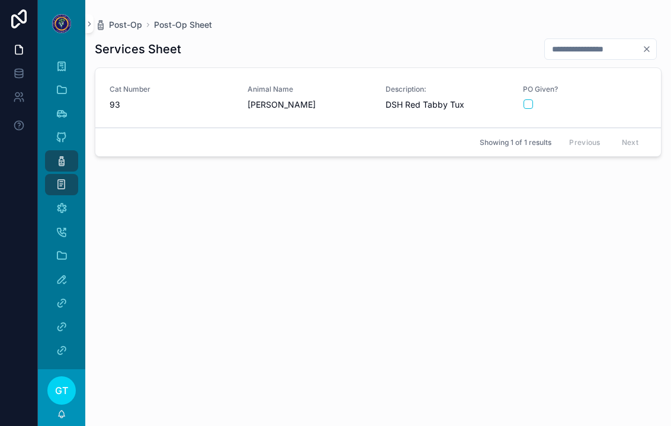
click at [615, 85] on div "PO Given?" at bounding box center [585, 97] width 124 height 25
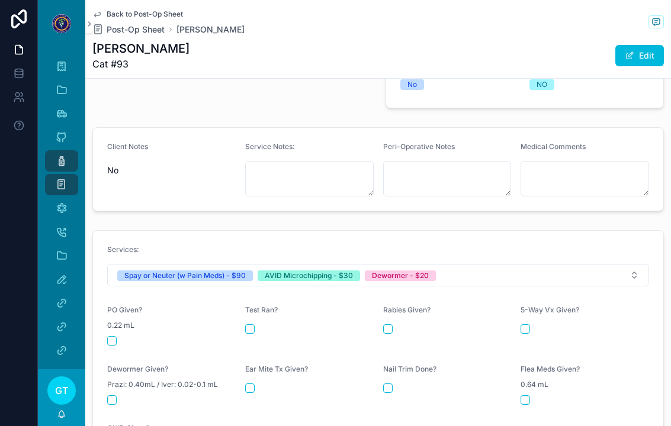
scroll to position [370, 0]
click at [114, 337] on button "scrollable content" at bounding box center [111, 340] width 9 height 9
click at [114, 395] on button "scrollable content" at bounding box center [111, 399] width 9 height 9
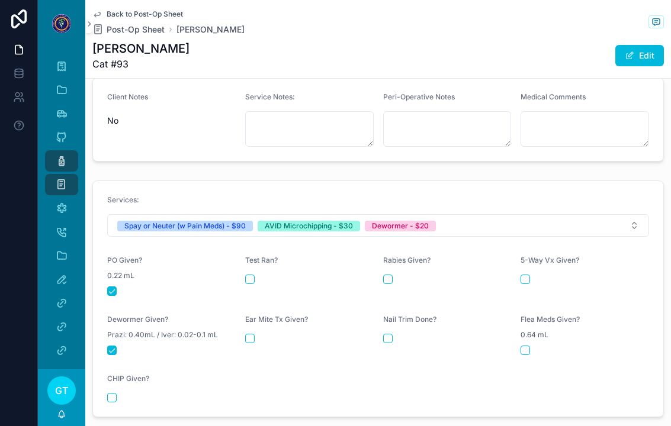
scroll to position [428, 0]
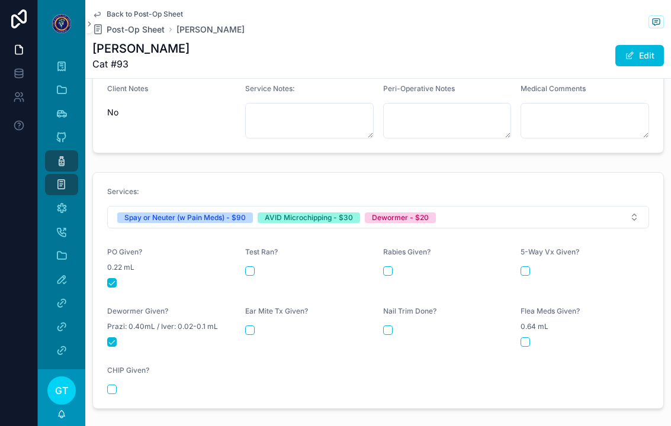
click at [114, 387] on button "scrollable content" at bounding box center [111, 389] width 9 height 9
click at [64, 155] on icon "scrollable content" at bounding box center [62, 161] width 12 height 12
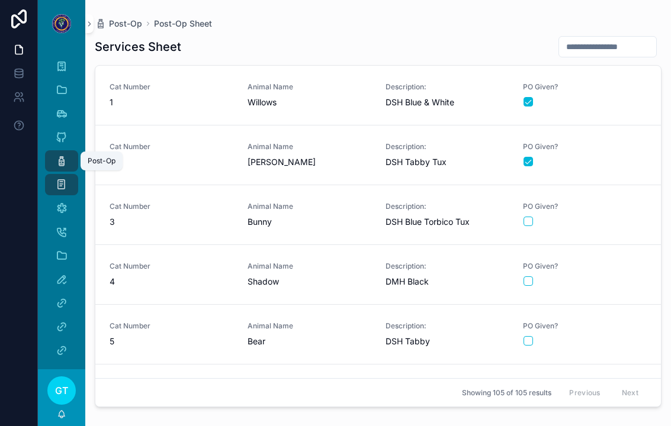
click at [611, 38] on input "scrollable content" at bounding box center [607, 46] width 97 height 17
type input "**"
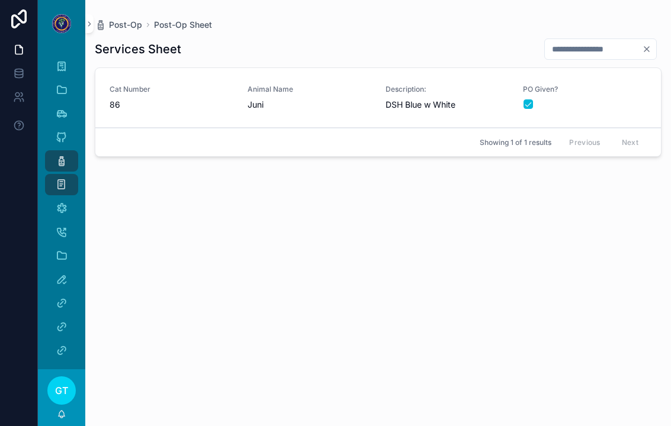
click at [620, 85] on div "PO Given?" at bounding box center [585, 97] width 124 height 25
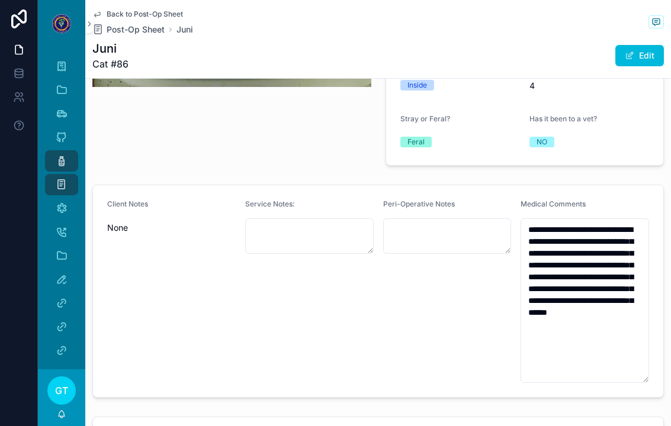
scroll to position [320, 0]
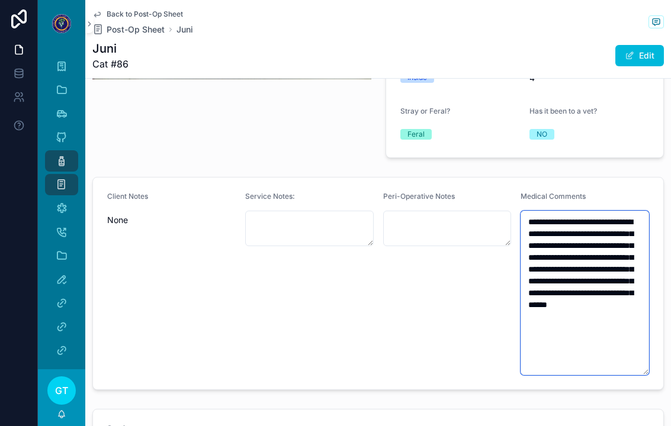
click at [617, 309] on textarea "**********" at bounding box center [585, 293] width 129 height 165
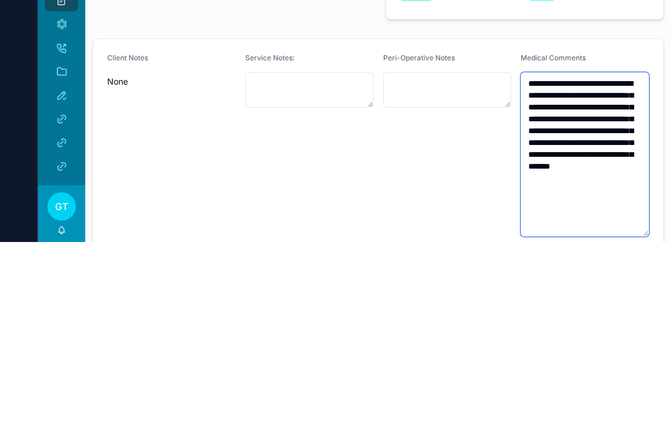
scroll to position [271, 0]
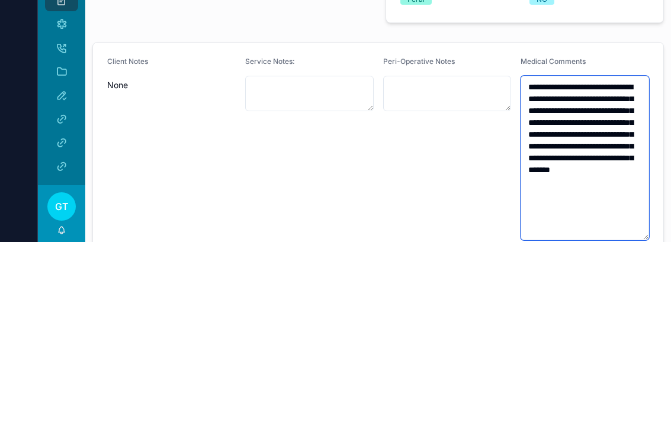
click at [618, 260] on textarea "**********" at bounding box center [585, 342] width 129 height 165
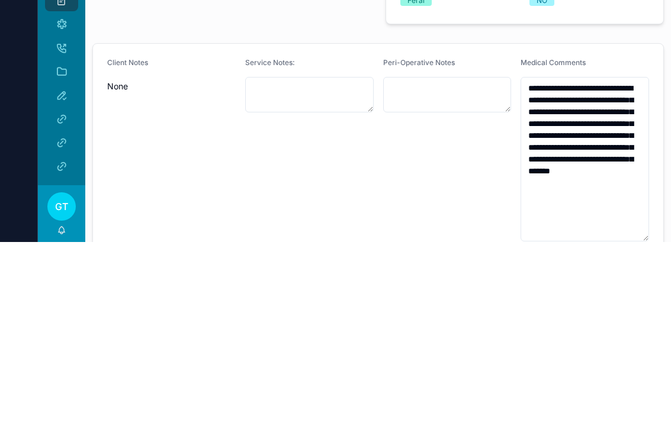
scroll to position [276, 0]
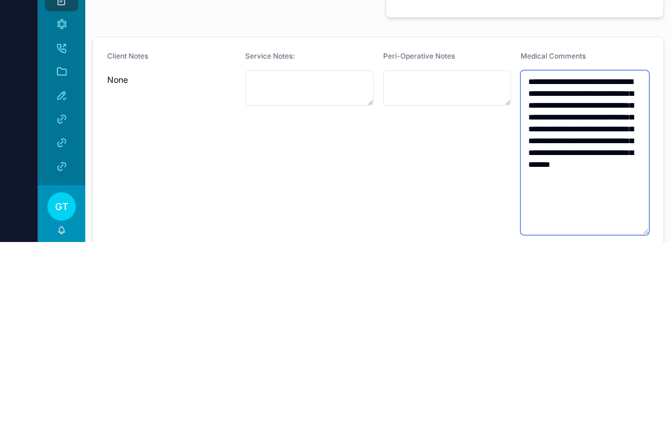
click at [620, 255] on textarea "**********" at bounding box center [585, 337] width 129 height 165
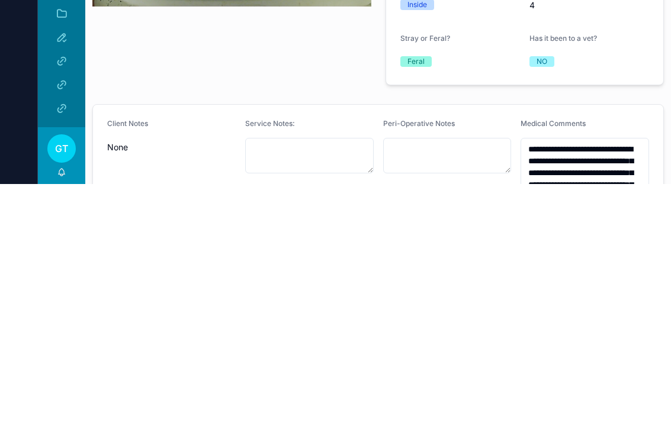
scroll to position [14, 0]
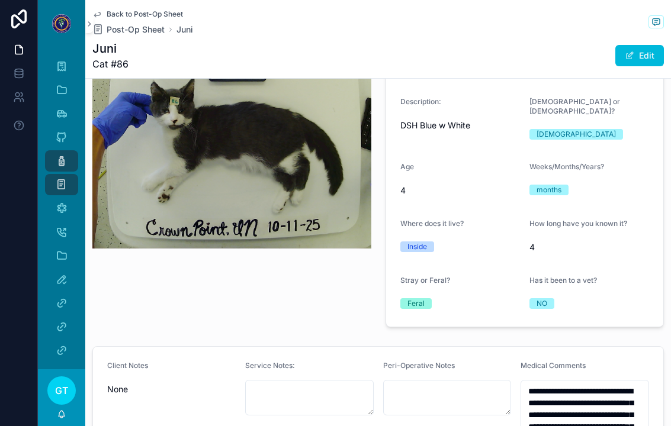
click at [155, 303] on div "scrollable content" at bounding box center [231, 177] width 293 height 312
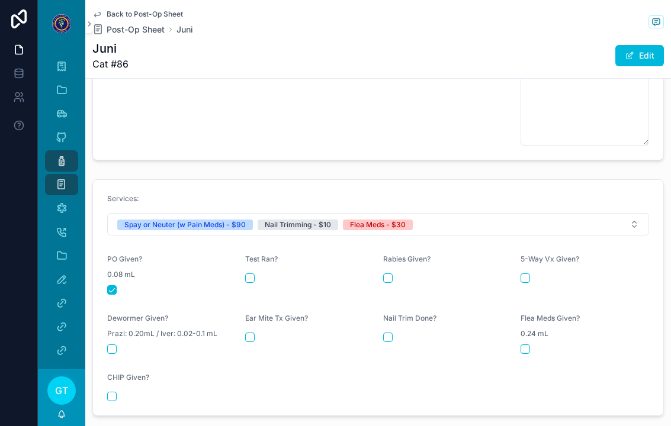
scroll to position [553, 0]
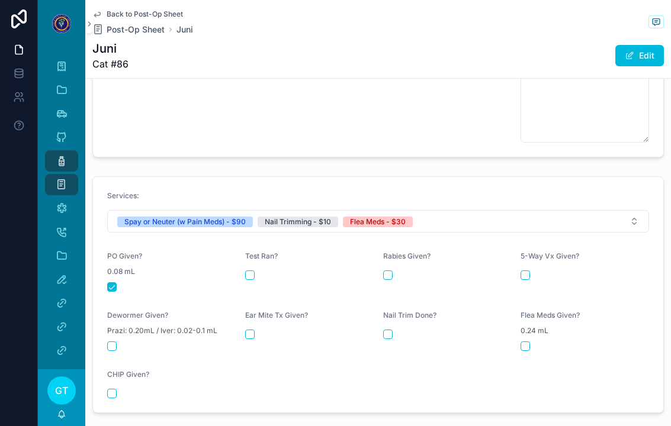
type textarea "**********"
click at [530, 342] on button "scrollable content" at bounding box center [525, 346] width 9 height 9
click at [386, 330] on button "scrollable content" at bounding box center [387, 334] width 9 height 9
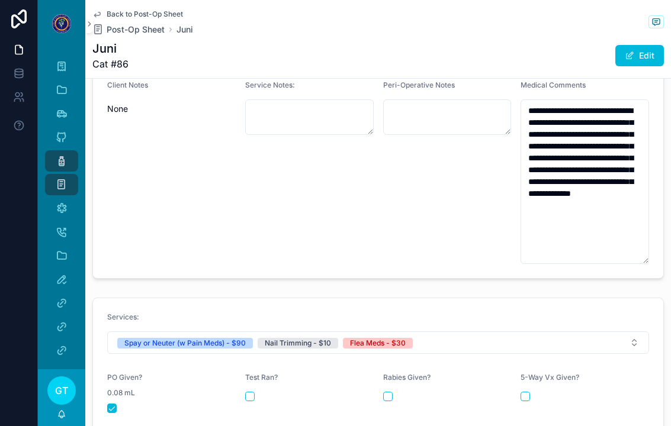
scroll to position [418, 0]
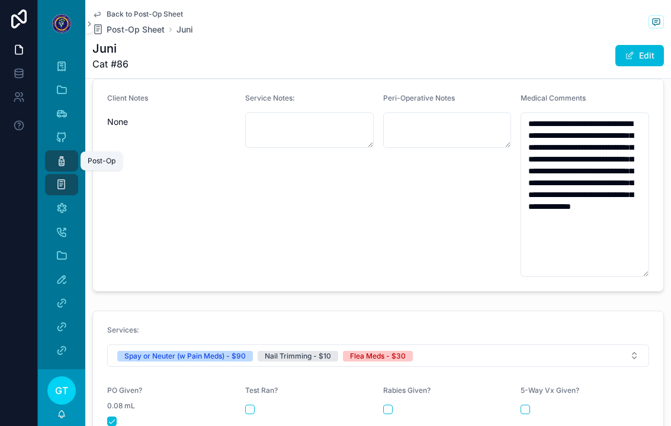
click at [62, 155] on icon "scrollable content" at bounding box center [62, 161] width 12 height 12
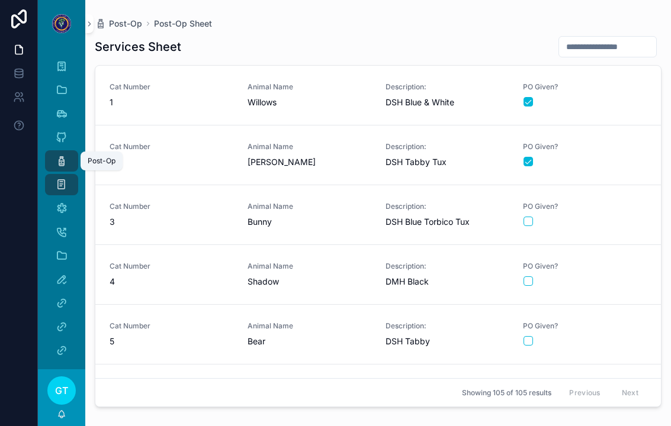
click at [618, 39] on input "scrollable content" at bounding box center [607, 46] width 97 height 17
type input "**"
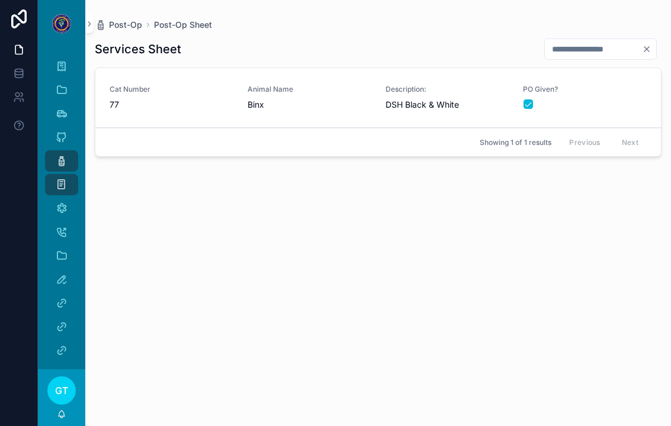
click at [623, 100] on div "scrollable content" at bounding box center [585, 104] width 123 height 9
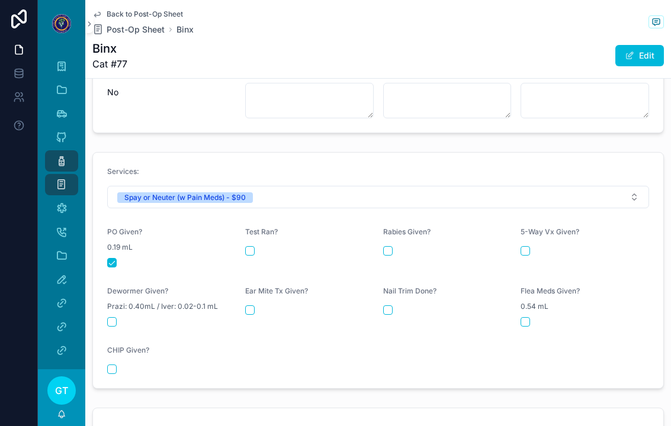
scroll to position [451, 0]
